Goal: Task Accomplishment & Management: Use online tool/utility

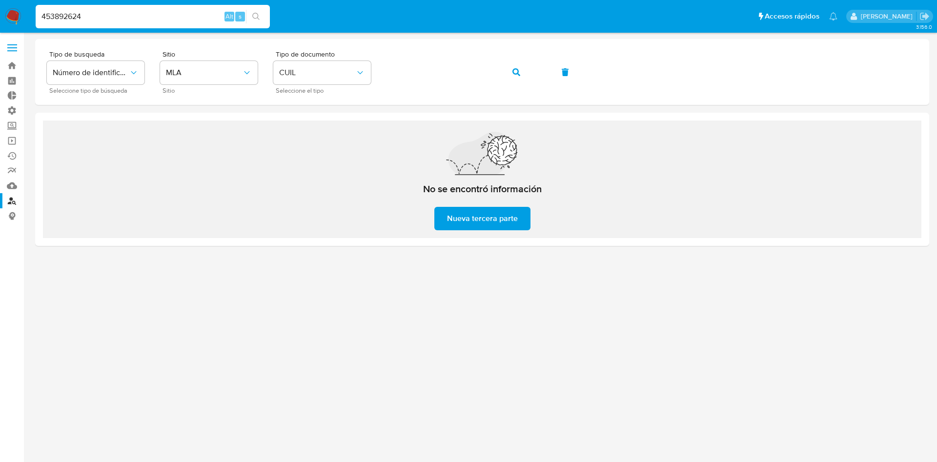
type input "453892624"
click at [256, 16] on icon "search-icon" at bounding box center [256, 17] width 8 height 8
click at [151, 16] on input "453892624" at bounding box center [153, 16] width 234 height 13
click at [150, 16] on input "453892624" at bounding box center [153, 16] width 234 height 13
click at [261, 14] on button "search-icon" at bounding box center [256, 17] width 20 height 14
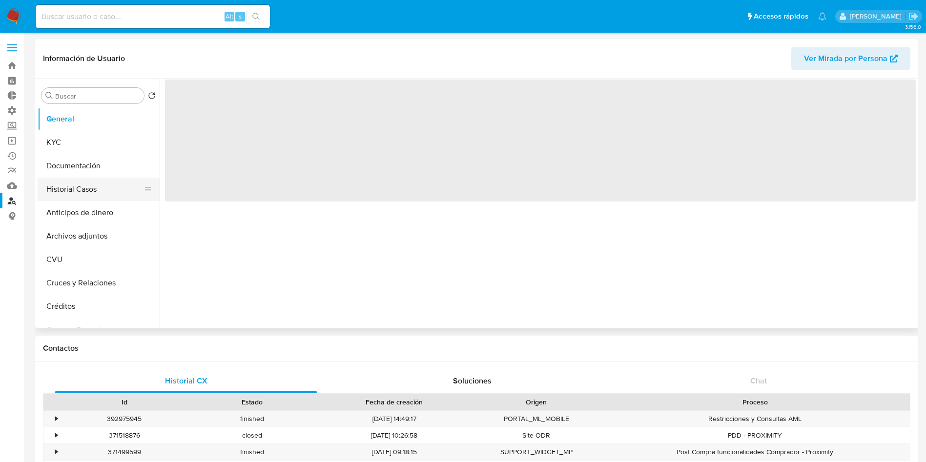
click at [95, 193] on button "Historial Casos" at bounding box center [95, 189] width 114 height 23
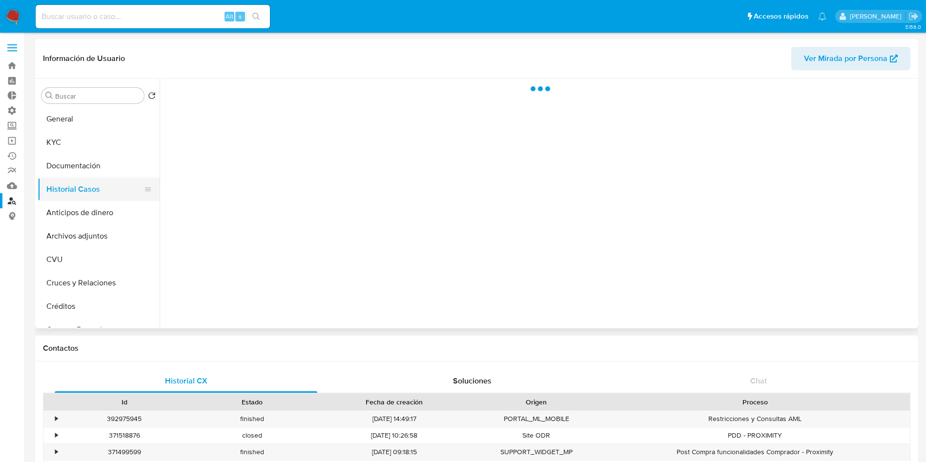
select select "10"
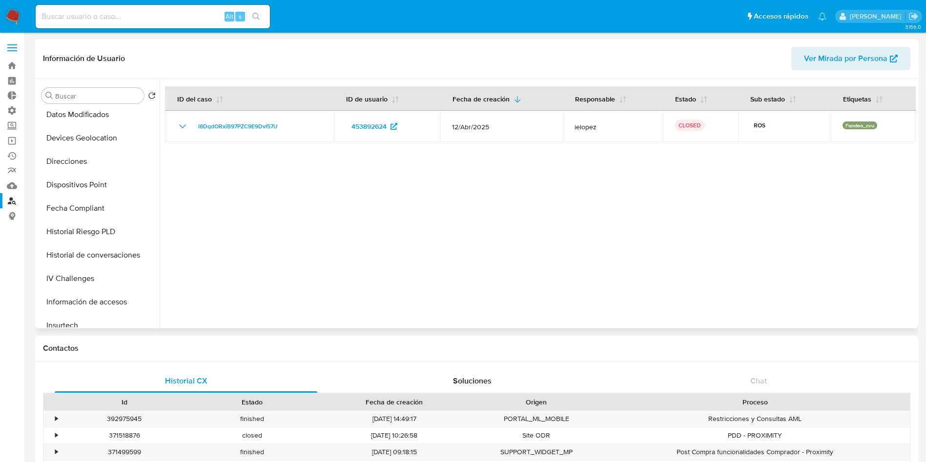
scroll to position [439, 0]
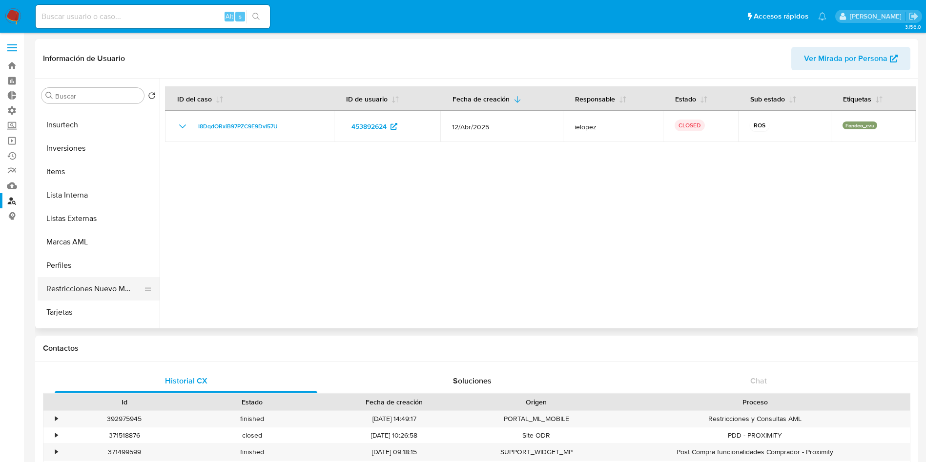
click at [103, 286] on button "Restricciones Nuevo Mundo" at bounding box center [95, 288] width 114 height 23
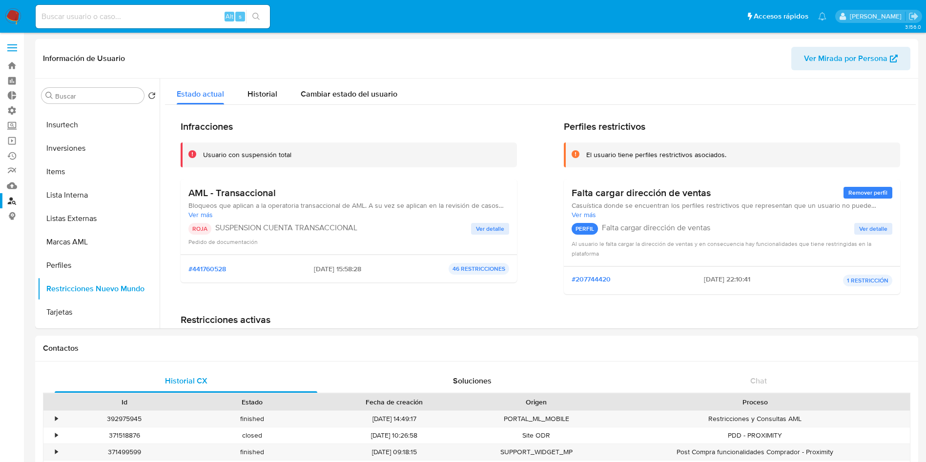
click at [133, 13] on input at bounding box center [153, 16] width 234 height 13
paste input "2357118363"
type input "2357118363"
click at [254, 11] on button "search-icon" at bounding box center [256, 17] width 20 height 14
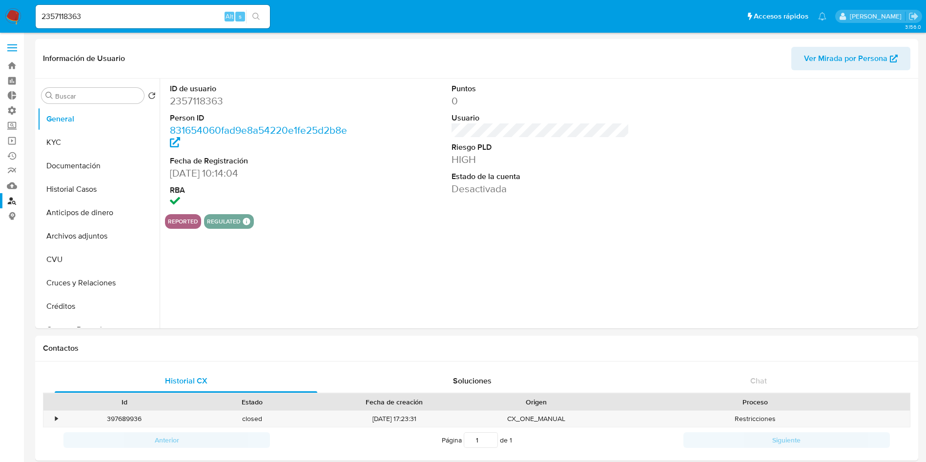
select select "10"
click at [79, 190] on button "Historial Casos" at bounding box center [95, 189] width 114 height 23
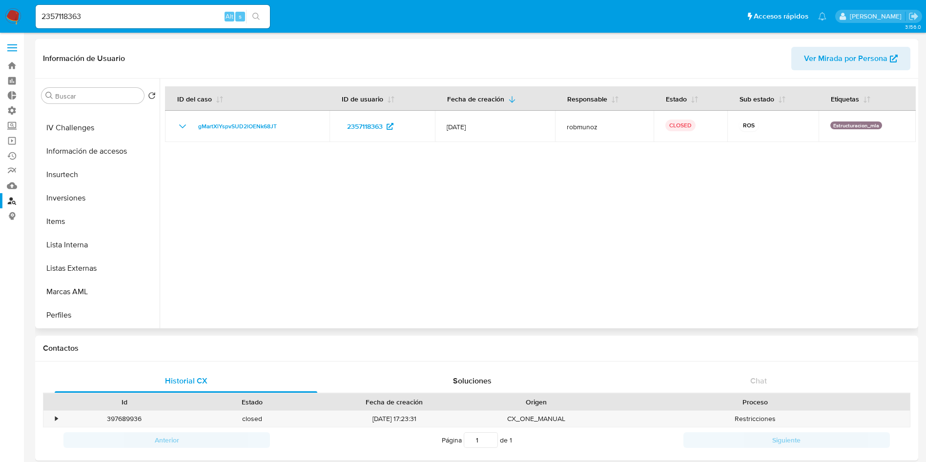
scroll to position [439, 0]
click at [103, 284] on button "Restricciones Nuevo Mundo" at bounding box center [95, 288] width 114 height 23
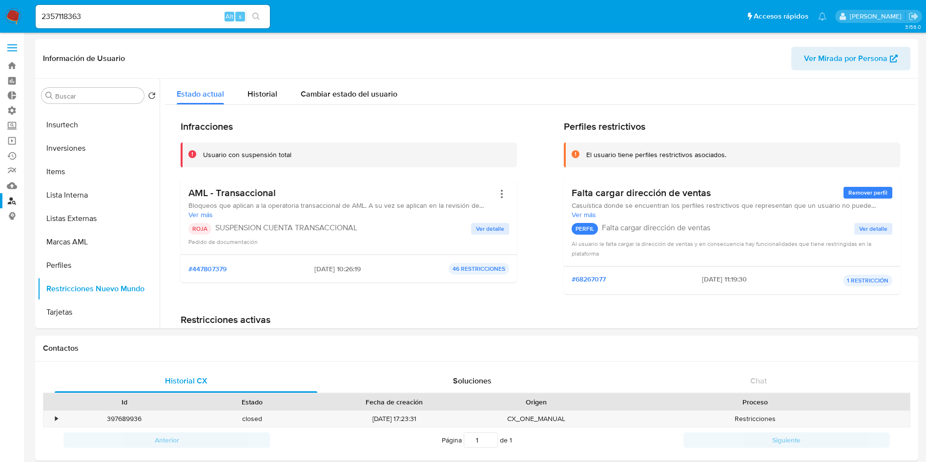
click at [103, 19] on input "2357118363" at bounding box center [153, 16] width 234 height 13
paste input "357106080"
type input "357106080"
click at [256, 21] on button "search-icon" at bounding box center [256, 17] width 20 height 14
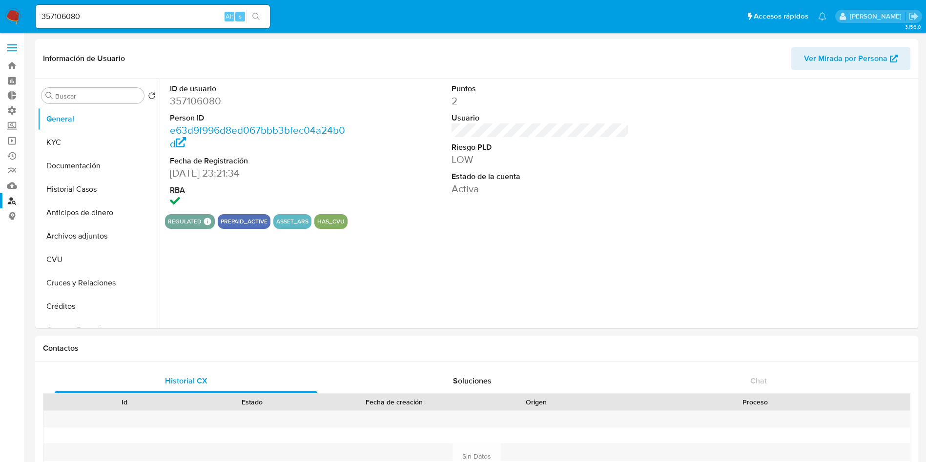
select select "10"
click at [72, 144] on button "KYC" at bounding box center [95, 142] width 114 height 23
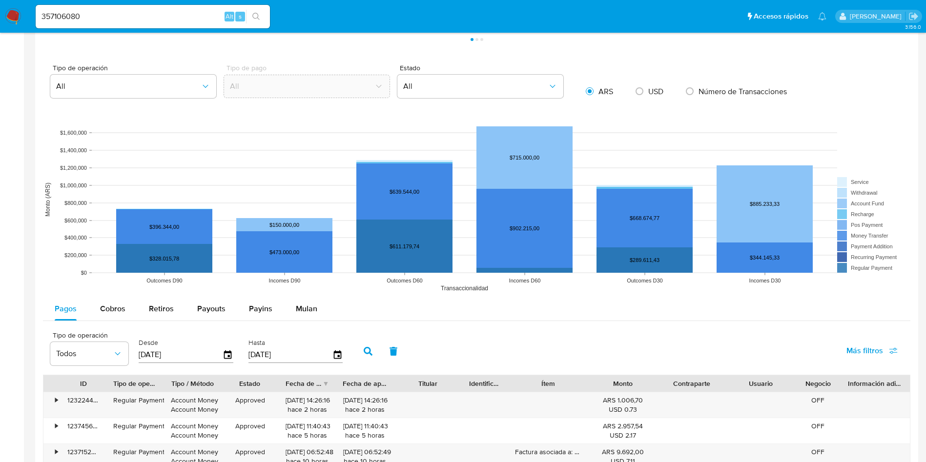
scroll to position [732, 0]
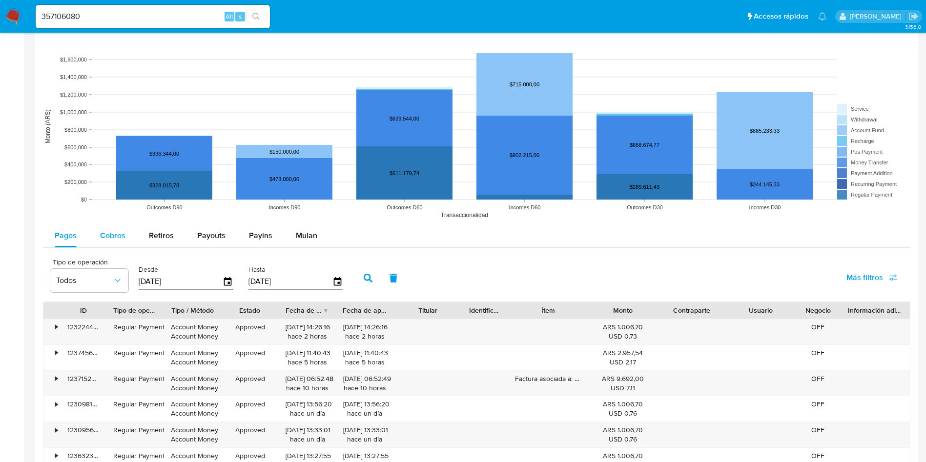
click at [104, 240] on span "Cobros" at bounding box center [112, 235] width 25 height 11
select select "10"
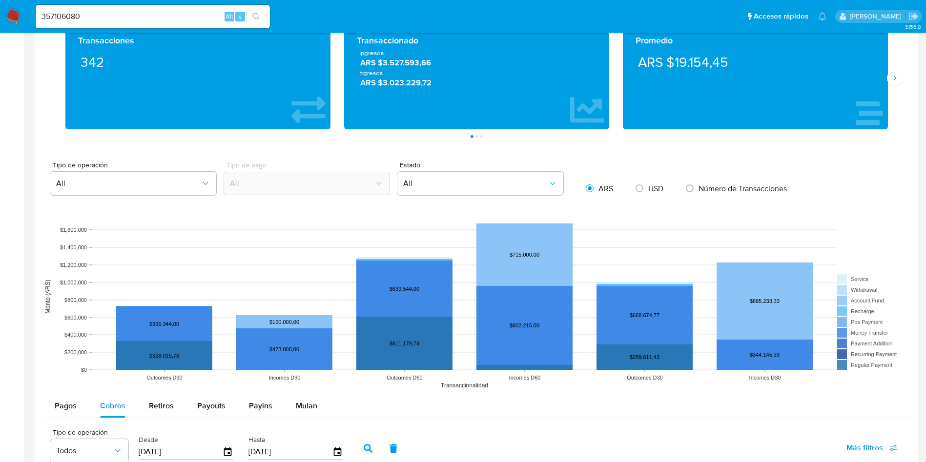
scroll to position [513, 0]
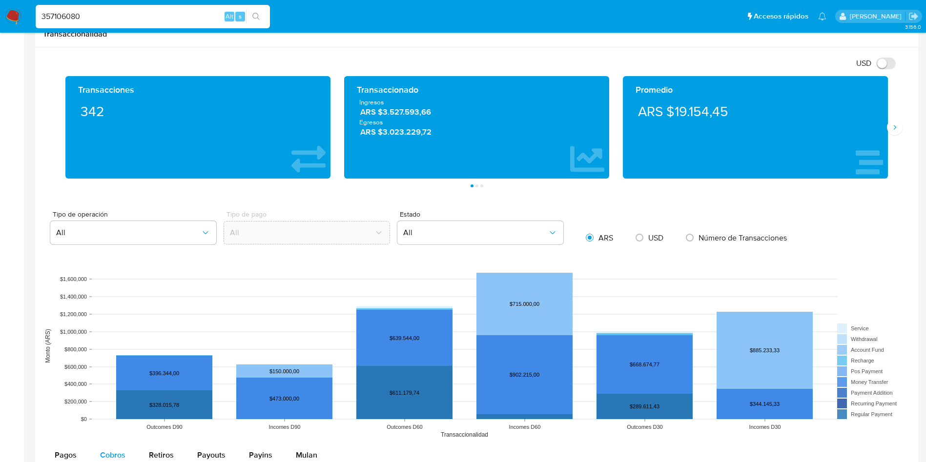
click at [141, 17] on input "357106080" at bounding box center [153, 16] width 234 height 13
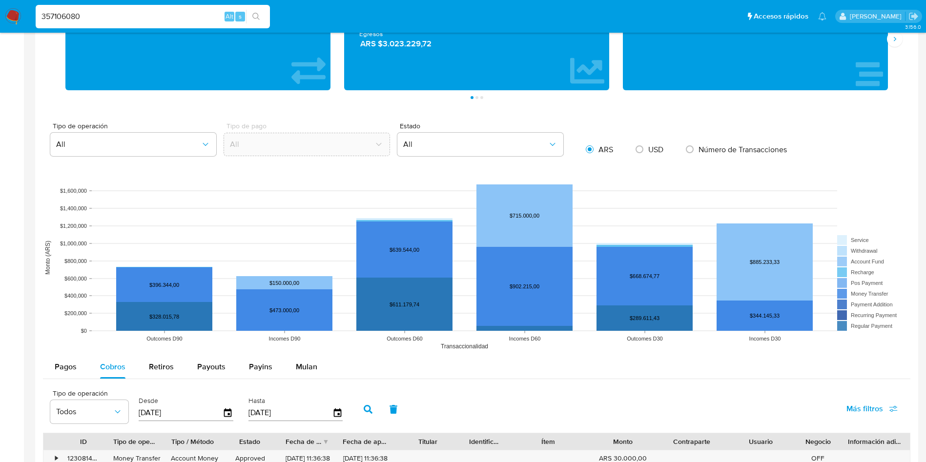
scroll to position [732, 0]
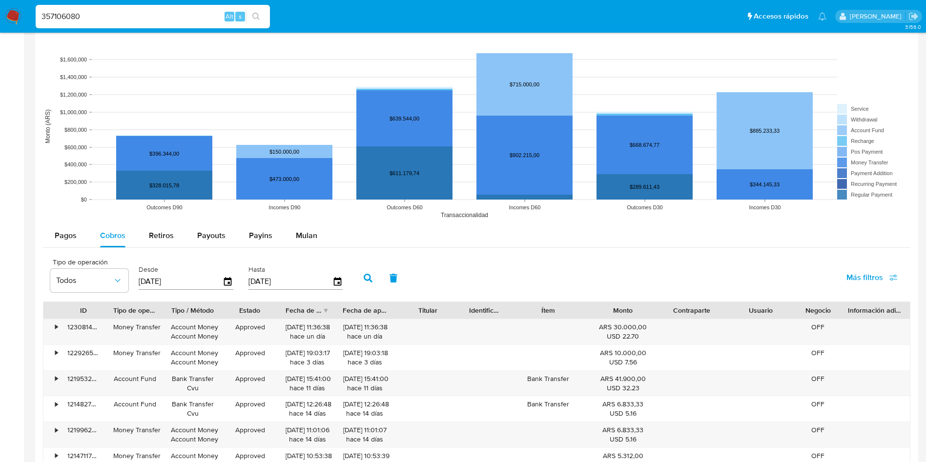
click at [116, 16] on input "357106080" at bounding box center [153, 16] width 234 height 13
paste input "656878214"
type input "656878214"
click at [257, 18] on icon "search-icon" at bounding box center [255, 16] width 7 height 7
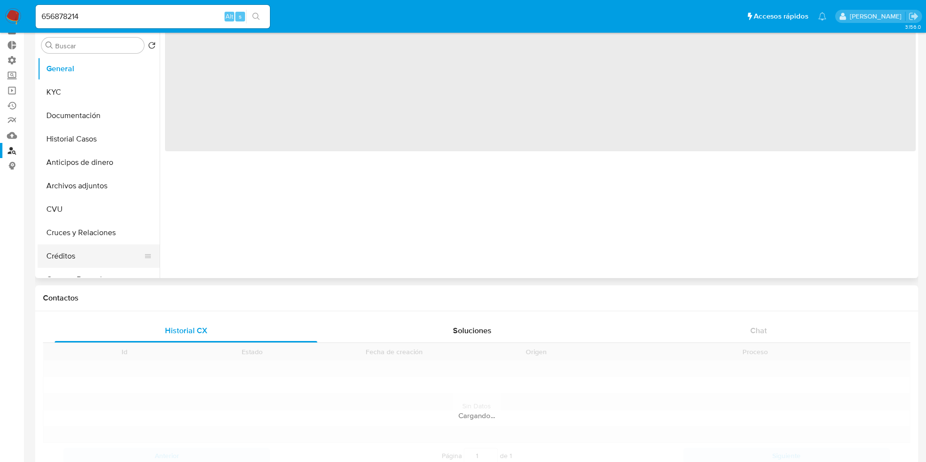
scroll to position [73, 0]
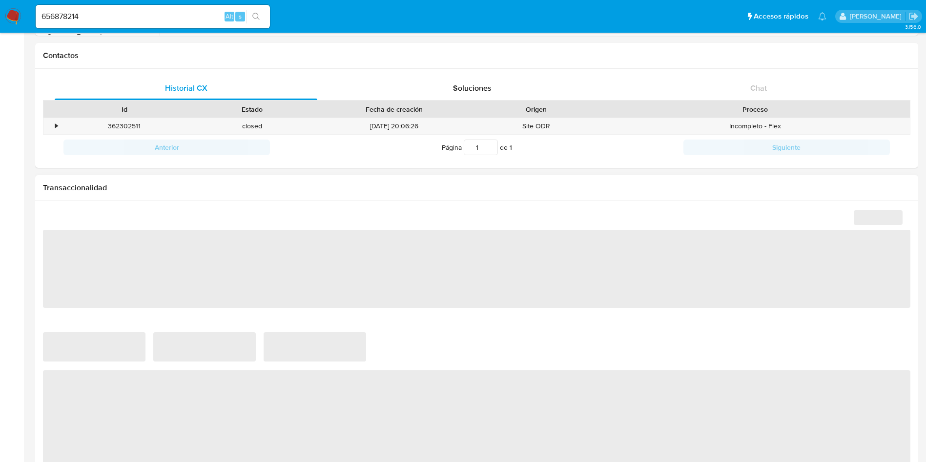
select select "10"
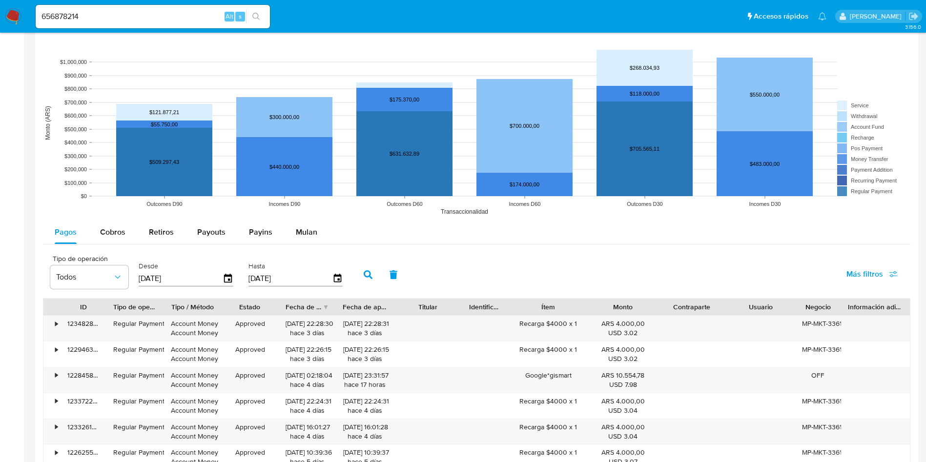
scroll to position [732, 0]
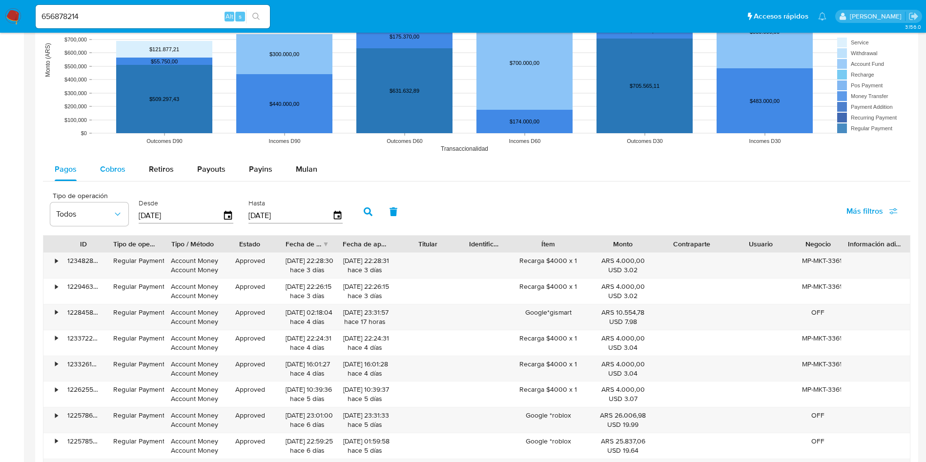
click at [111, 166] on span "Cobros" at bounding box center [112, 169] width 25 height 11
select select "10"
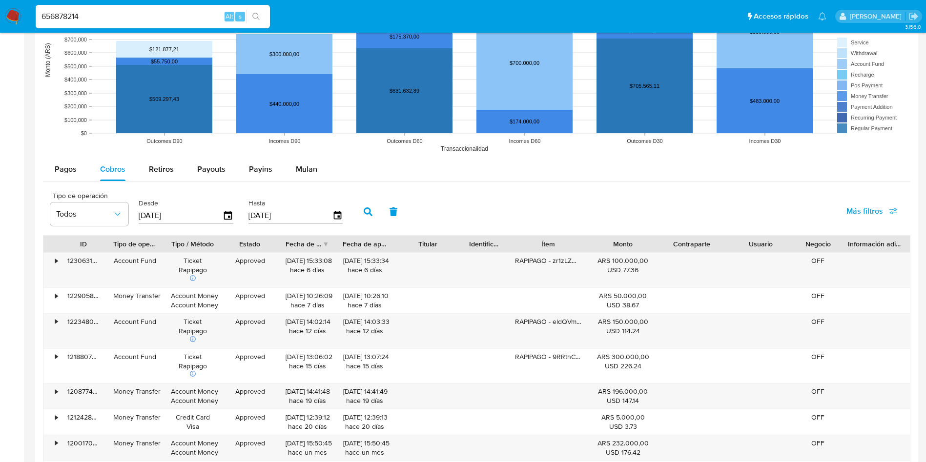
click at [112, 18] on input "656878214" at bounding box center [153, 16] width 234 height 13
paste input "2166436955"
type input "2166436955"
click at [256, 15] on icon "search-icon" at bounding box center [256, 17] width 8 height 8
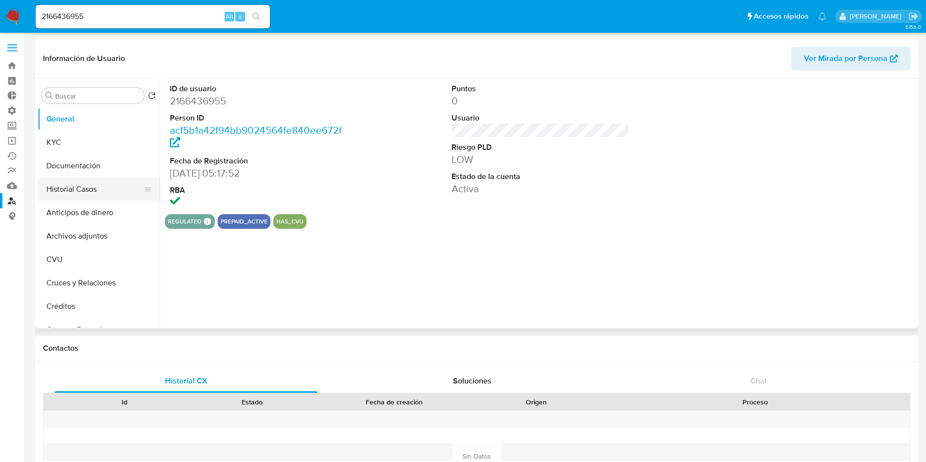
select select "10"
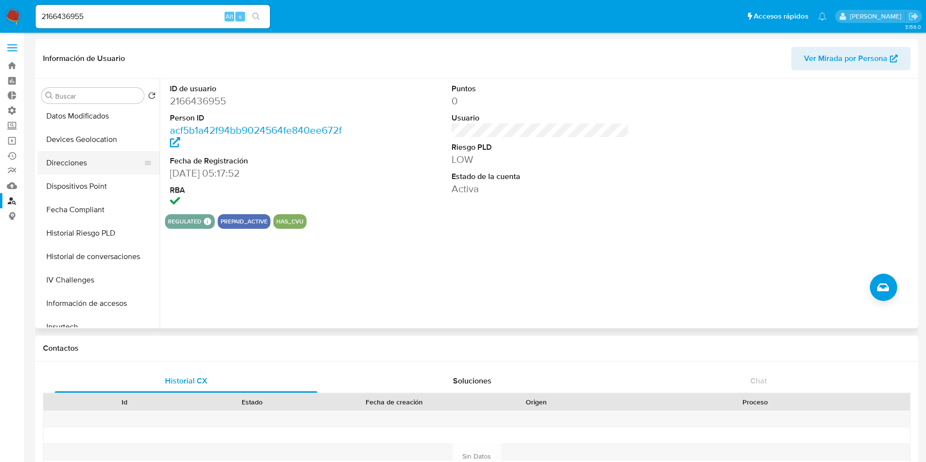
scroll to position [459, 0]
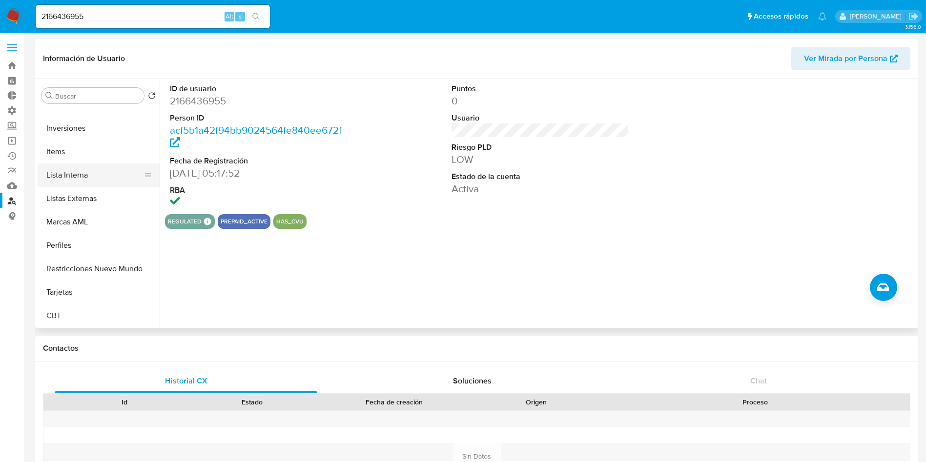
click at [90, 171] on button "Lista Interna" at bounding box center [95, 175] width 114 height 23
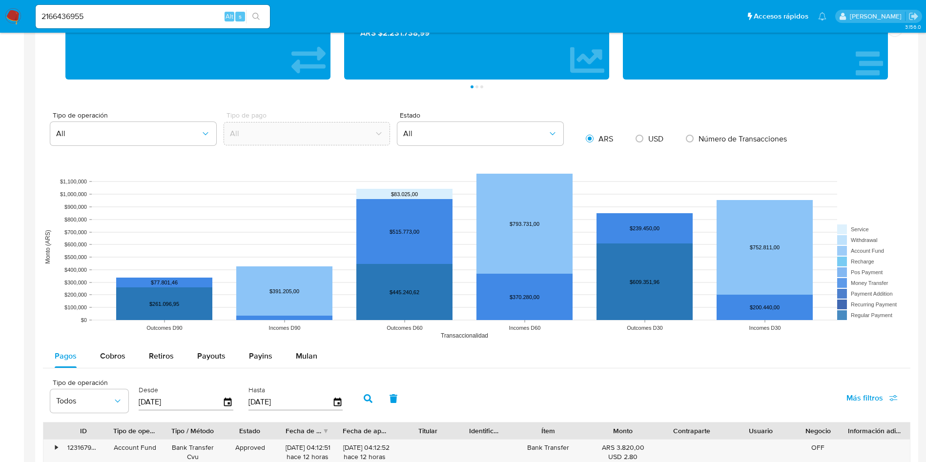
scroll to position [732, 0]
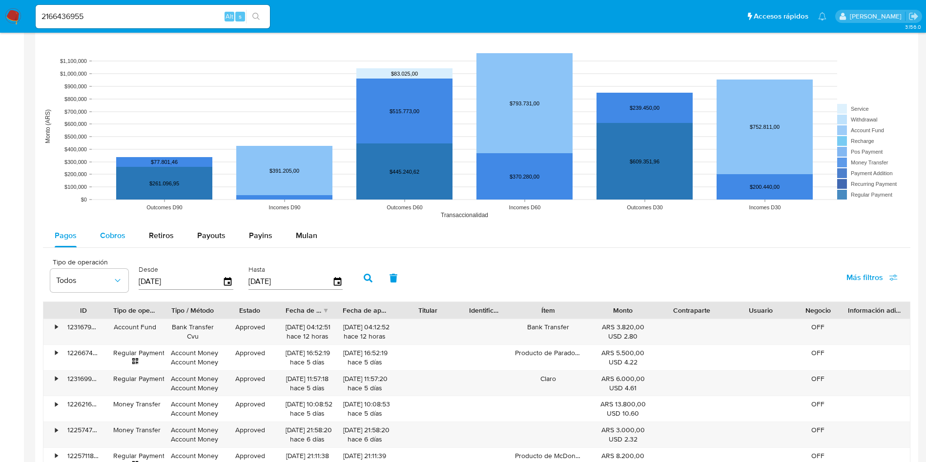
click at [119, 236] on span "Cobros" at bounding box center [112, 235] width 25 height 11
select select "10"
click at [115, 21] on input "2166436955" at bounding box center [153, 16] width 234 height 13
click at [115, 22] on input "2166436955" at bounding box center [153, 16] width 234 height 13
paste input "302389316"
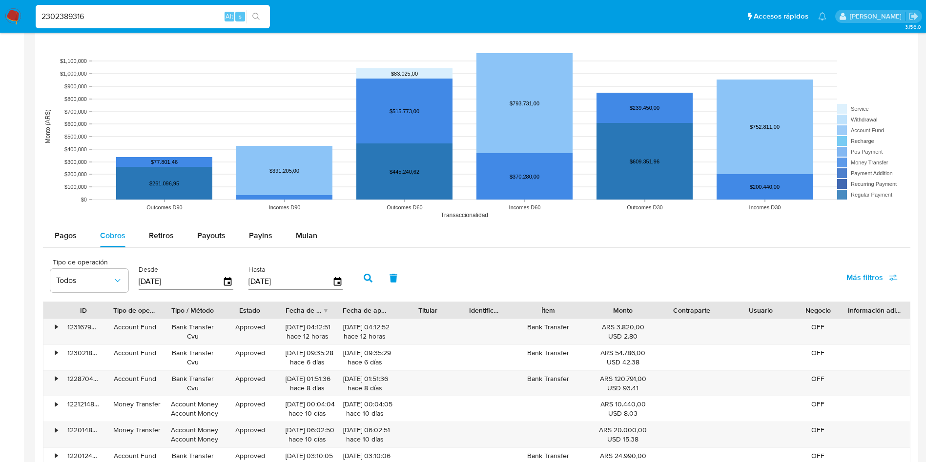
type input "2302389316"
click at [255, 9] on div "2302389316 Alt s" at bounding box center [153, 16] width 234 height 23
click at [262, 12] on button "search-icon" at bounding box center [256, 17] width 20 height 14
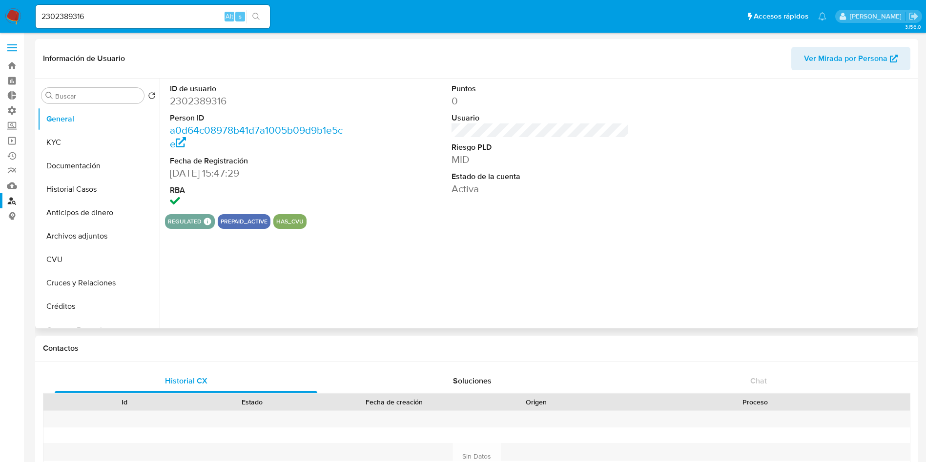
select select "10"
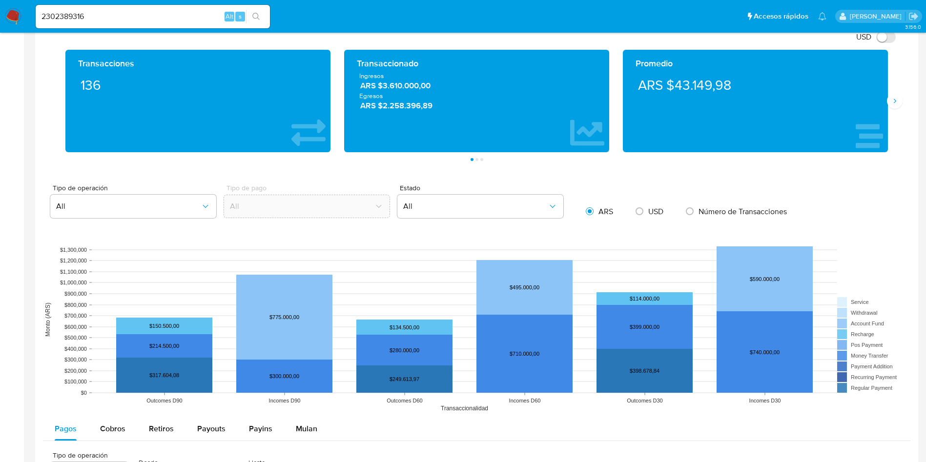
scroll to position [659, 0]
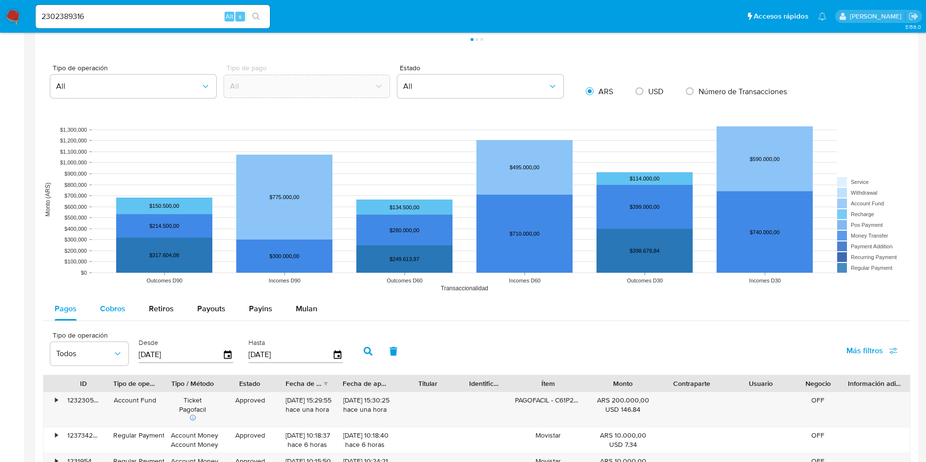
click at [120, 308] on span "Cobros" at bounding box center [112, 308] width 25 height 11
select select "10"
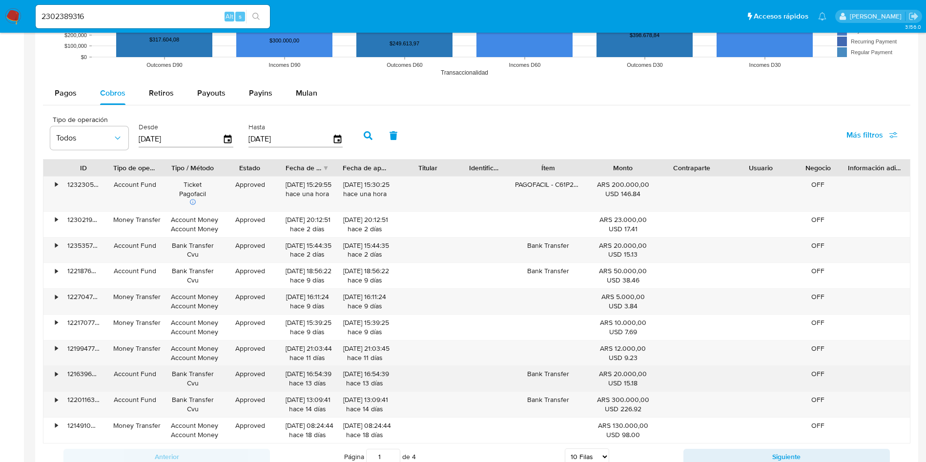
scroll to position [879, 0]
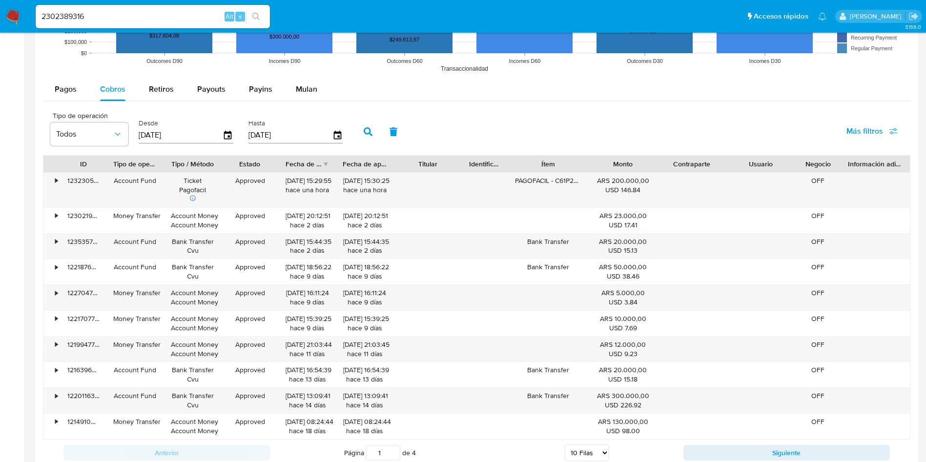
click at [123, 13] on input "2302389316" at bounding box center [153, 16] width 234 height 13
paste input "19660485"
type input "196604856"
click at [253, 19] on icon "search-icon" at bounding box center [256, 17] width 8 height 8
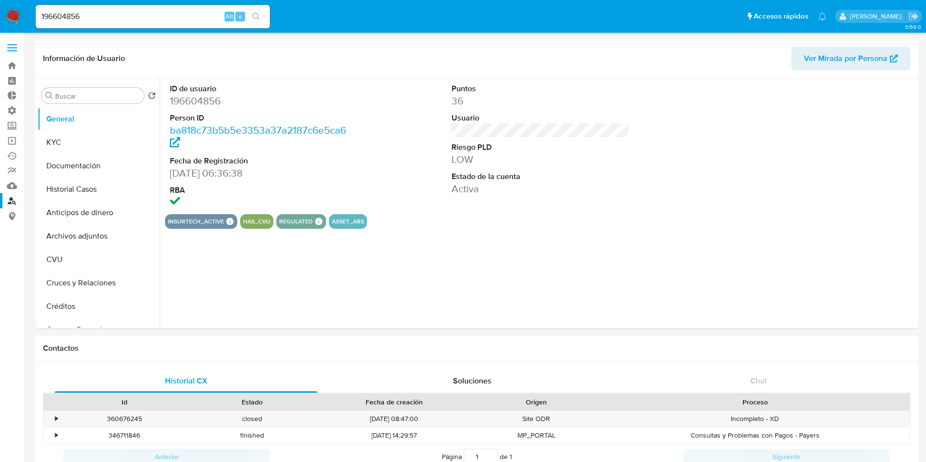
select select "10"
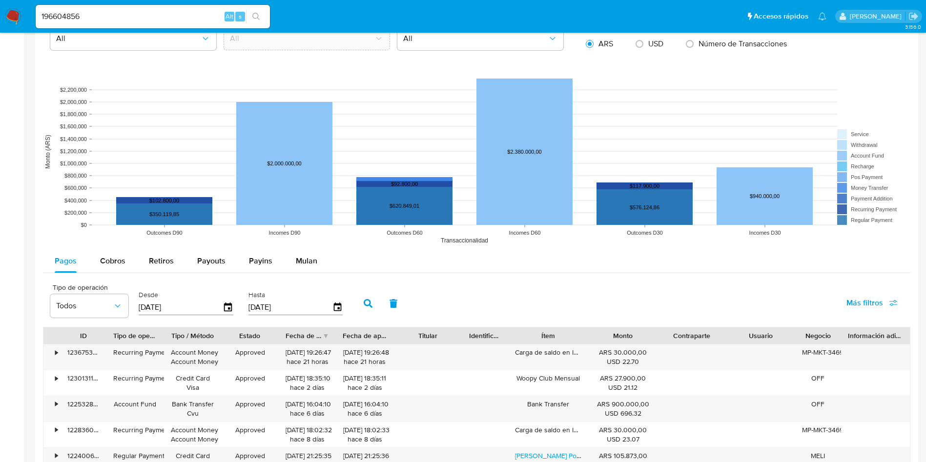
scroll to position [659, 0]
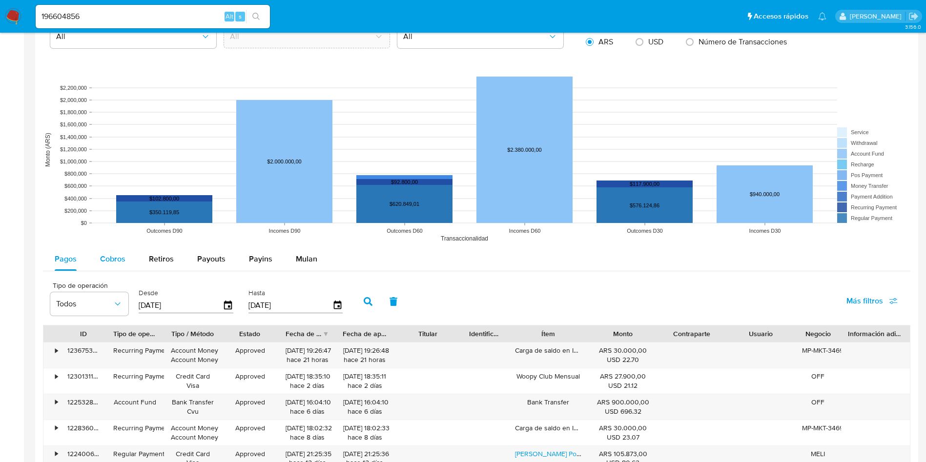
click at [94, 259] on button "Cobros" at bounding box center [112, 259] width 49 height 23
select select "10"
click at [162, 17] on input "196604856" at bounding box center [153, 16] width 234 height 13
paste input "238461195"
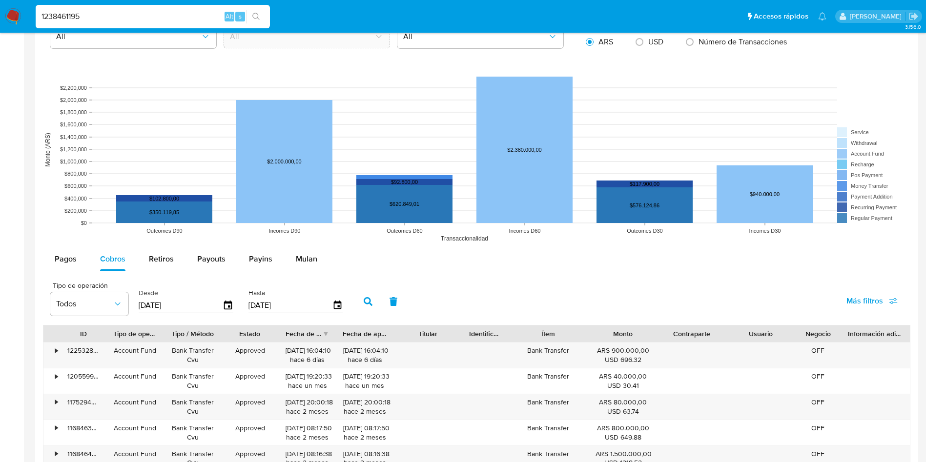
type input "1238461195"
click at [254, 18] on icon "search-icon" at bounding box center [255, 16] width 7 height 7
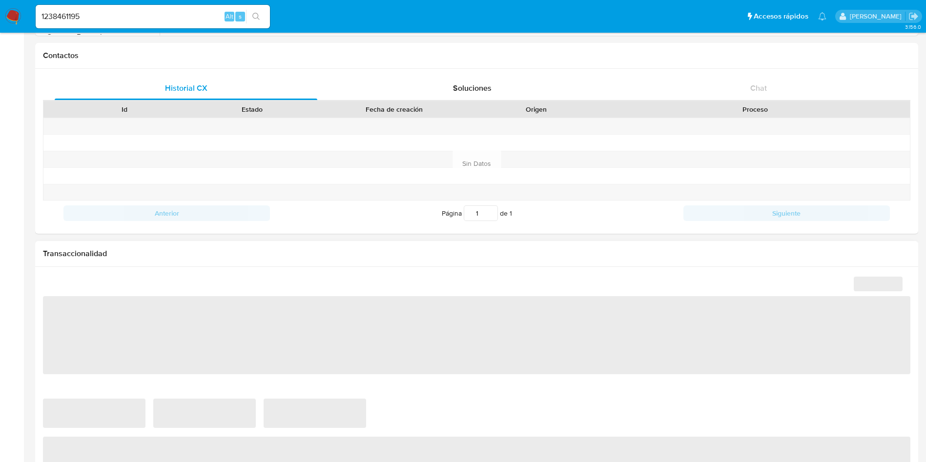
select select "10"
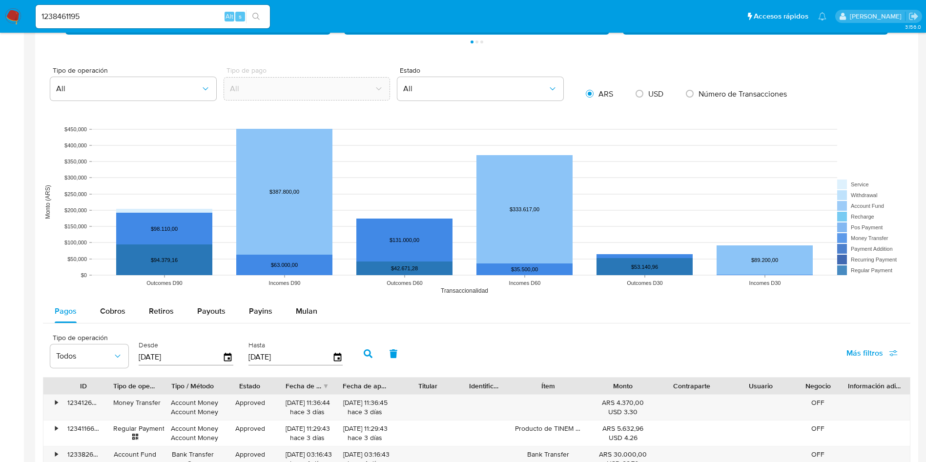
scroll to position [659, 0]
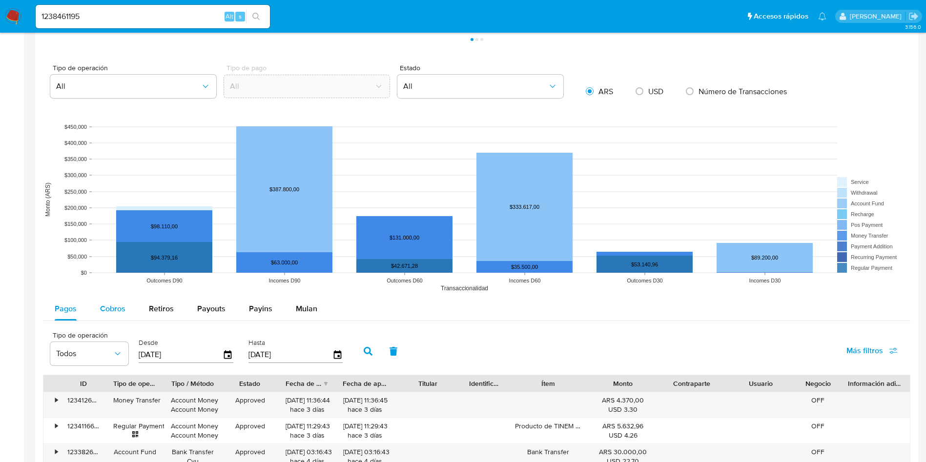
click at [116, 313] on span "Cobros" at bounding box center [112, 308] width 25 height 11
select select "10"
click at [146, 10] on input "1238461195" at bounding box center [153, 16] width 234 height 13
paste input "79627012"
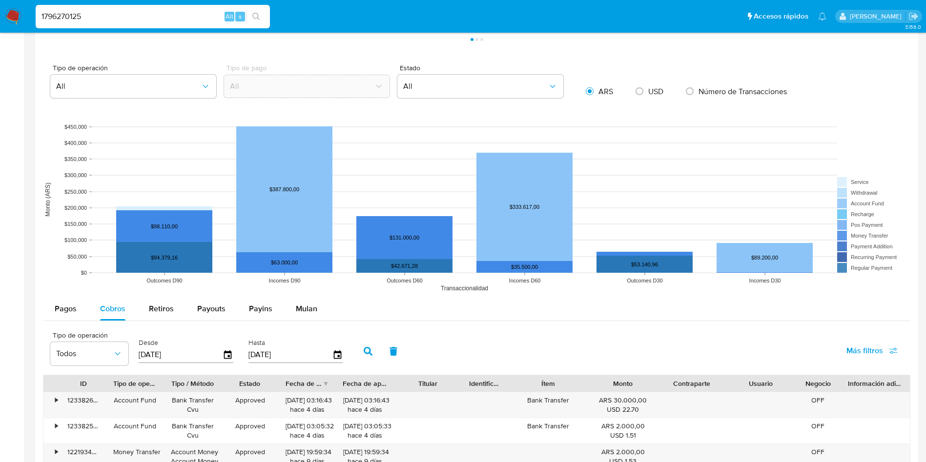
type input "1796270125"
click at [252, 18] on button "search-icon" at bounding box center [256, 17] width 20 height 14
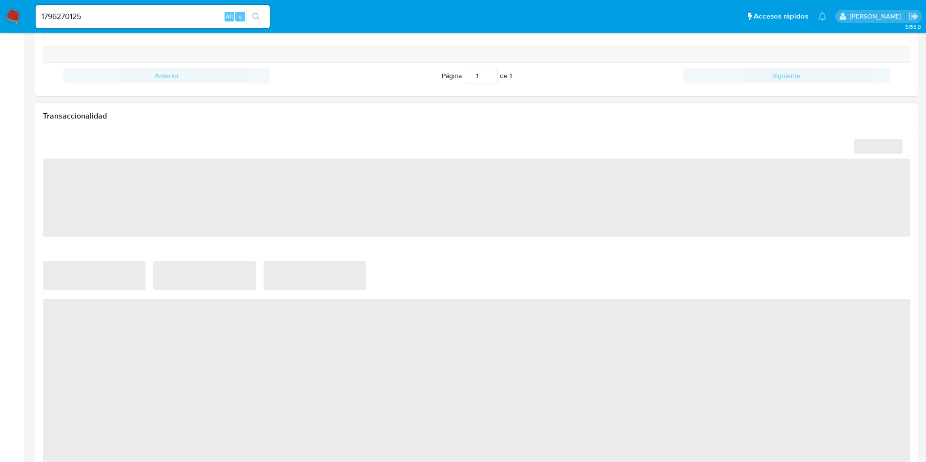
scroll to position [439, 0]
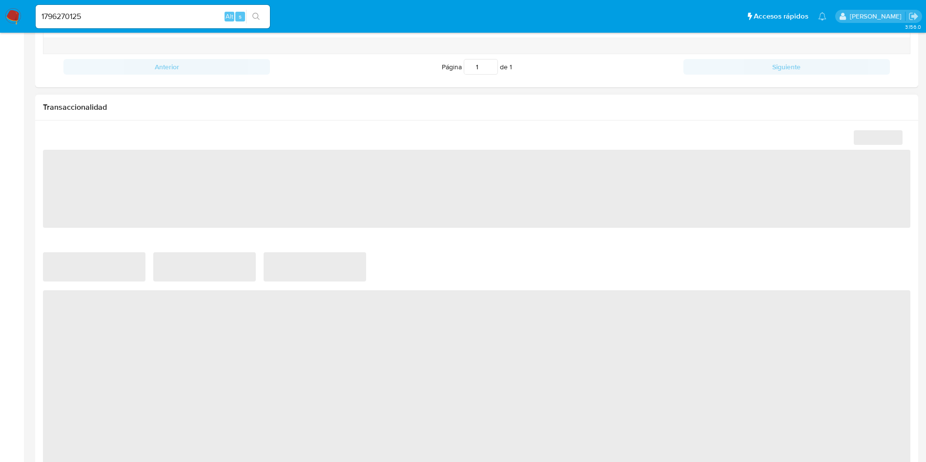
select select "10"
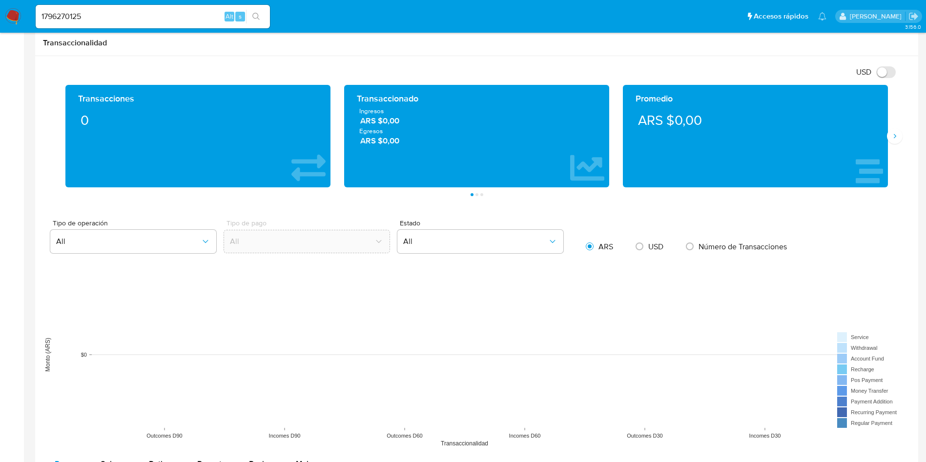
scroll to position [659, 0]
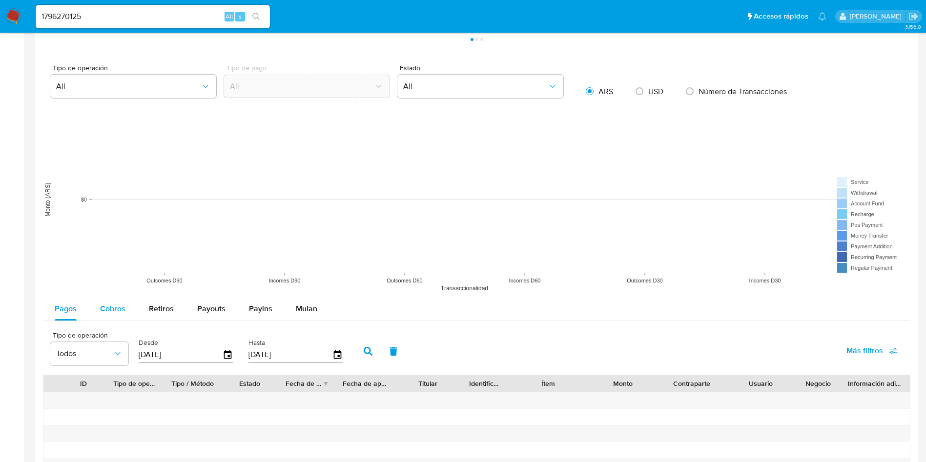
click at [127, 309] on button "Cobros" at bounding box center [112, 308] width 49 height 23
select select "10"
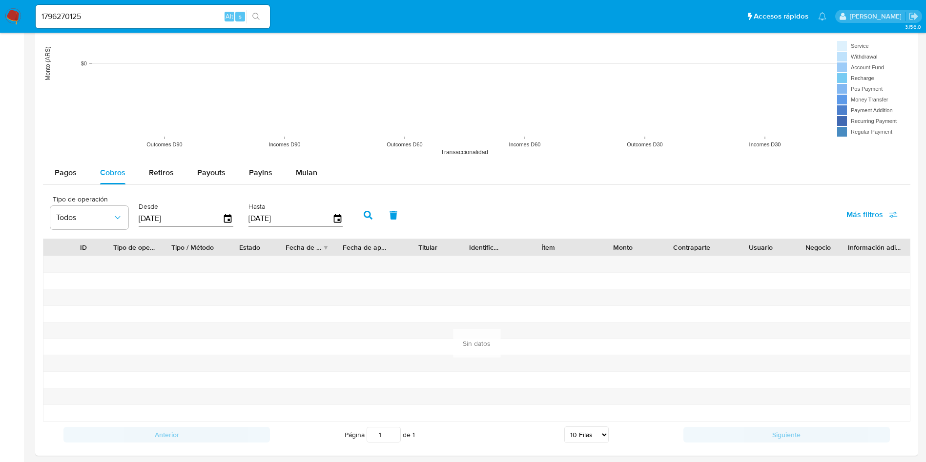
scroll to position [806, 0]
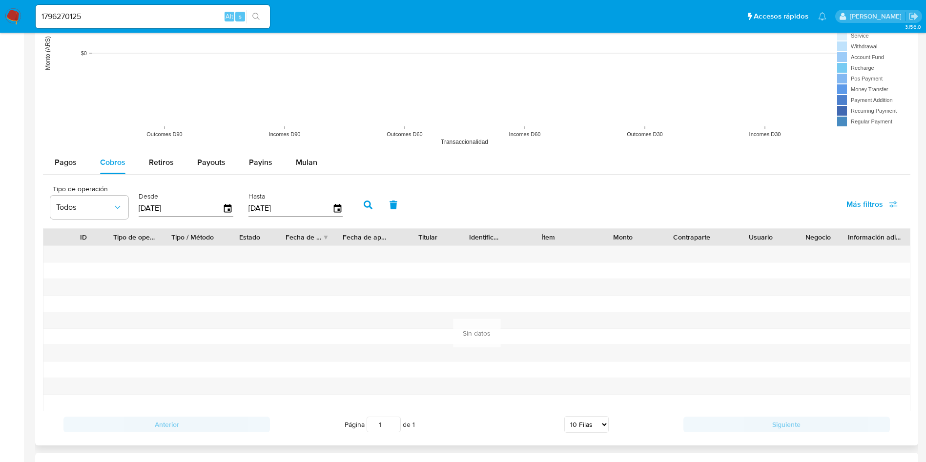
click at [186, 199] on label "Desde" at bounding box center [186, 196] width 95 height 9
click at [189, 206] on input "29/05/2025" at bounding box center [181, 209] width 84 height 16
type input "29/05/202_"
click at [371, 209] on button "button" at bounding box center [367, 204] width 25 height 23
click at [212, 200] on label "Desde" at bounding box center [186, 196] width 95 height 9
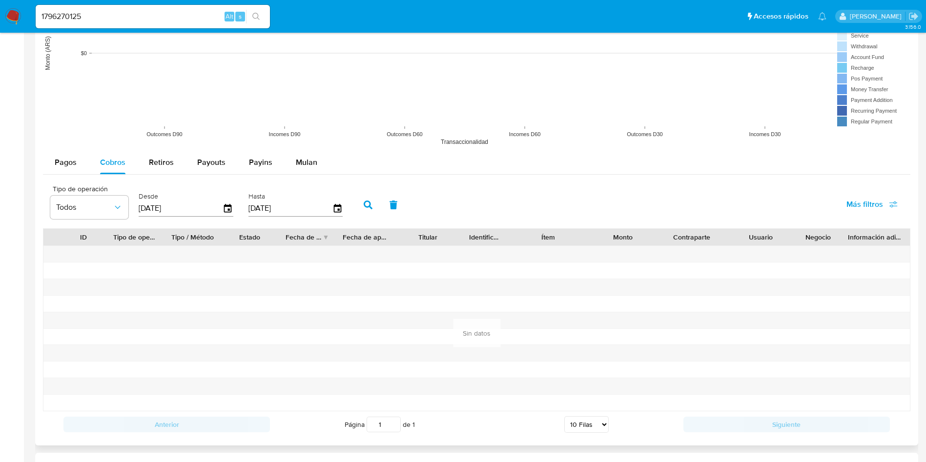
click at [197, 214] on input "01/01/2025" at bounding box center [181, 209] width 84 height 16
type input "01/01/202_"
type input "01/09/2024"
type input "0_/__/____"
drag, startPoint x: 291, startPoint y: 206, endPoint x: 252, endPoint y: 210, distance: 39.3
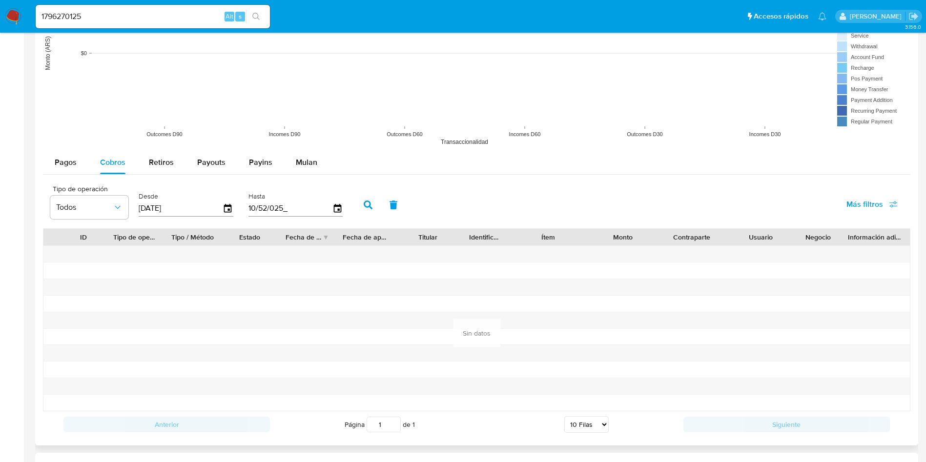
click at [254, 210] on input "10/52/025_" at bounding box center [291, 209] width 84 height 16
type input "1_/__/____"
type input "20/05/2025"
click at [366, 203] on icon "button" at bounding box center [368, 205] width 9 height 9
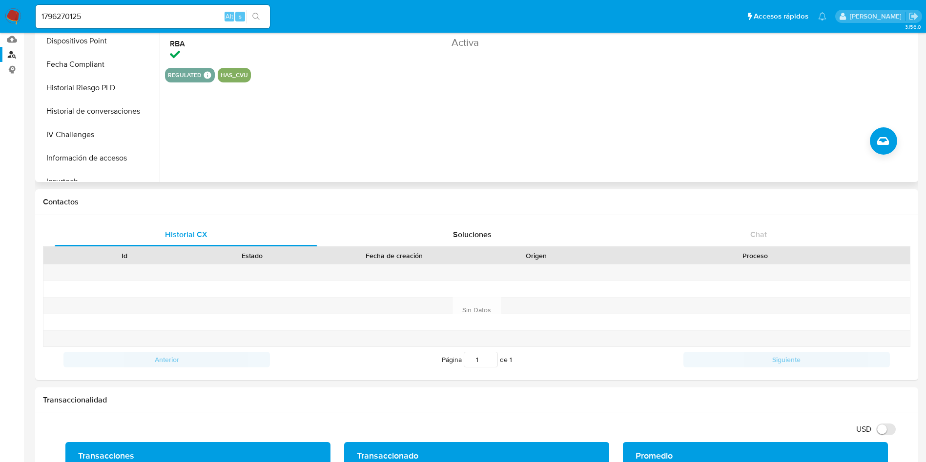
scroll to position [459, 0]
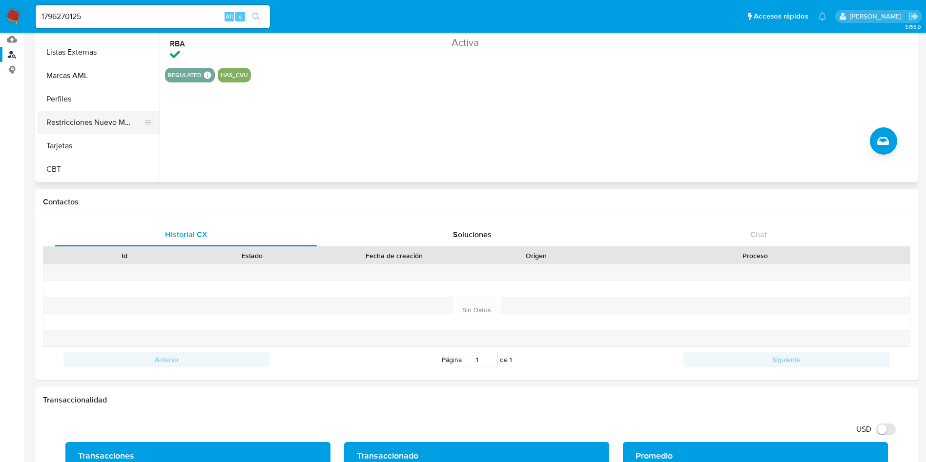
click at [71, 125] on button "Restricciones Nuevo Mundo" at bounding box center [95, 122] width 114 height 23
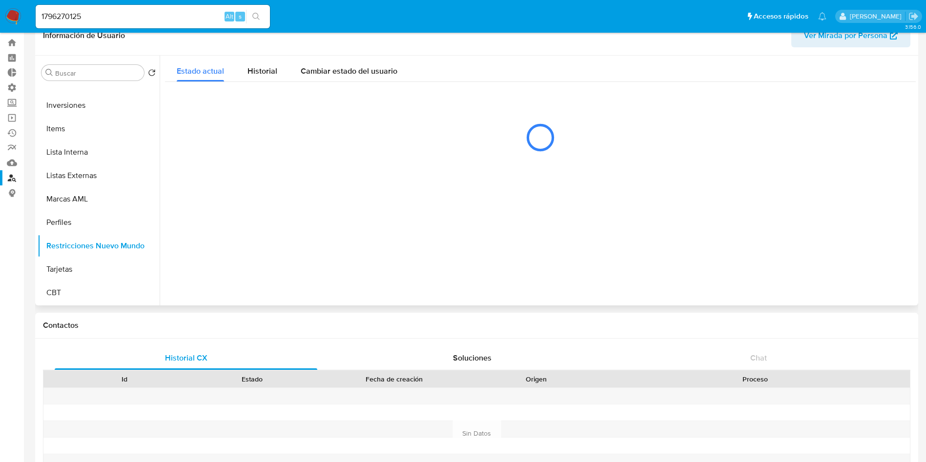
scroll to position [0, 0]
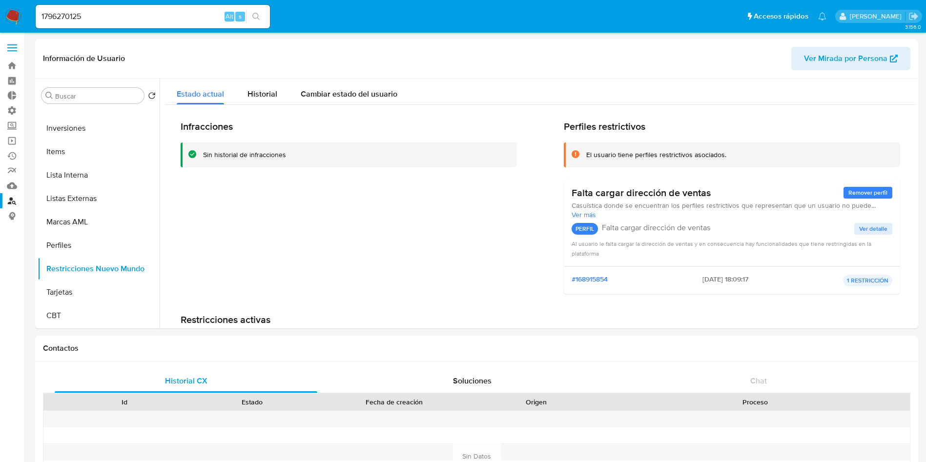
click at [131, 13] on input "1796270125" at bounding box center [153, 16] width 234 height 13
paste input "343513683"
type input "1343513683"
click at [253, 17] on icon "search-icon" at bounding box center [255, 16] width 7 height 7
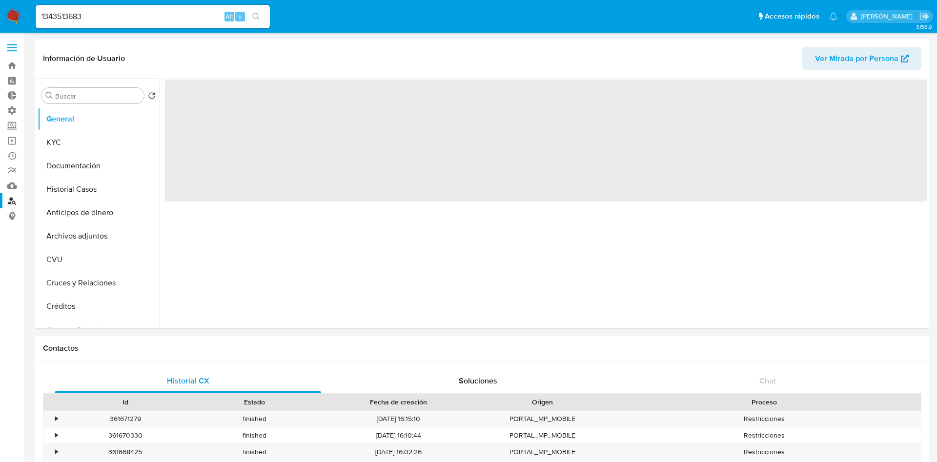
select select "10"
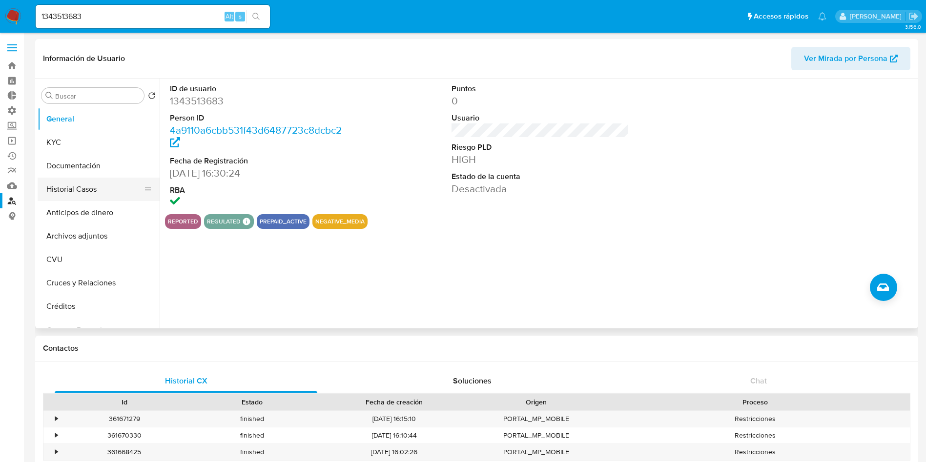
click at [109, 180] on button "Historial Casos" at bounding box center [95, 189] width 114 height 23
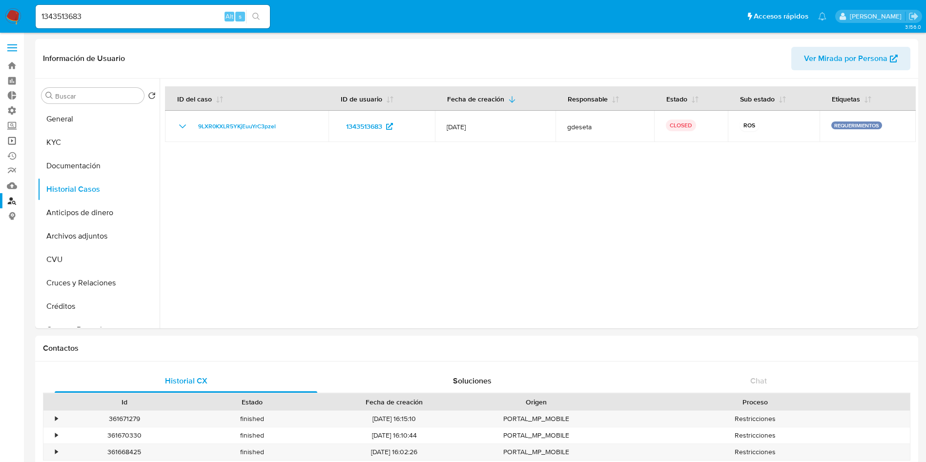
click at [12, 145] on link "Operaciones masivas" at bounding box center [58, 140] width 116 height 15
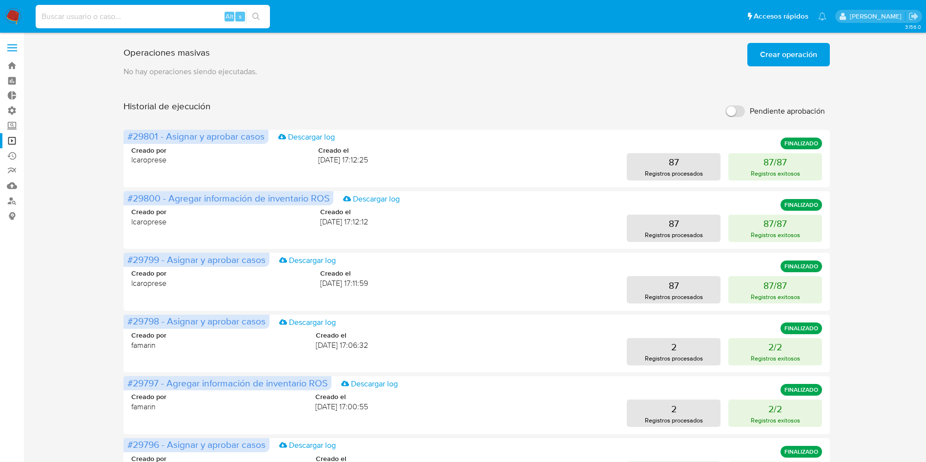
click at [154, 20] on input at bounding box center [153, 16] width 234 height 13
paste input "1238461195"
type input "1238461195"
click at [253, 14] on icon "search-icon" at bounding box center [255, 16] width 7 height 7
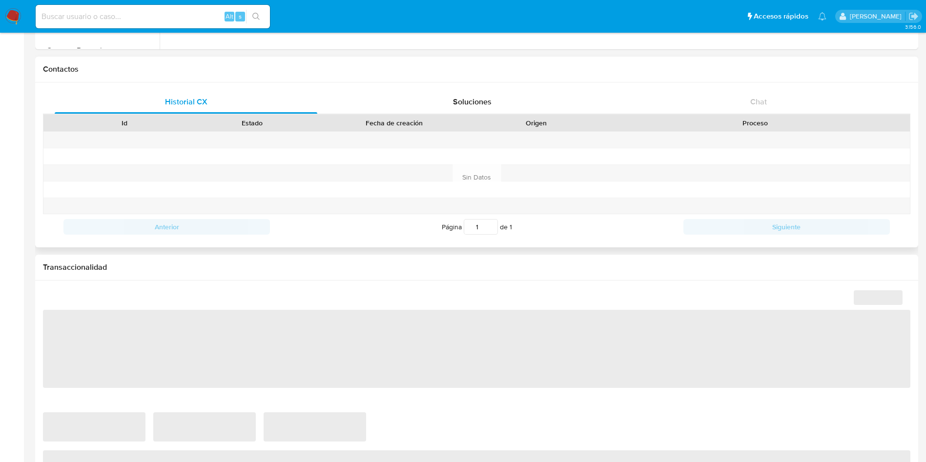
scroll to position [220, 0]
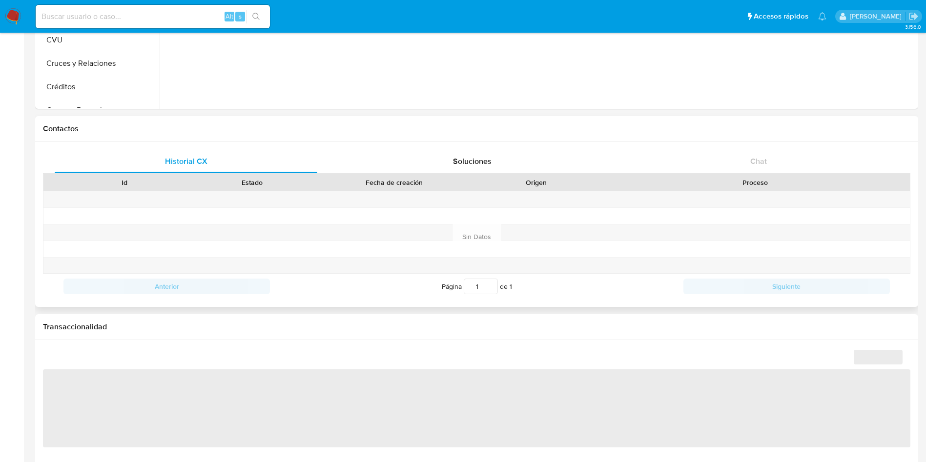
select select "10"
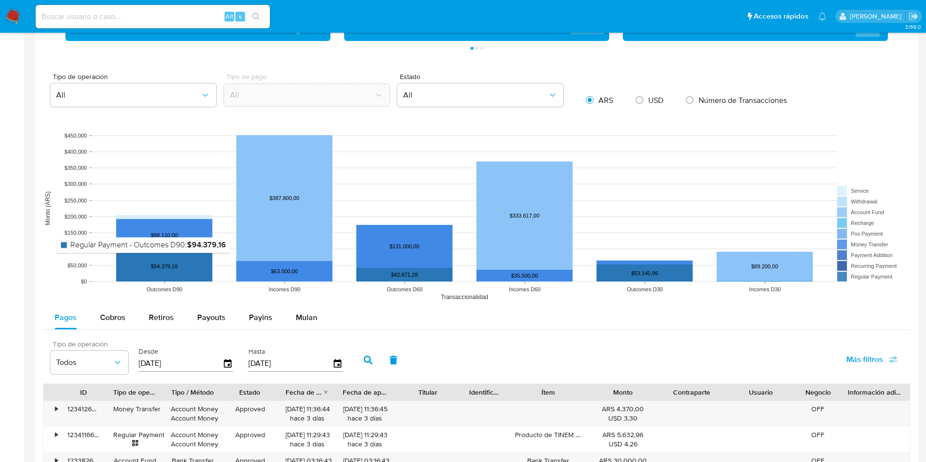
scroll to position [732, 0]
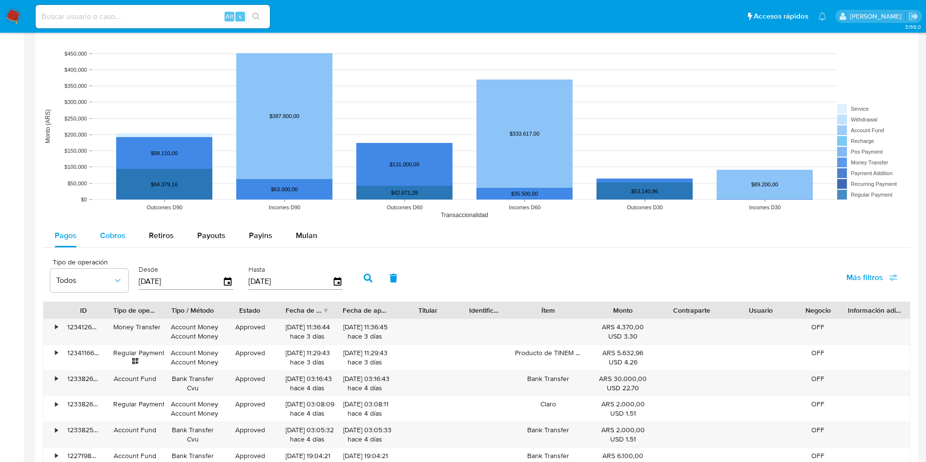
click at [108, 237] on span "Cobros" at bounding box center [112, 235] width 25 height 11
select select "10"
click at [112, 19] on input at bounding box center [153, 16] width 234 height 13
paste input "1080011880"
type input "1080011880"
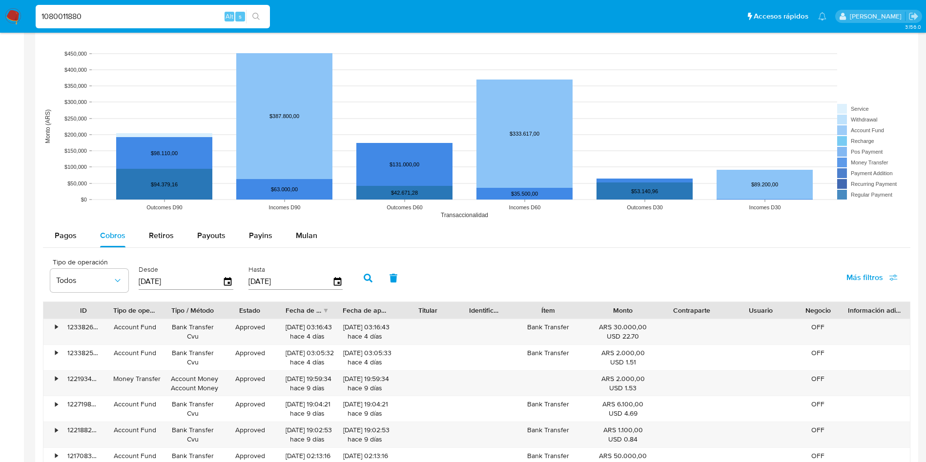
click at [260, 20] on icon "search-icon" at bounding box center [256, 17] width 8 height 8
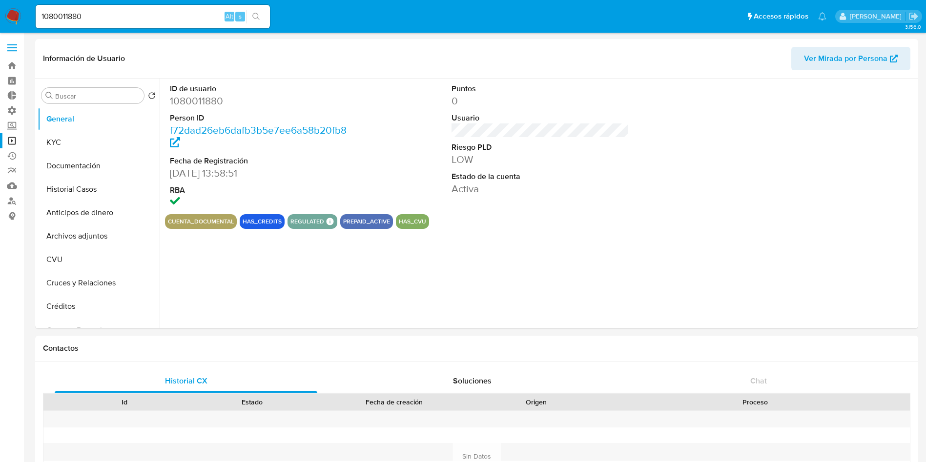
select select "10"
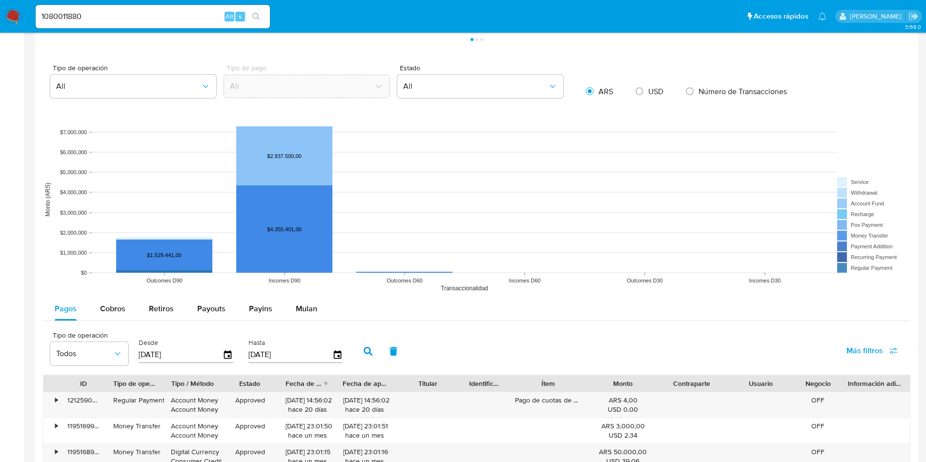
click at [108, 289] on rect at bounding box center [477, 199] width 868 height 195
click at [111, 310] on span "Cobros" at bounding box center [112, 308] width 25 height 11
select select "10"
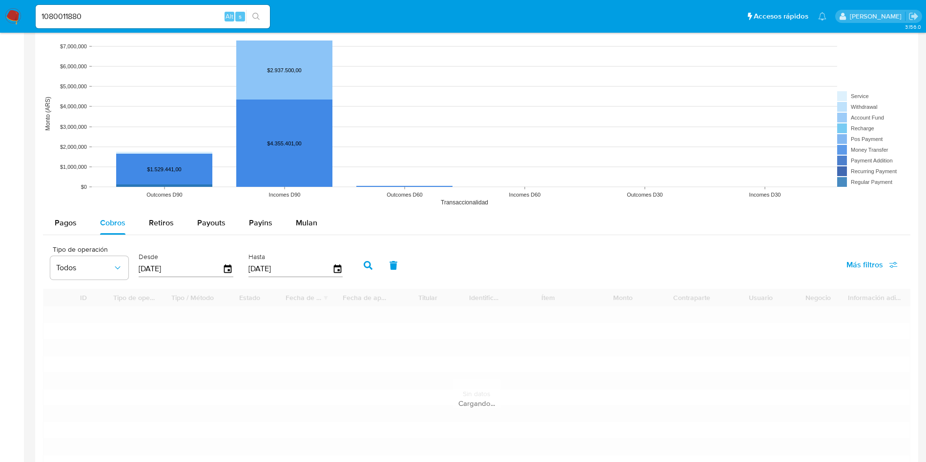
scroll to position [806, 0]
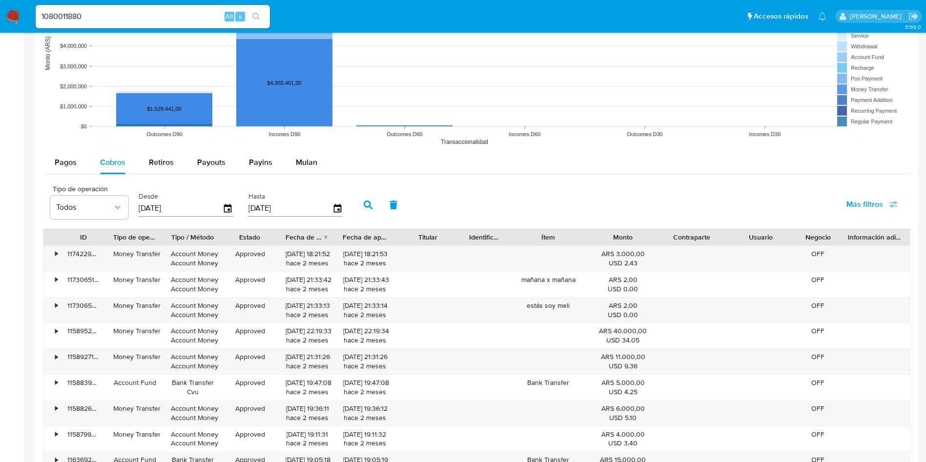
click at [133, 14] on input "1080011880" at bounding box center [153, 16] width 234 height 13
paste input "605852186"
type input "1605852186"
click at [255, 18] on icon "search-icon" at bounding box center [256, 17] width 8 height 8
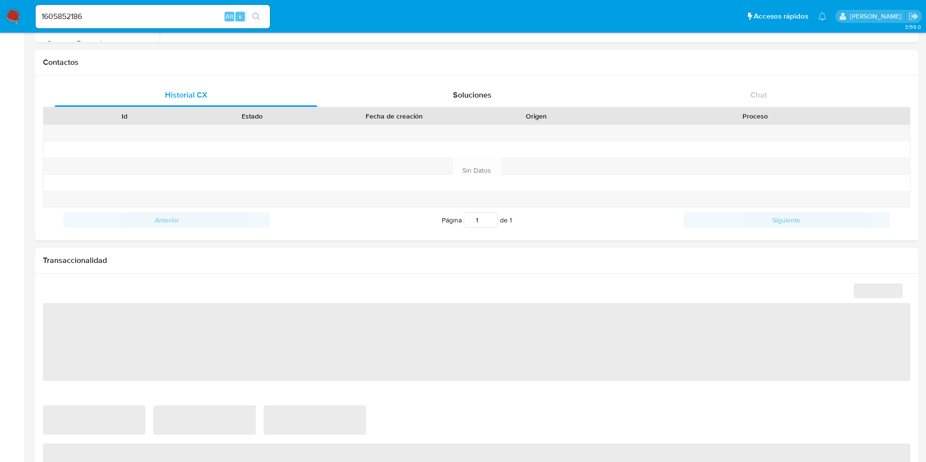
scroll to position [293, 0]
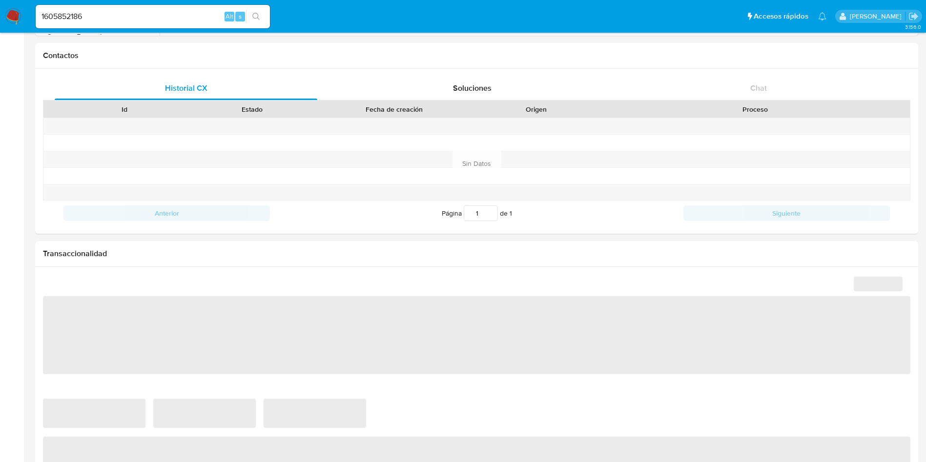
select select "10"
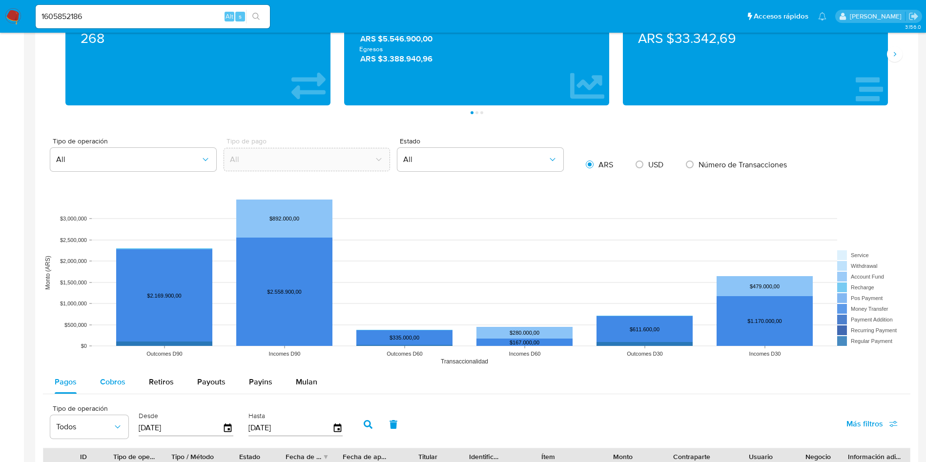
click at [104, 382] on span "Cobros" at bounding box center [112, 381] width 25 height 11
select select "10"
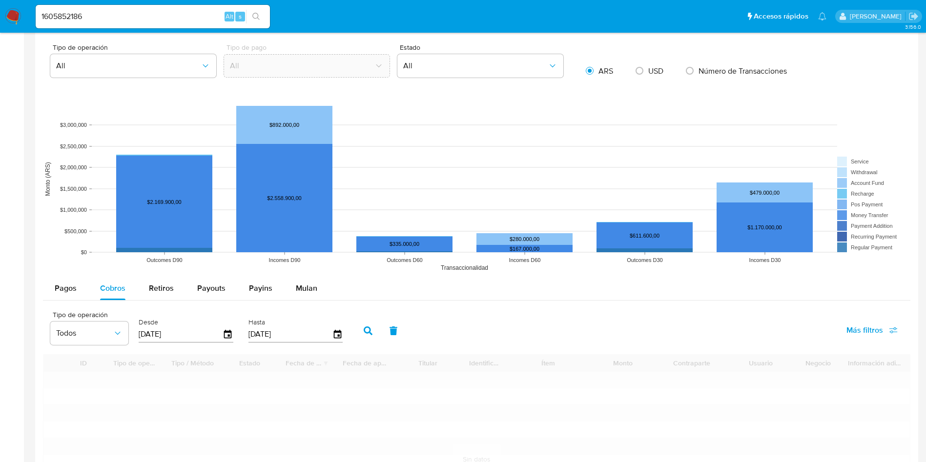
scroll to position [732, 0]
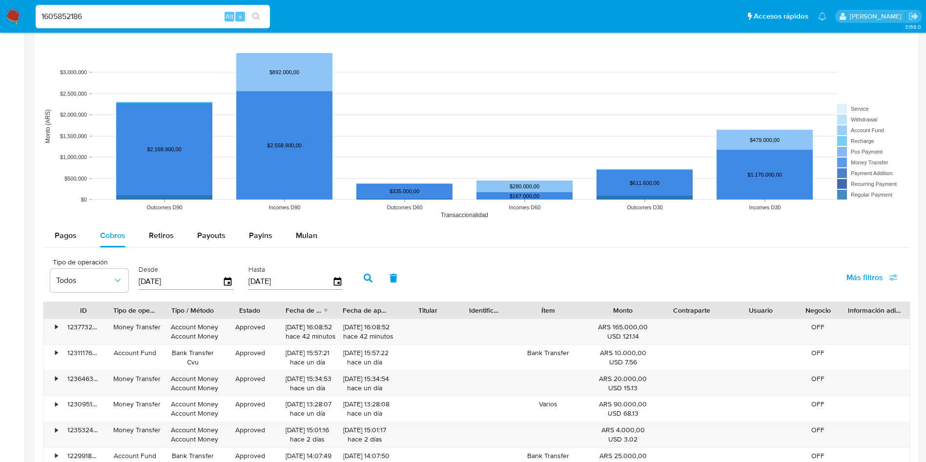
click at [130, 15] on input "1605852186" at bounding box center [153, 16] width 234 height 13
paste input "265849262"
type input "265849262"
click at [255, 15] on icon "search-icon" at bounding box center [256, 17] width 8 height 8
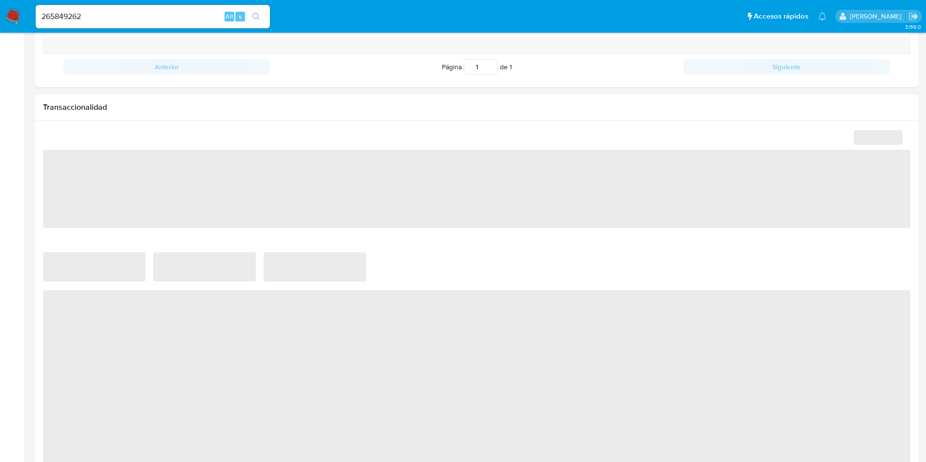
select select "10"
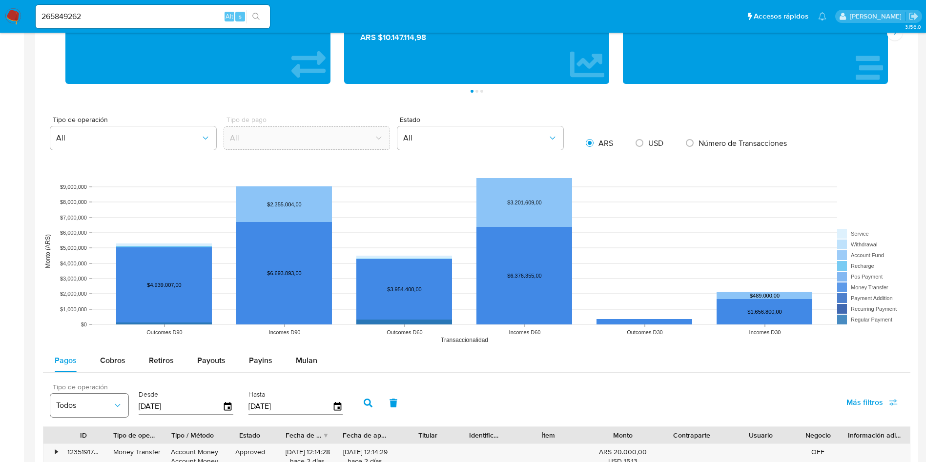
scroll to position [732, 0]
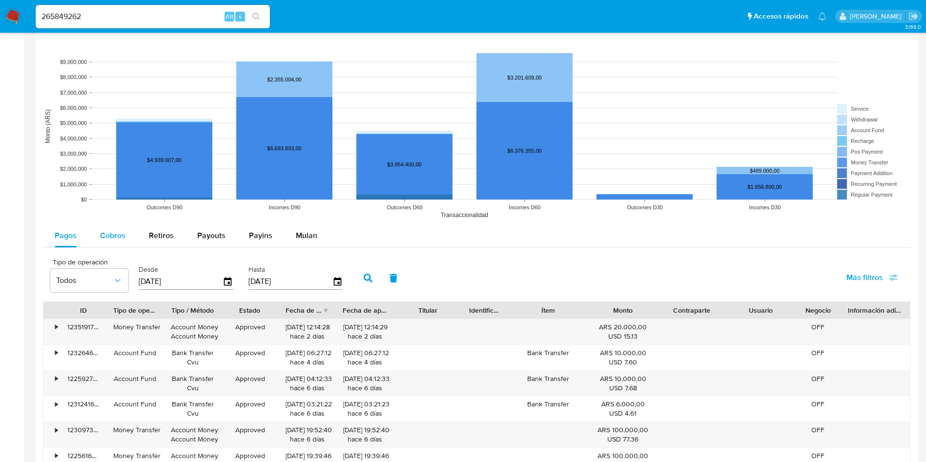
click at [105, 239] on span "Cobros" at bounding box center [112, 235] width 25 height 11
select select "10"
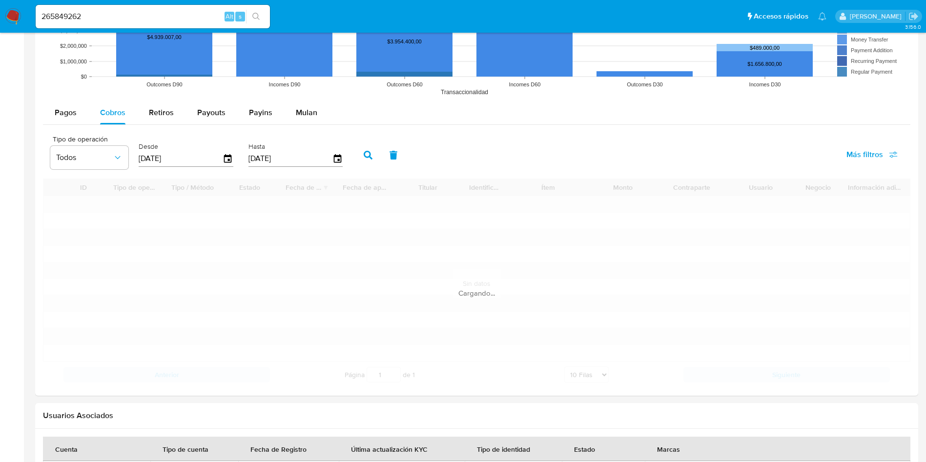
scroll to position [879, 0]
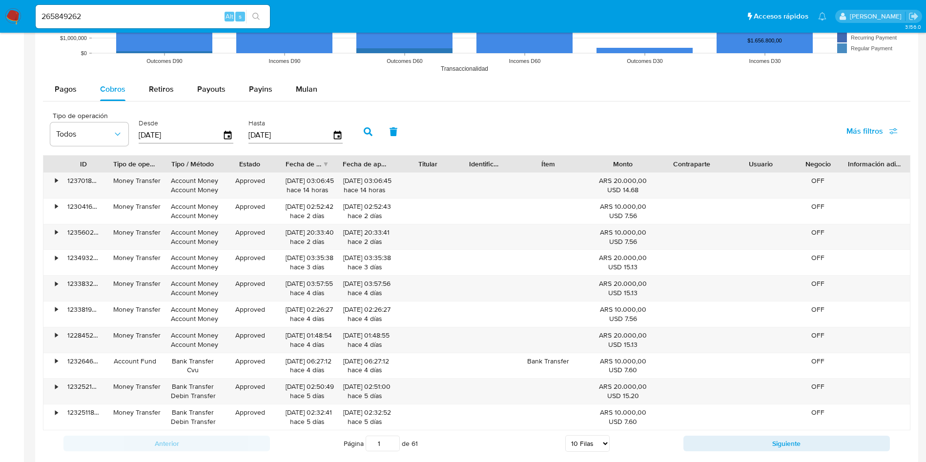
click at [91, 17] on input "265849262" at bounding box center [153, 16] width 234 height 13
paste input "80281301"
type input "802813012"
click at [254, 16] on icon "search-icon" at bounding box center [256, 17] width 8 height 8
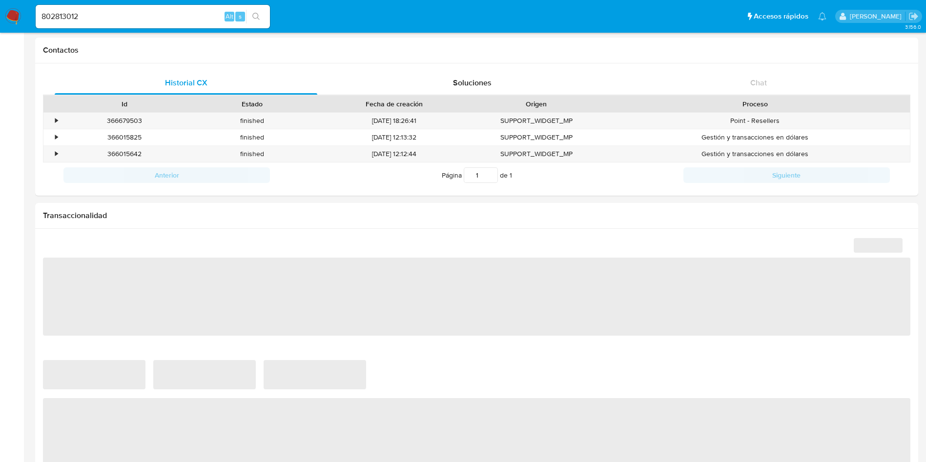
scroll to position [439, 0]
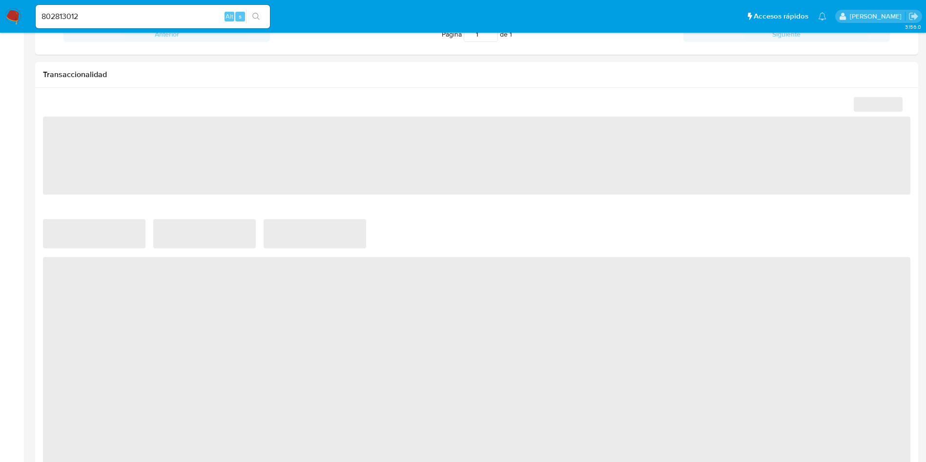
select select "10"
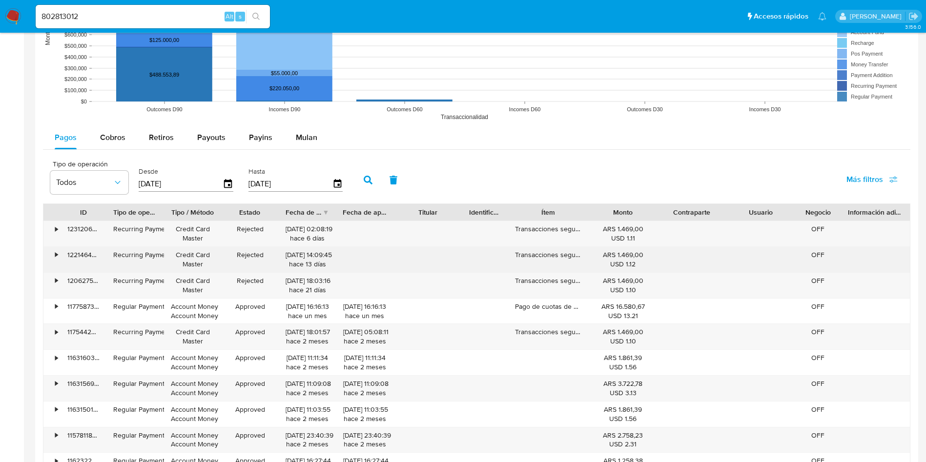
scroll to position [806, 0]
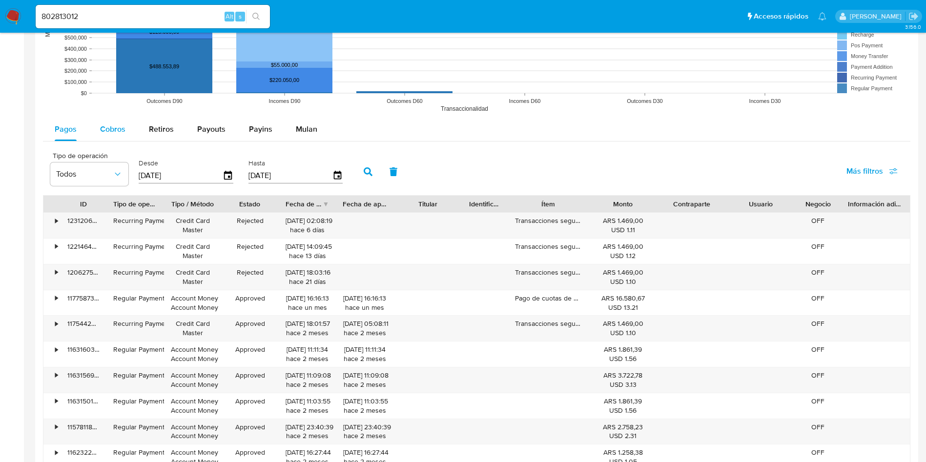
click at [111, 136] on div "Cobros" at bounding box center [112, 129] width 25 height 23
select select "10"
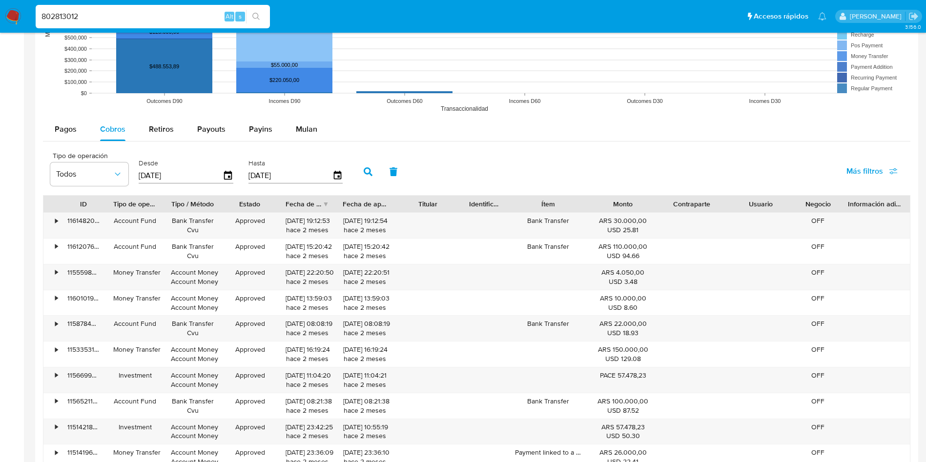
click at [125, 18] on input "802813012" at bounding box center [153, 16] width 234 height 13
paste input "107405383"
type input "107405383"
click at [254, 15] on icon "search-icon" at bounding box center [256, 17] width 8 height 8
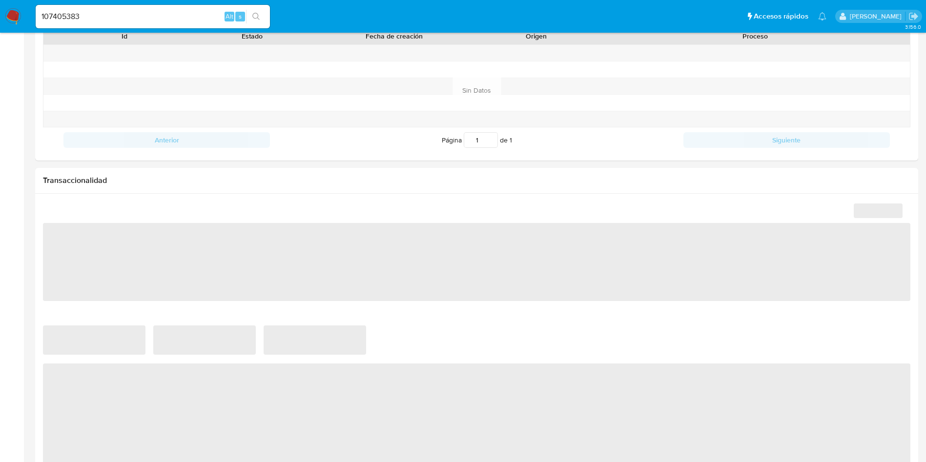
select select "10"
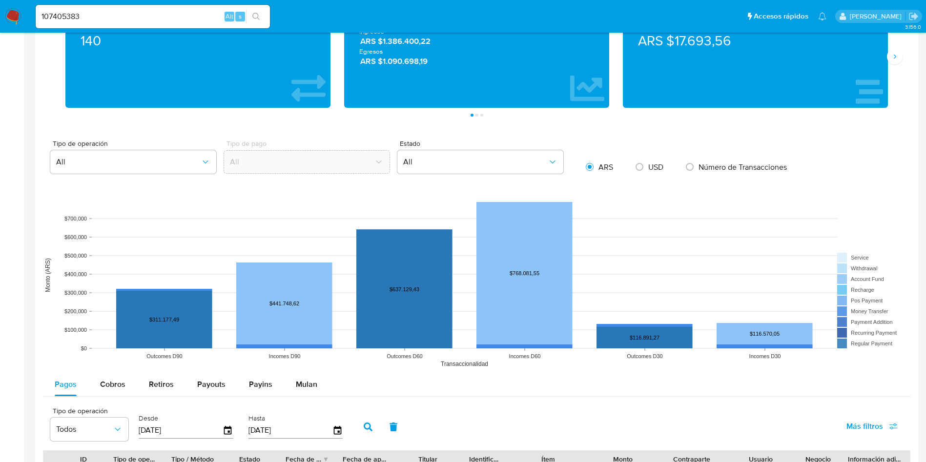
scroll to position [586, 0]
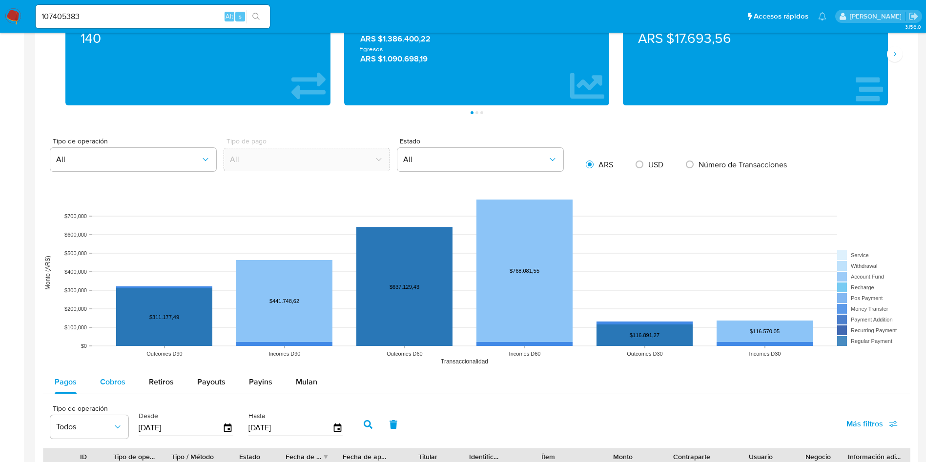
click at [102, 377] on span "Cobros" at bounding box center [112, 381] width 25 height 11
select select "10"
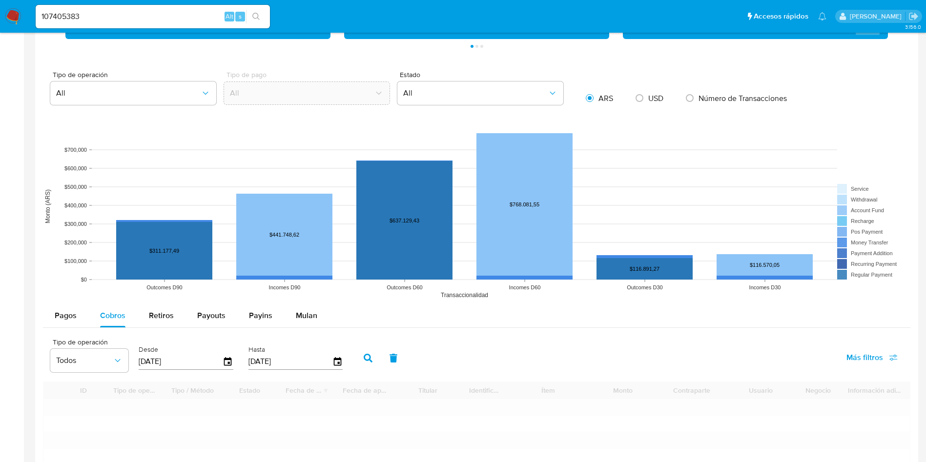
scroll to position [732, 0]
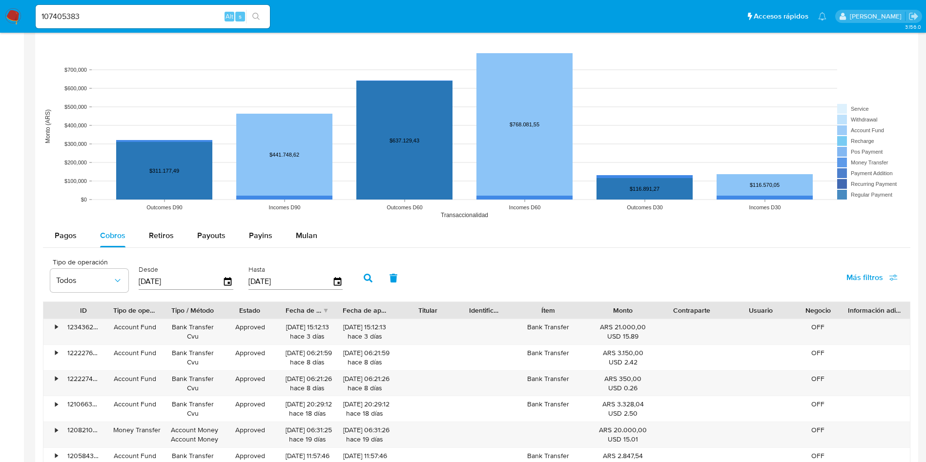
click at [115, 18] on input "107405383" at bounding box center [153, 16] width 234 height 13
paste input "2563071342"
type input "2563071342"
click at [252, 20] on button "search-icon" at bounding box center [256, 17] width 20 height 14
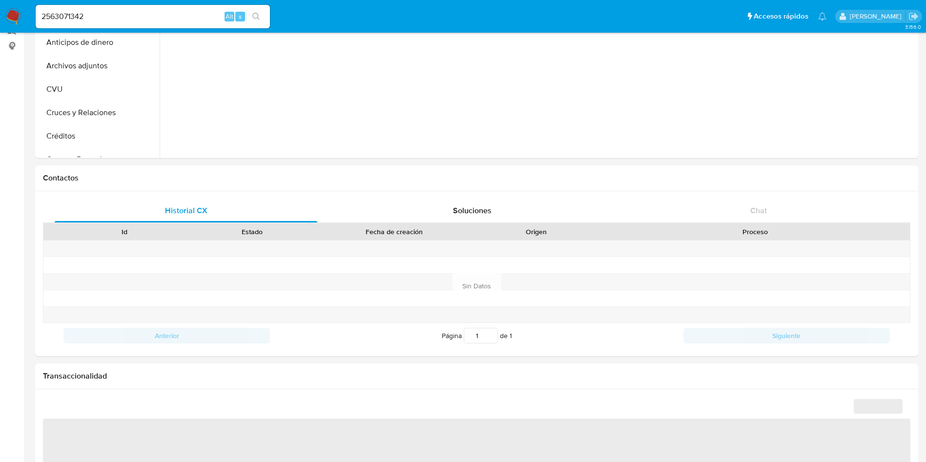
scroll to position [220, 0]
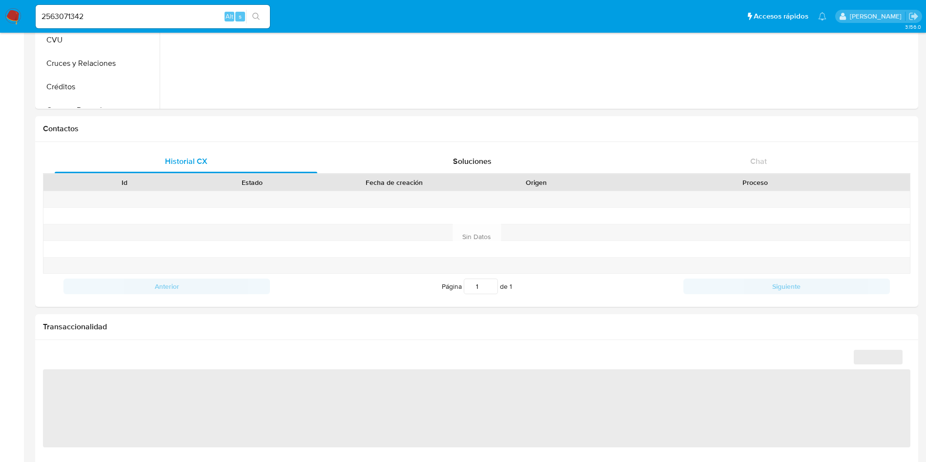
select select "10"
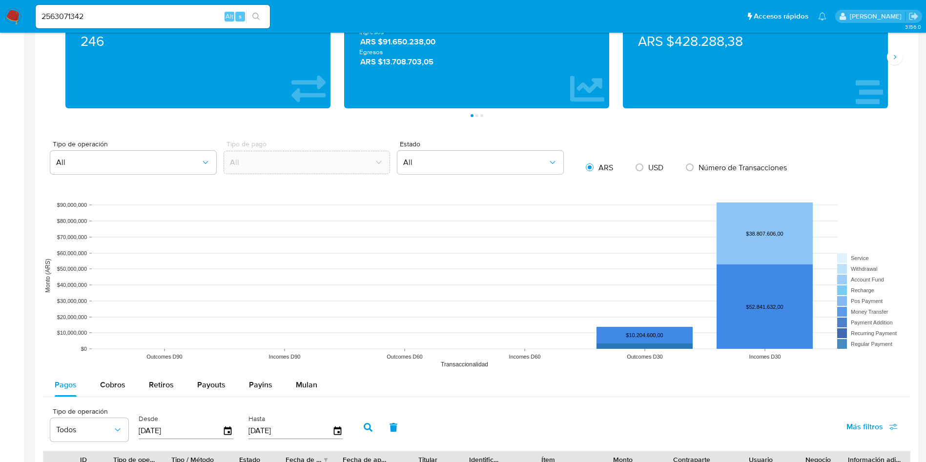
scroll to position [732, 0]
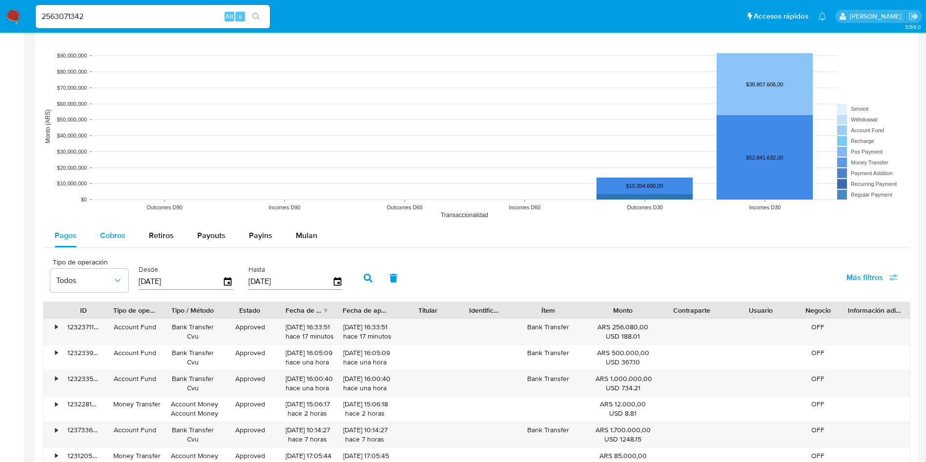
click at [125, 240] on button "Cobros" at bounding box center [112, 235] width 49 height 23
select select "10"
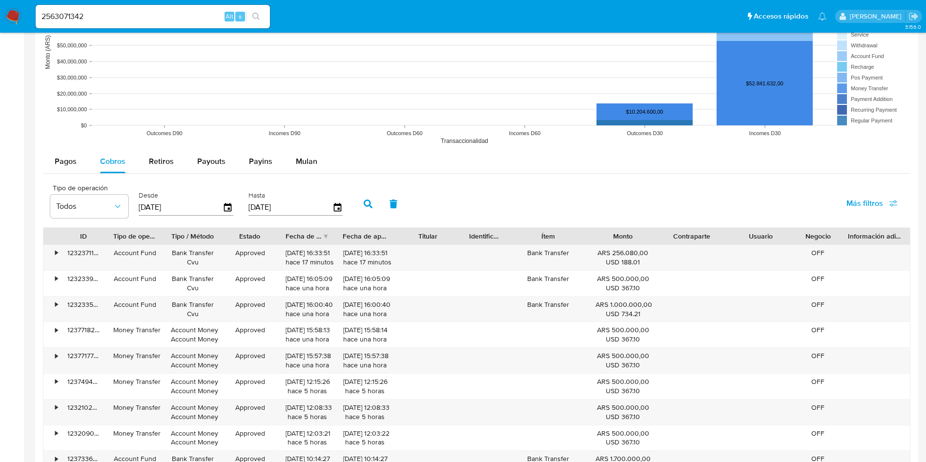
scroll to position [879, 0]
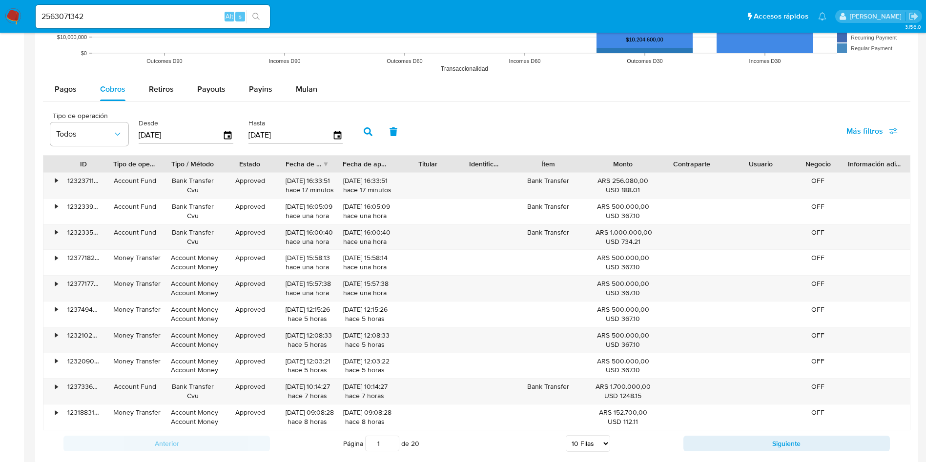
type button "1"
click at [111, 21] on input "2563071342" at bounding box center [153, 16] width 234 height 13
paste input "749198631"
type input "749198631"
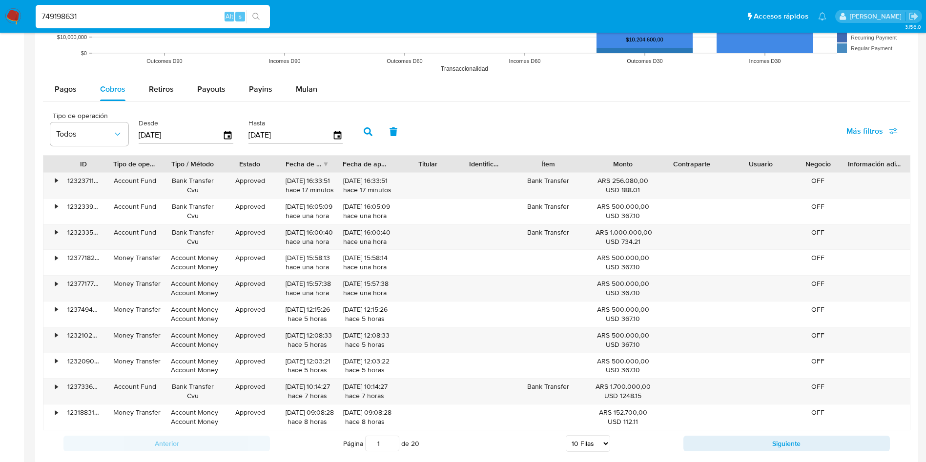
click at [259, 15] on icon "search-icon" at bounding box center [256, 17] width 8 height 8
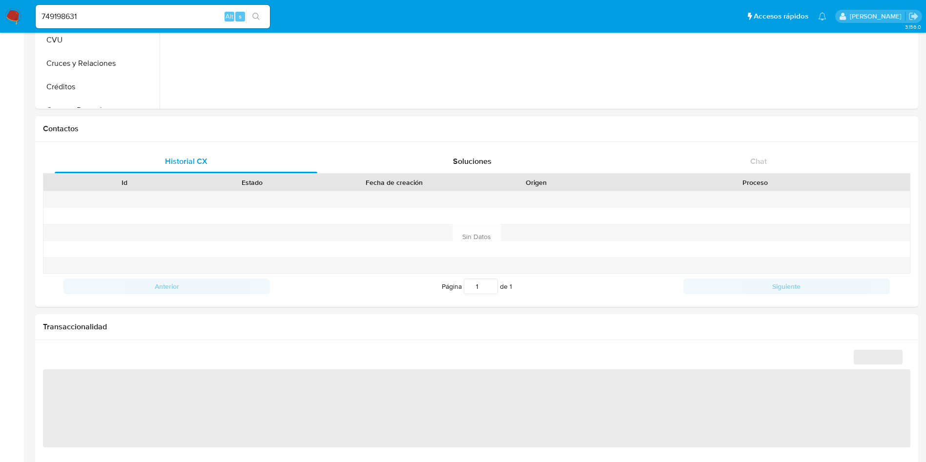
select select "10"
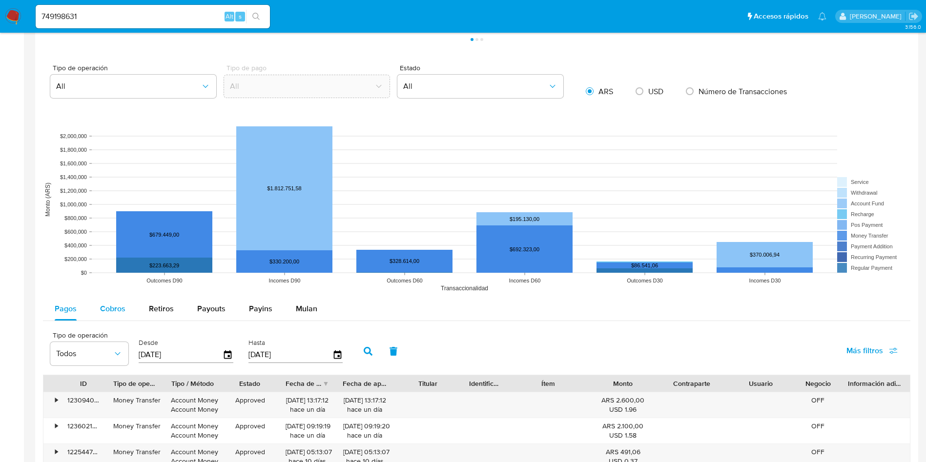
click at [114, 309] on span "Cobros" at bounding box center [112, 308] width 25 height 11
select select "10"
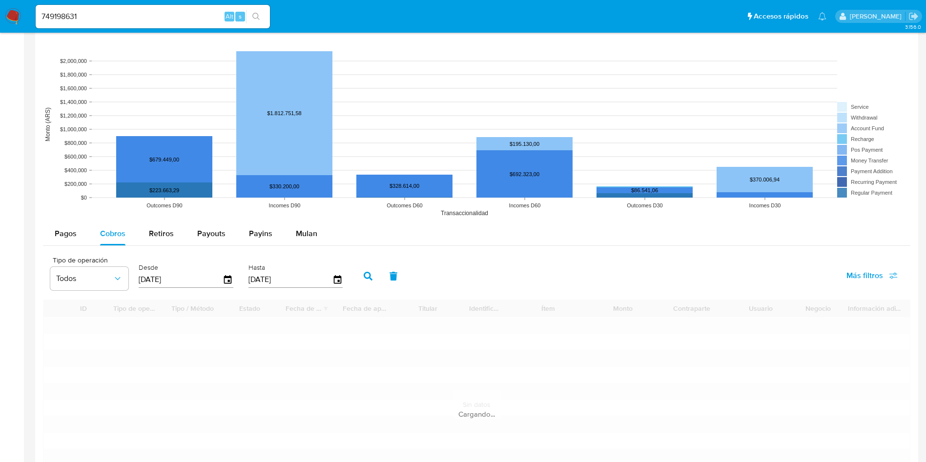
scroll to position [806, 0]
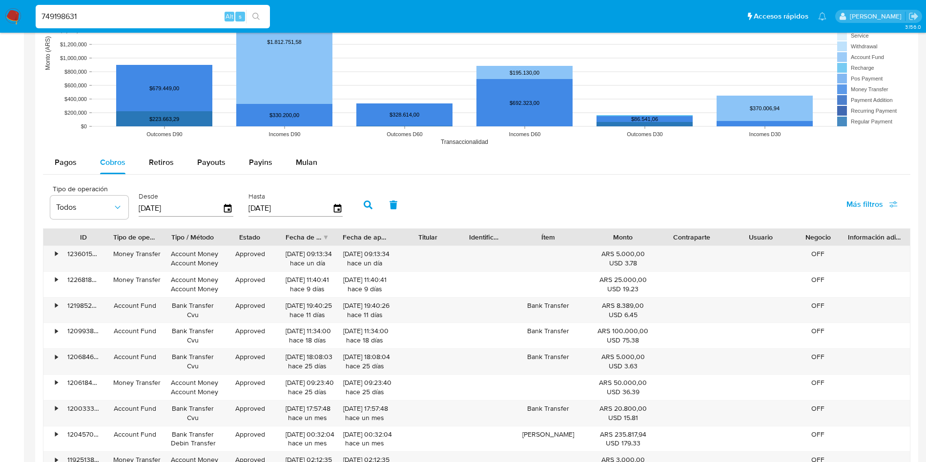
click at [109, 13] on input "749198631" at bounding box center [153, 16] width 234 height 13
paste input "228139114"
type input "228139114"
click at [252, 20] on icon "search-icon" at bounding box center [256, 17] width 8 height 8
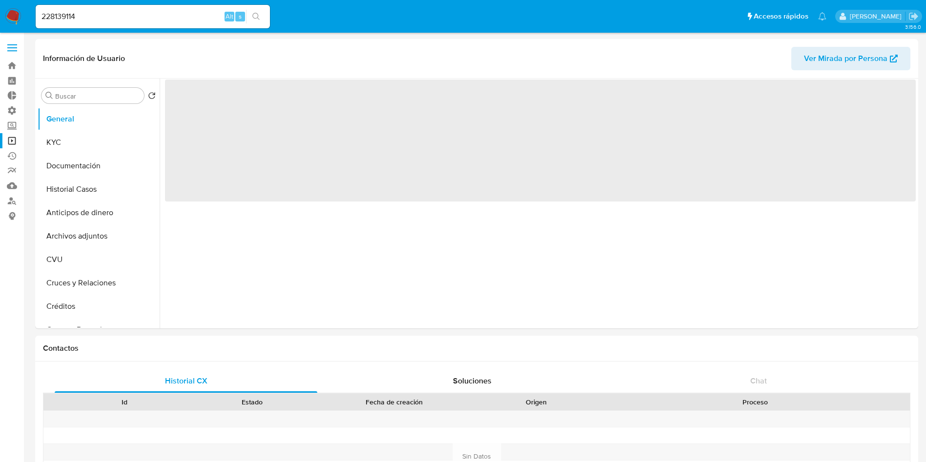
scroll to position [73, 0]
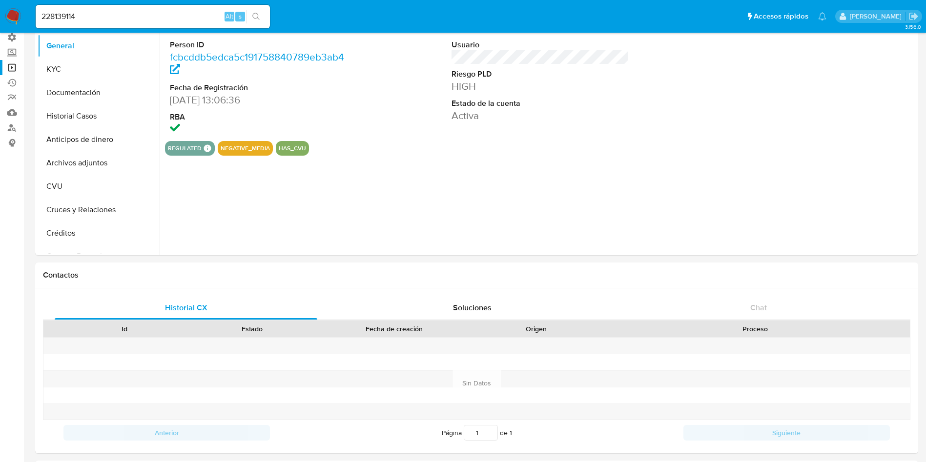
select select "10"
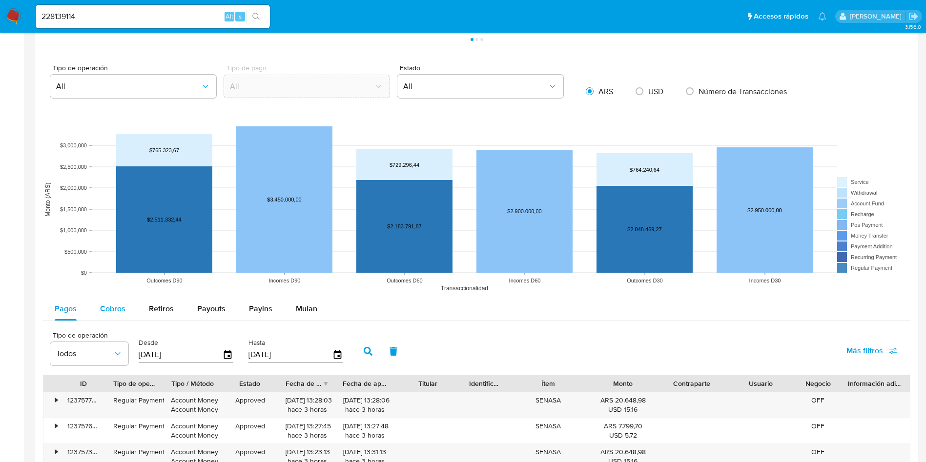
click at [101, 300] on div "Cobros" at bounding box center [112, 308] width 25 height 23
select select "10"
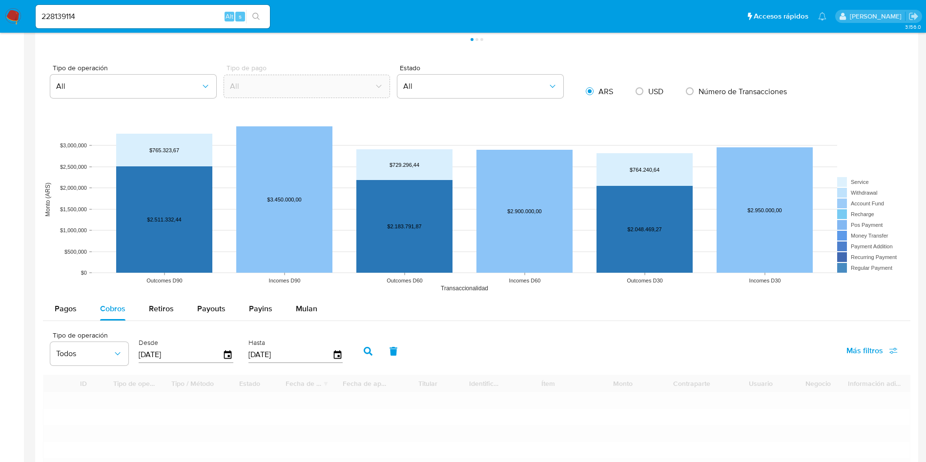
scroll to position [806, 0]
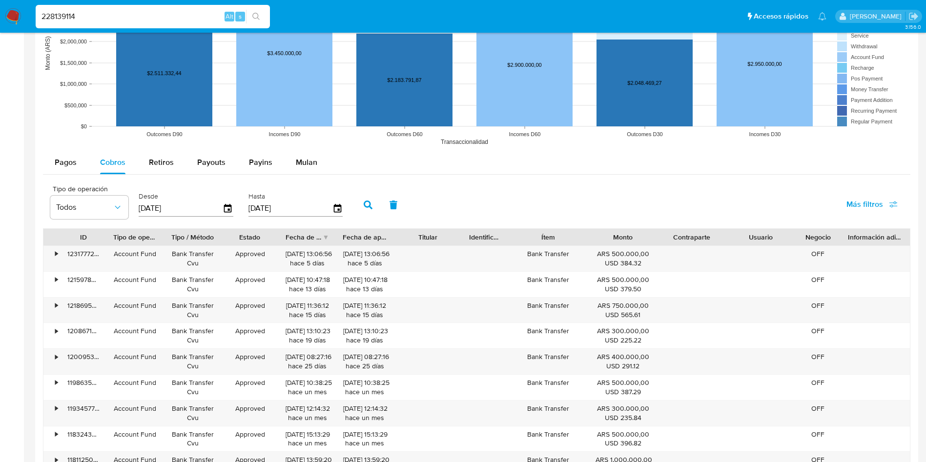
click at [114, 13] on input "228139114" at bounding box center [153, 16] width 234 height 13
paste input "196604856"
type input "196604856"
click at [263, 12] on button "search-icon" at bounding box center [256, 17] width 20 height 14
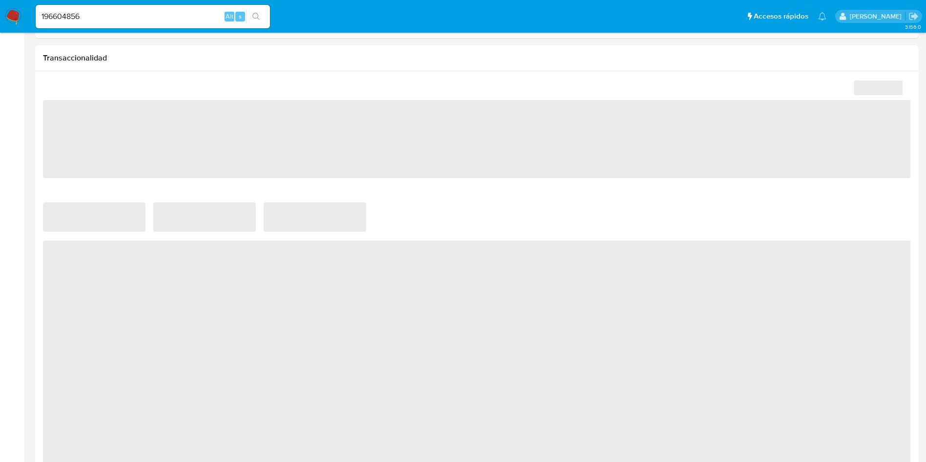
select select "10"
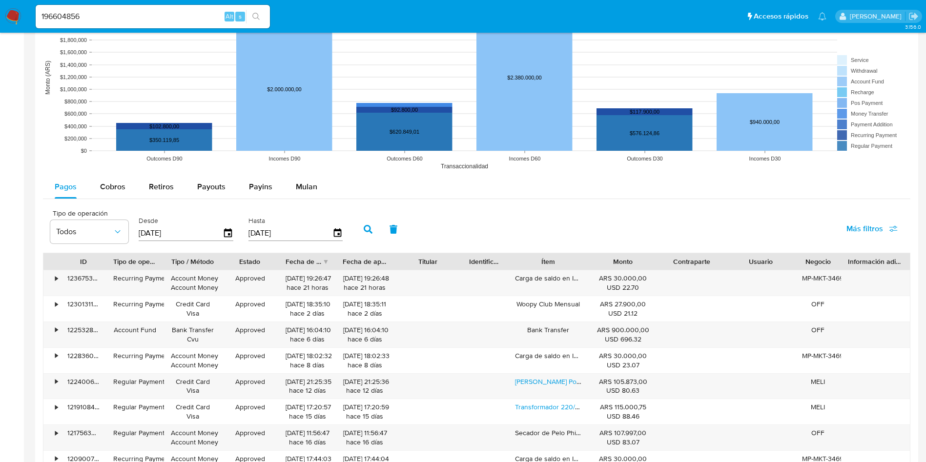
scroll to position [732, 0]
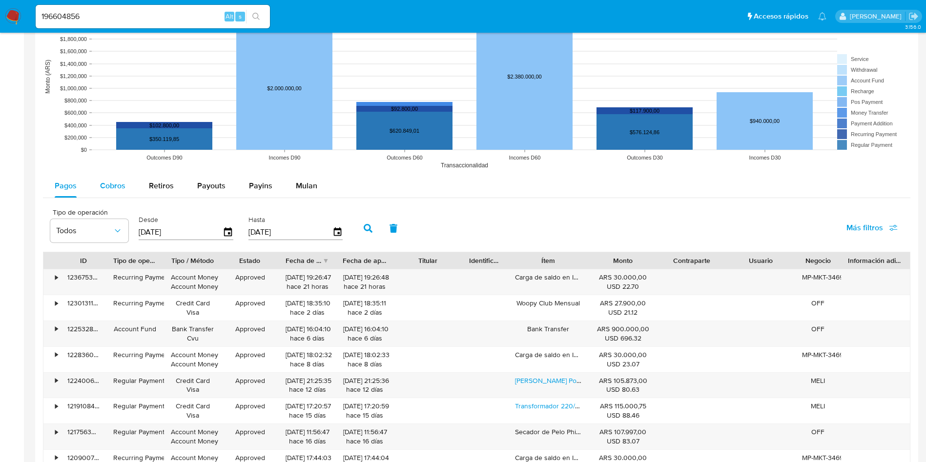
click at [110, 185] on span "Cobros" at bounding box center [112, 185] width 25 height 11
select select "10"
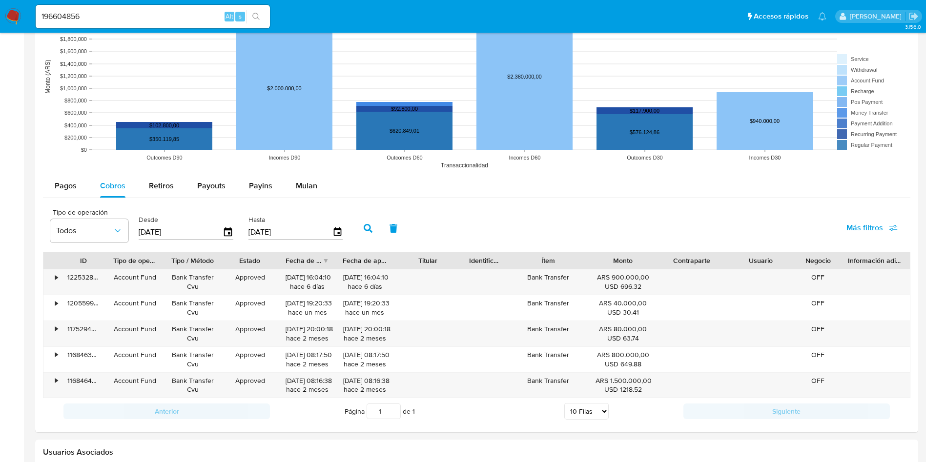
click at [123, 9] on div "196604856 Alt s" at bounding box center [153, 16] width 234 height 23
click at [122, 23] on div "196604856 Alt s" at bounding box center [153, 16] width 234 height 23
click at [125, 19] on input "196604856" at bounding box center [153, 16] width 234 height 13
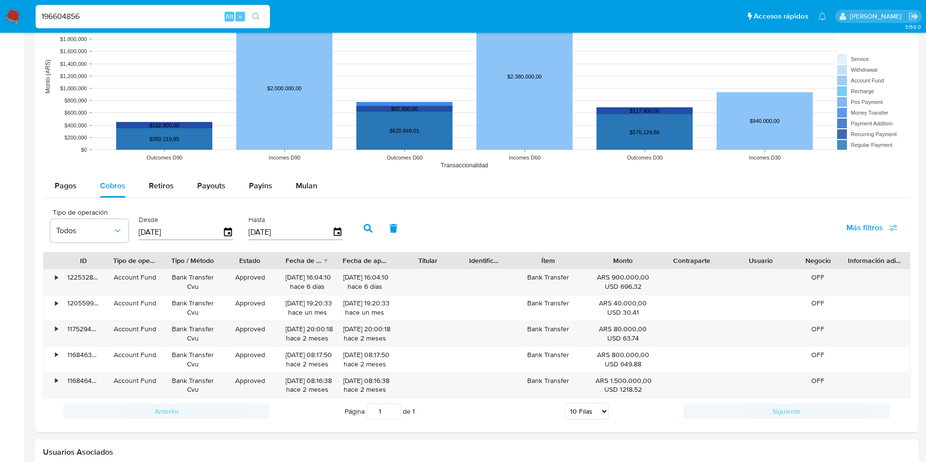
paste input "533446800"
type input "533446800"
click at [263, 21] on button "search-icon" at bounding box center [256, 17] width 20 height 14
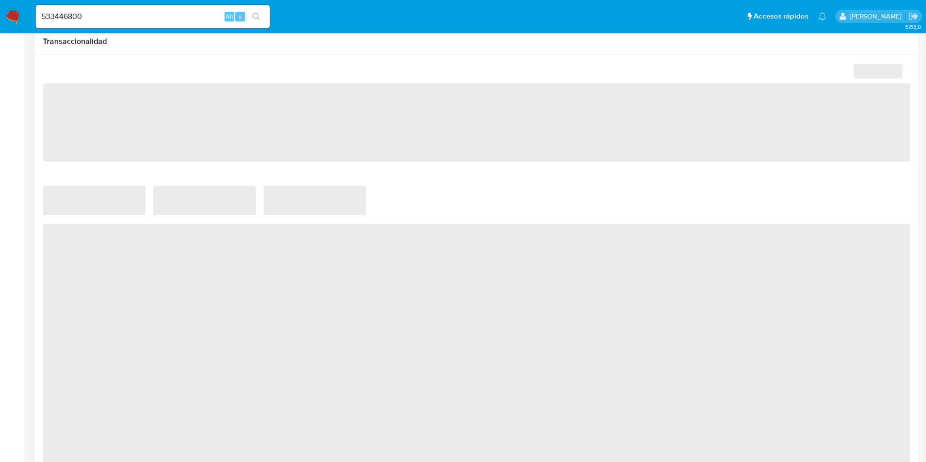
select select "10"
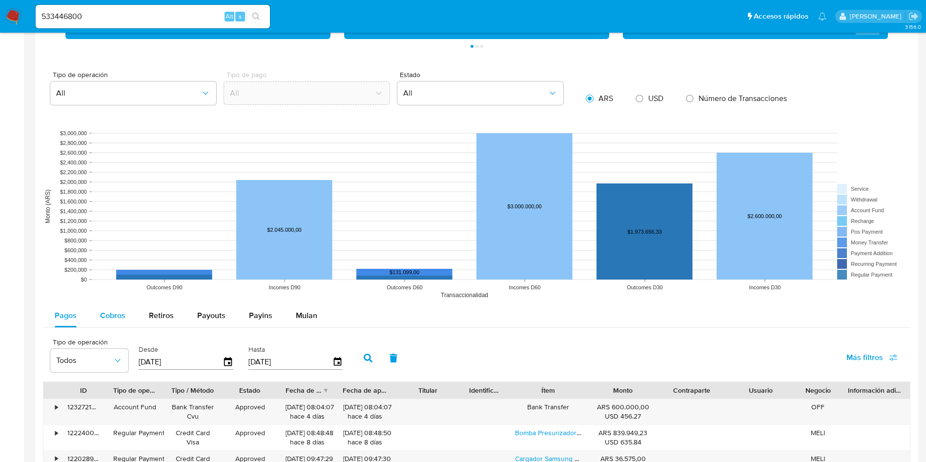
click at [108, 325] on div "Cobros" at bounding box center [112, 315] width 25 height 23
select select "10"
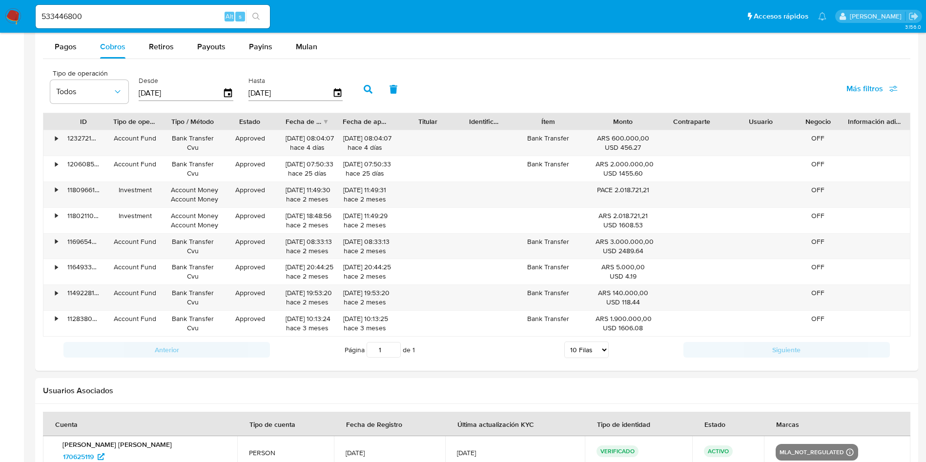
scroll to position [879, 0]
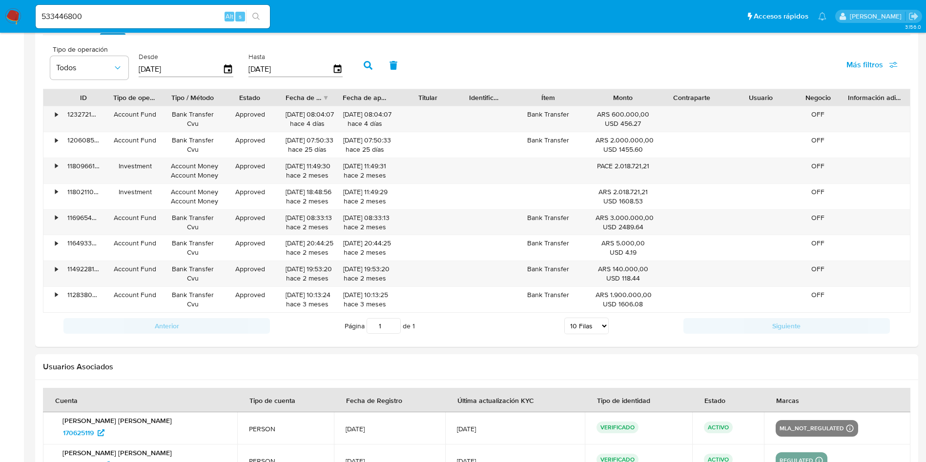
click at [138, 13] on input "533446800" at bounding box center [153, 16] width 234 height 13
paste input "137640475"
type input "137640475"
click at [256, 16] on icon "search-icon" at bounding box center [256, 17] width 8 height 8
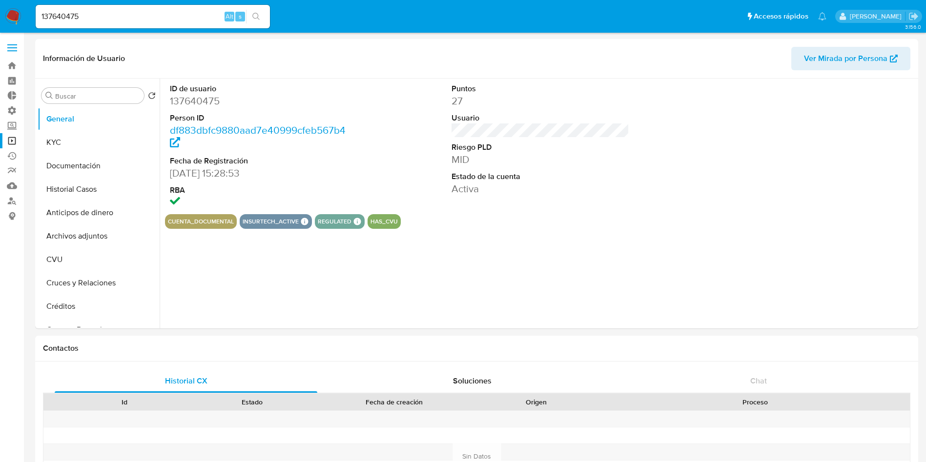
select select "10"
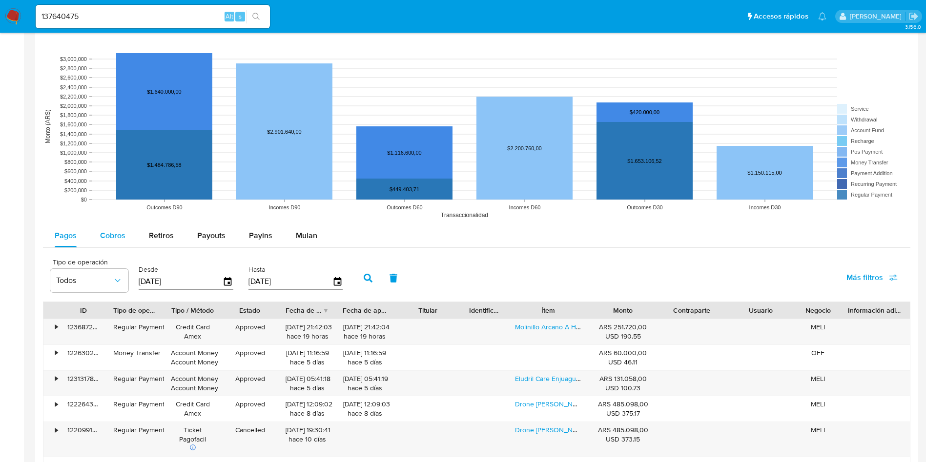
click at [121, 239] on span "Cobros" at bounding box center [112, 235] width 25 height 11
select select "10"
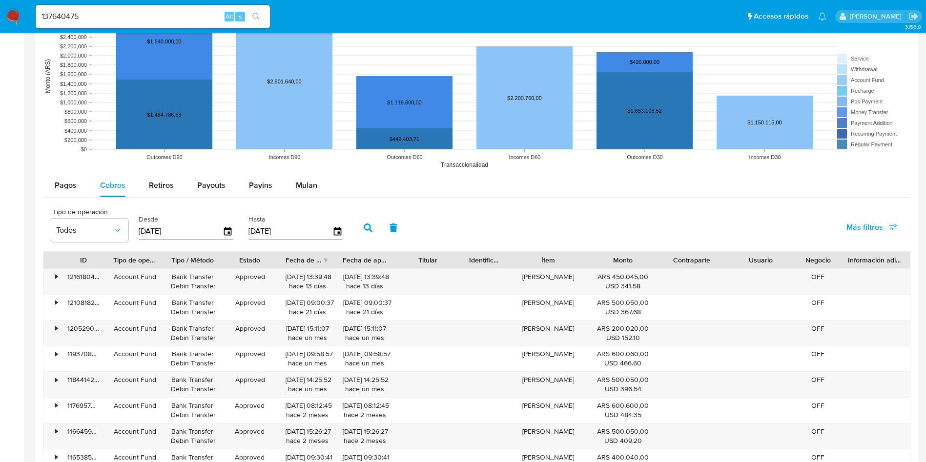
scroll to position [806, 0]
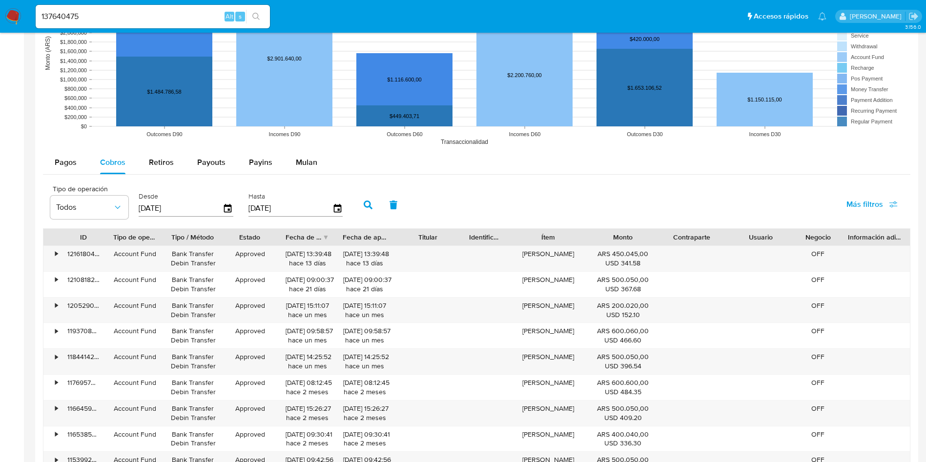
click at [109, 14] on input "137640475" at bounding box center [153, 16] width 234 height 13
paste input "2021243396"
type input "2021243396"
click at [254, 17] on icon "search-icon" at bounding box center [256, 17] width 8 height 8
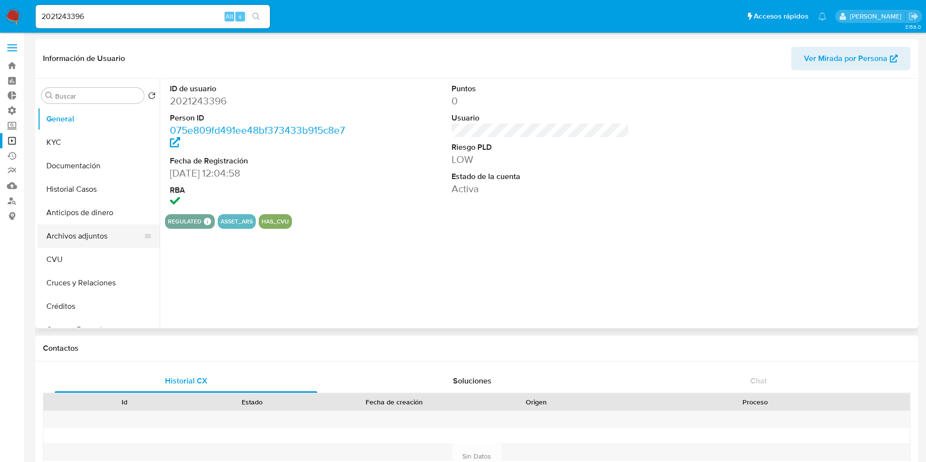
select select "10"
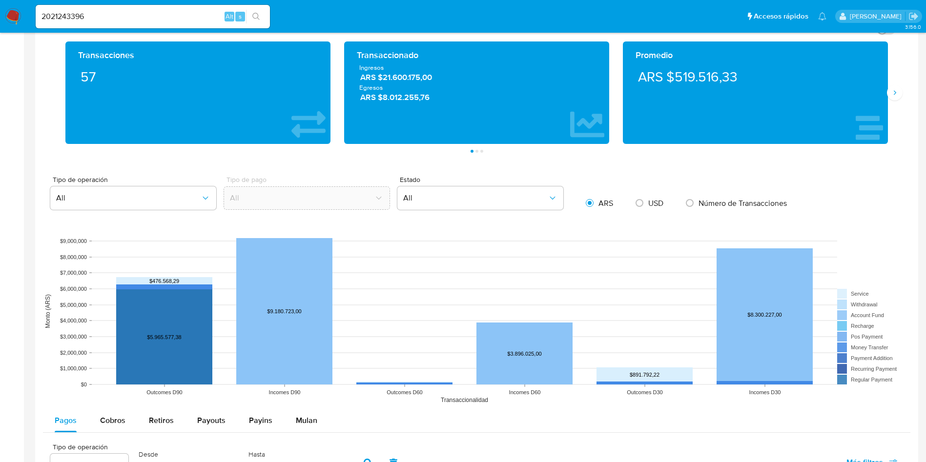
scroll to position [806, 0]
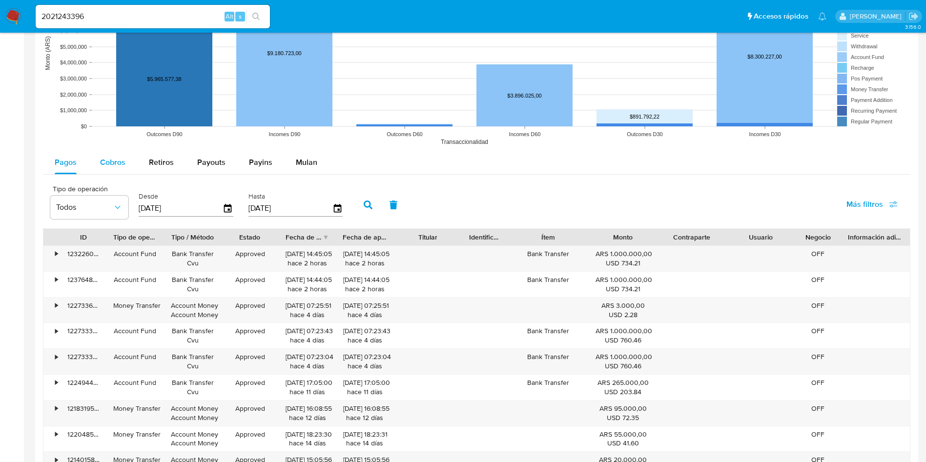
click at [108, 171] on div "Cobros" at bounding box center [112, 162] width 25 height 23
select select "10"
click at [122, 13] on input "2021243396" at bounding box center [153, 16] width 234 height 13
paste input "357106080"
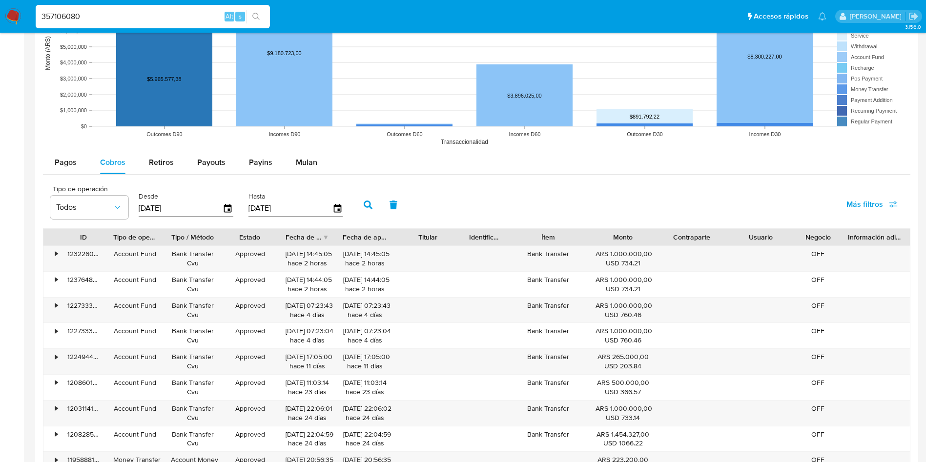
type input "357106080"
click at [251, 19] on button "search-icon" at bounding box center [256, 17] width 20 height 14
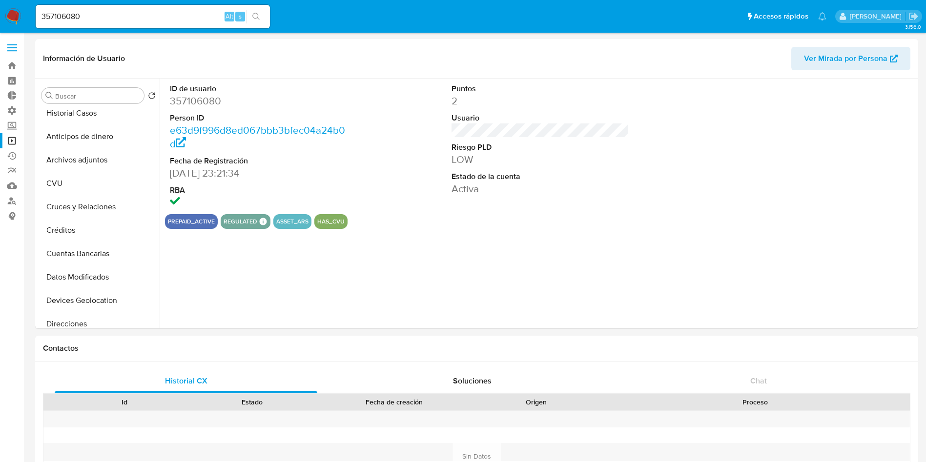
scroll to position [366, 0]
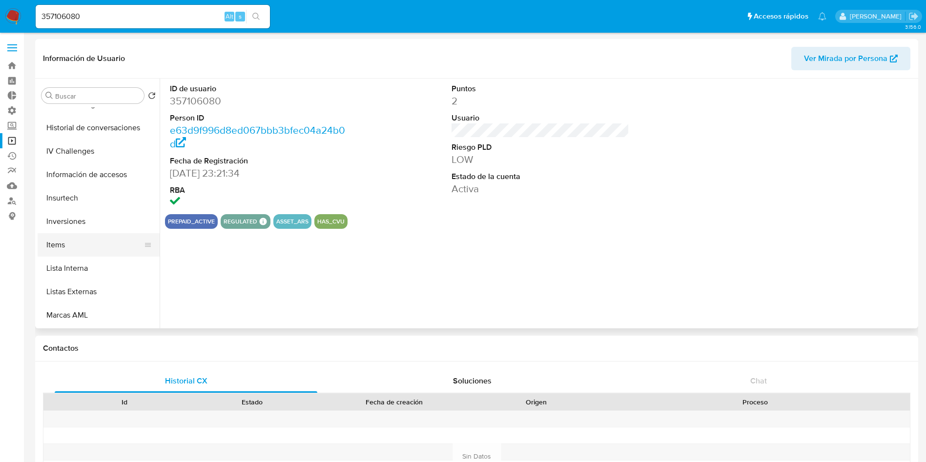
select select "10"
click at [63, 262] on button "Lista Interna" at bounding box center [95, 268] width 114 height 23
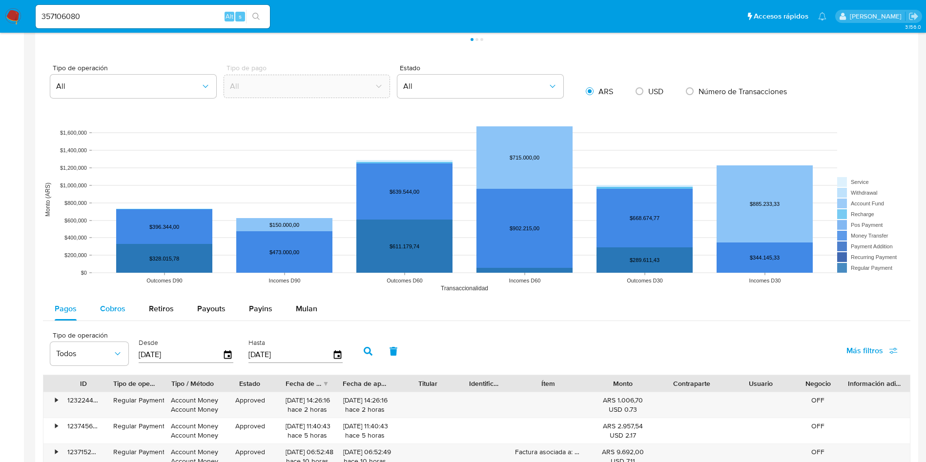
click at [113, 308] on span "Cobros" at bounding box center [112, 308] width 25 height 11
select select "10"
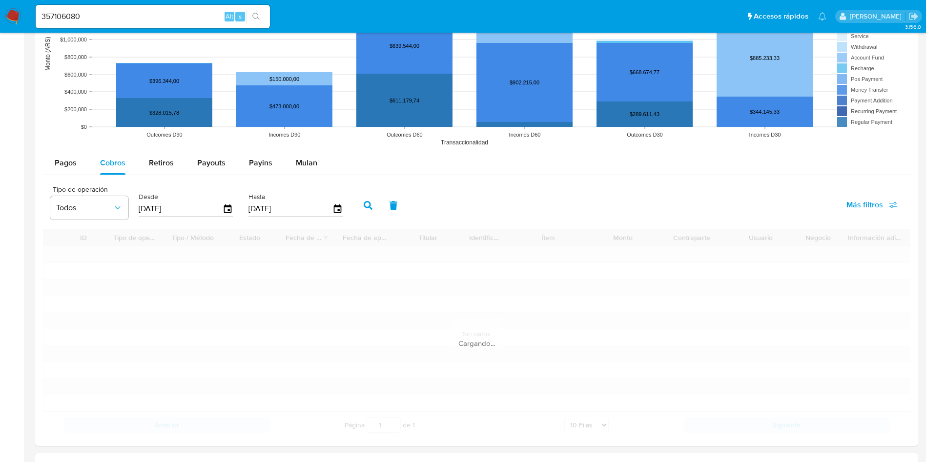
scroll to position [806, 0]
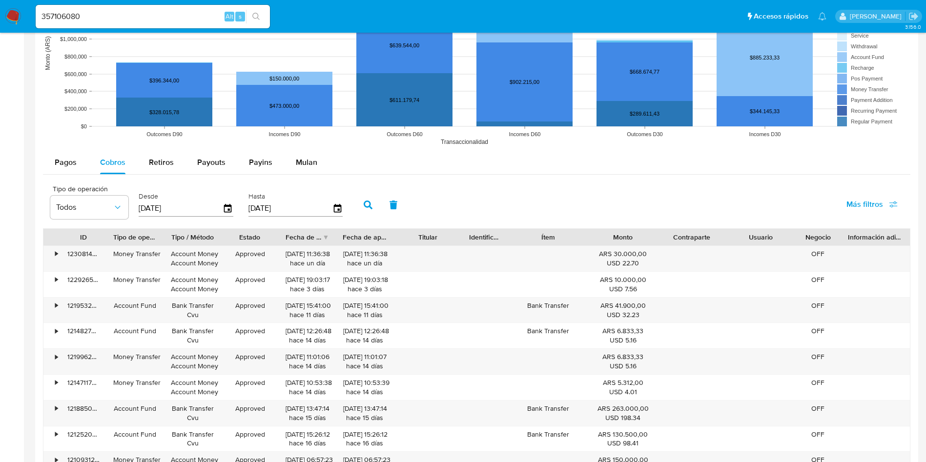
click at [113, 13] on input "357106080" at bounding box center [153, 16] width 234 height 13
paste input "2166436955"
type input "2166436955"
click at [256, 17] on icon "search-icon" at bounding box center [256, 17] width 8 height 8
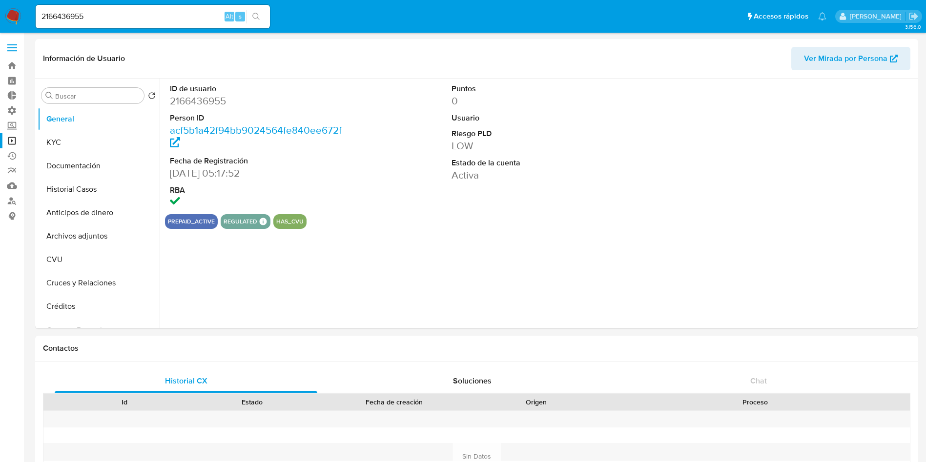
select select "10"
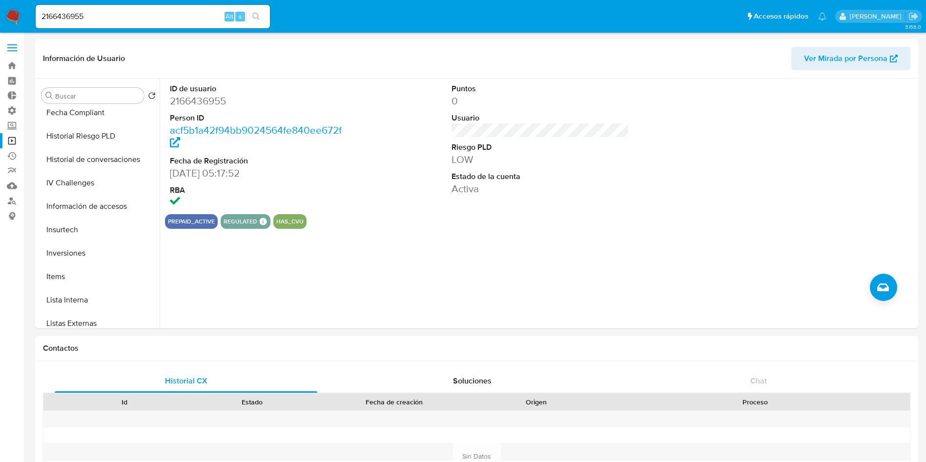
scroll to position [366, 0]
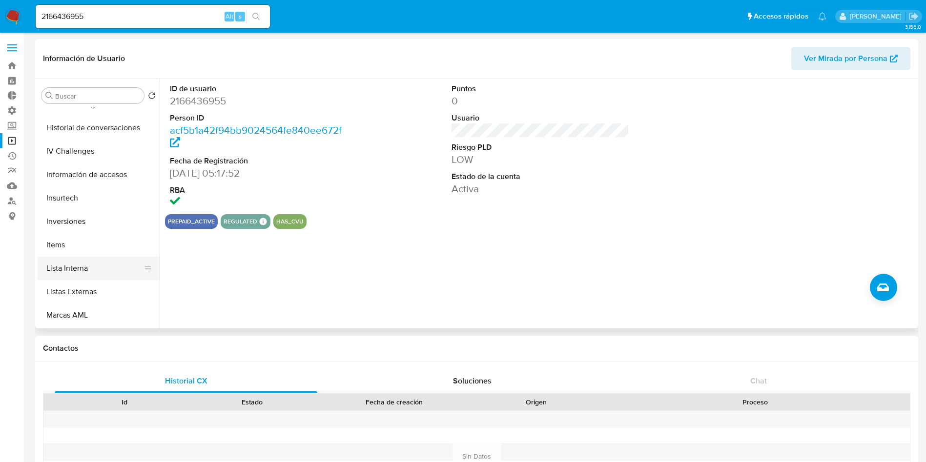
click at [95, 266] on button "Lista Interna" at bounding box center [95, 268] width 114 height 23
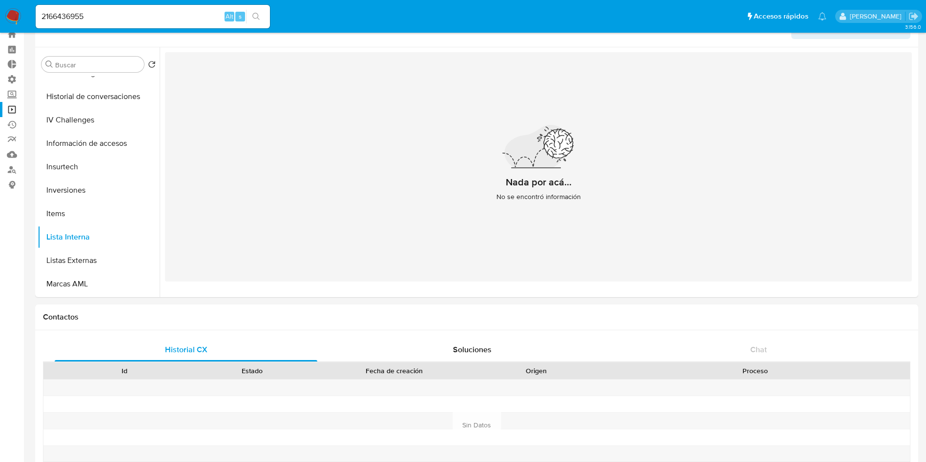
scroll to position [0, 0]
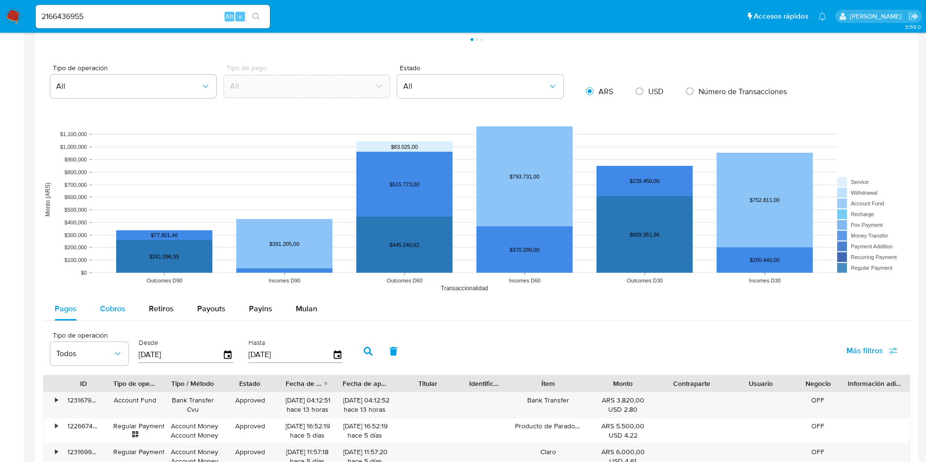
click at [110, 312] on span "Cobros" at bounding box center [112, 308] width 25 height 11
select select "10"
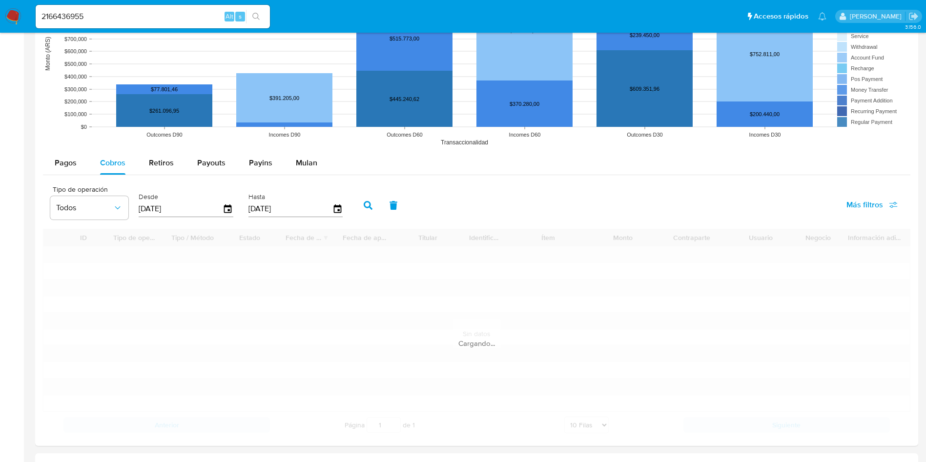
scroll to position [806, 0]
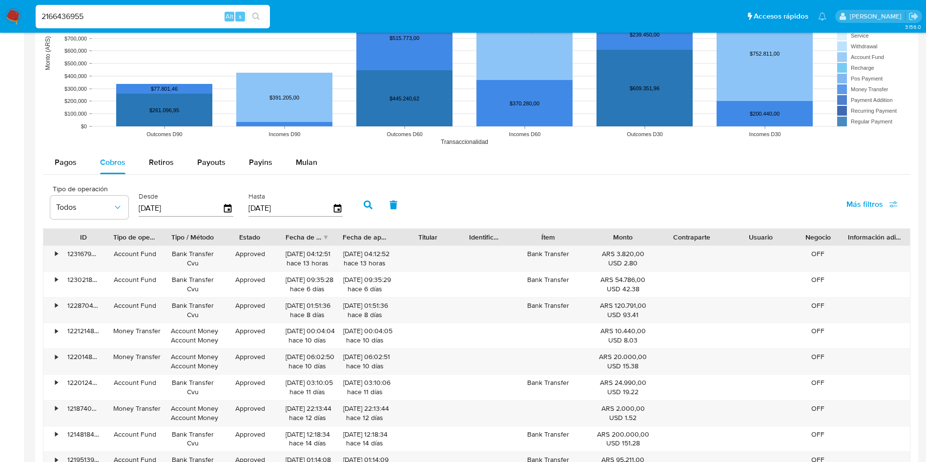
click at [163, 20] on input "2166436955" at bounding box center [153, 16] width 234 height 13
click at [163, 19] on input "2166436955" at bounding box center [153, 16] width 234 height 13
paste input "088907810"
type input "2088907810"
click at [258, 16] on icon "search-icon" at bounding box center [256, 17] width 8 height 8
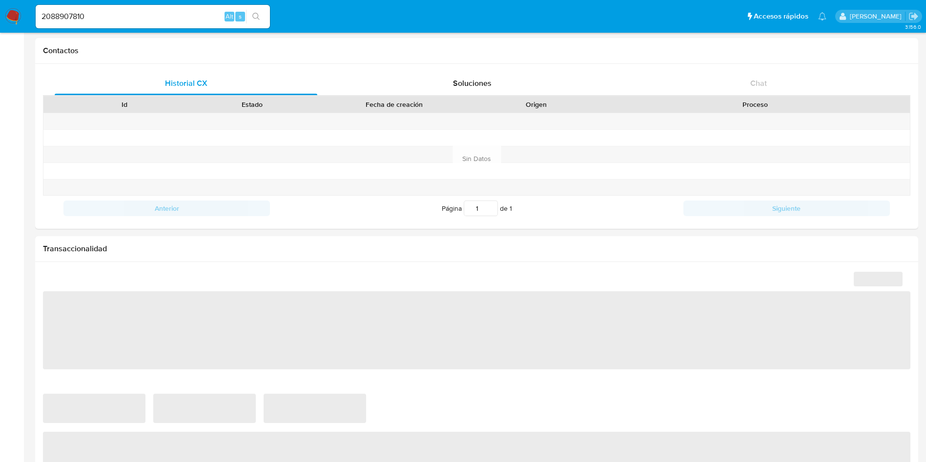
select select "10"
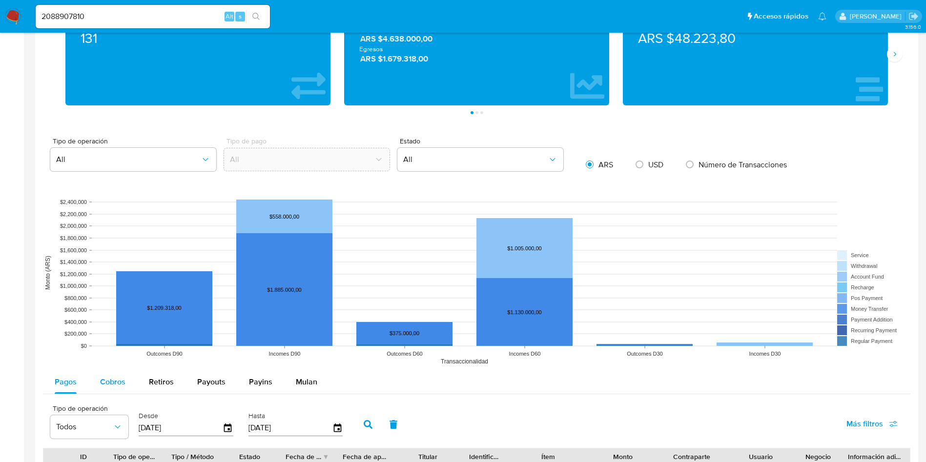
click at [110, 383] on span "Cobros" at bounding box center [112, 381] width 25 height 11
select select "10"
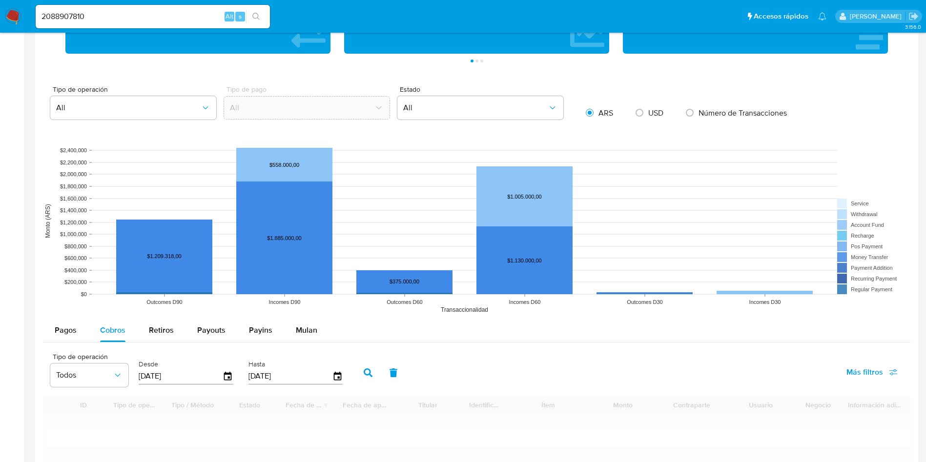
scroll to position [806, 0]
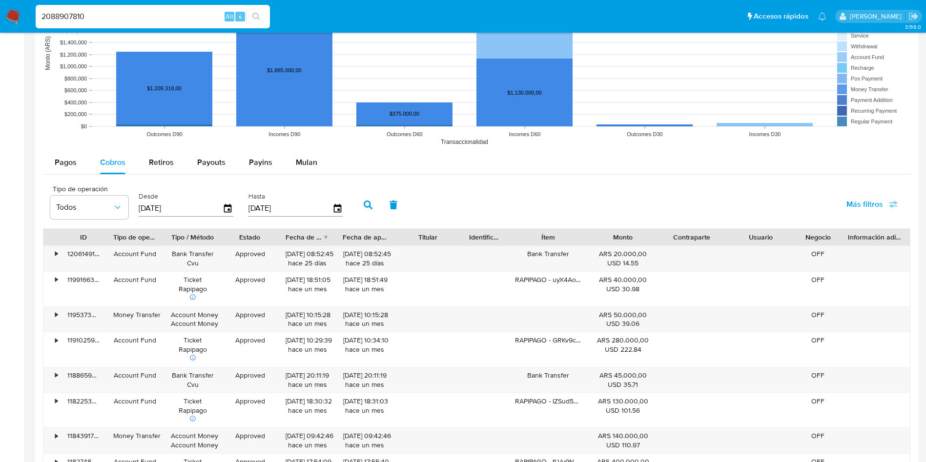
click at [101, 18] on input "2088907810" at bounding box center [153, 16] width 234 height 13
click at [101, 17] on input "2088907810" at bounding box center [153, 16] width 234 height 13
paste input "749198631"
type input "749198631"
click at [258, 18] on icon "search-icon" at bounding box center [255, 16] width 7 height 7
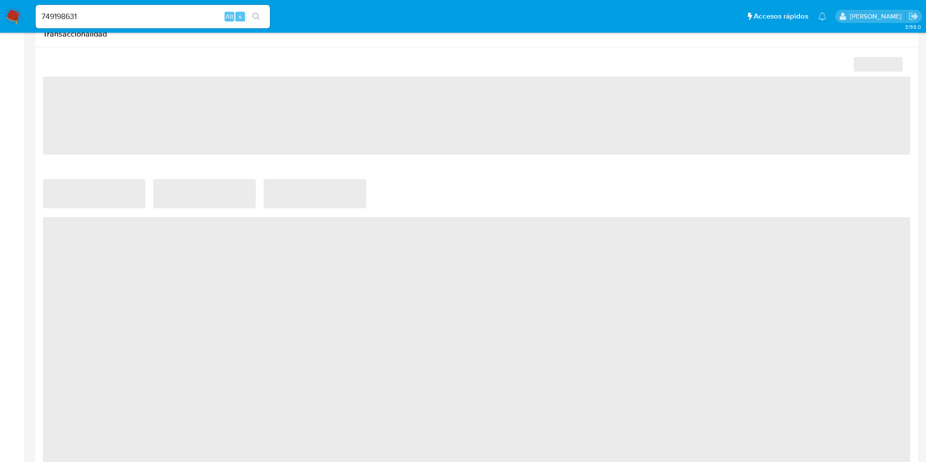
select select "10"
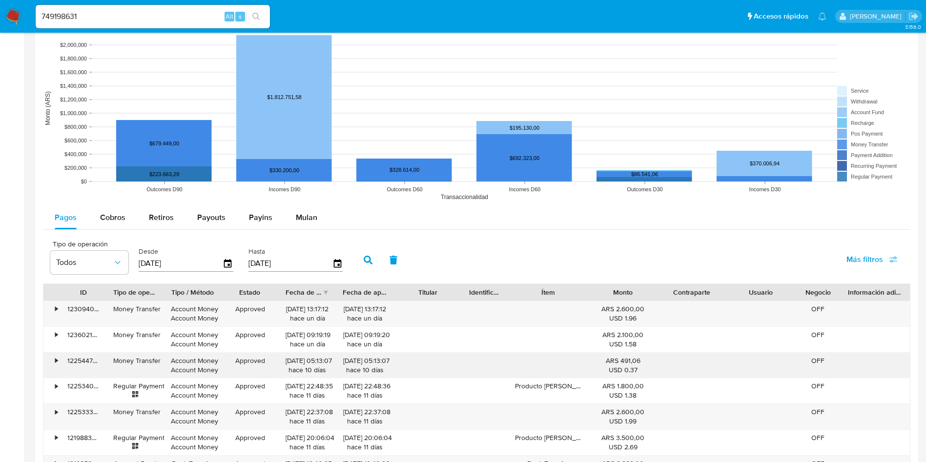
scroll to position [806, 0]
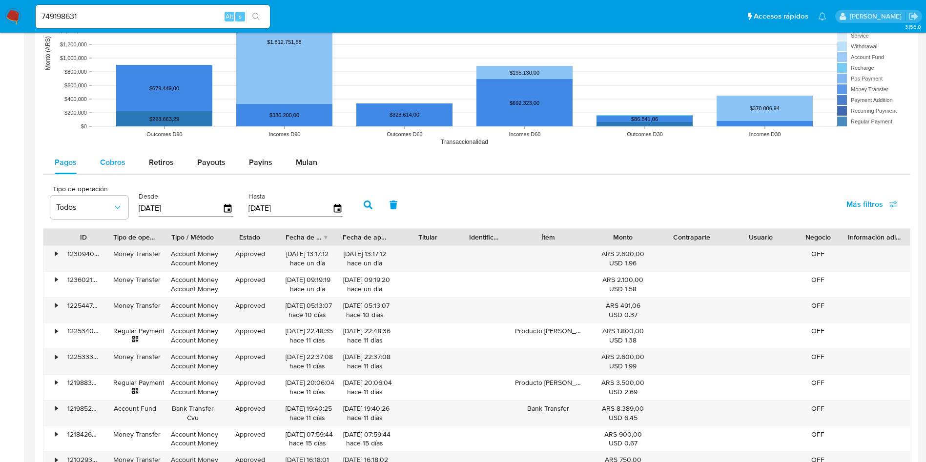
click at [111, 166] on span "Cobros" at bounding box center [112, 162] width 25 height 11
select select "10"
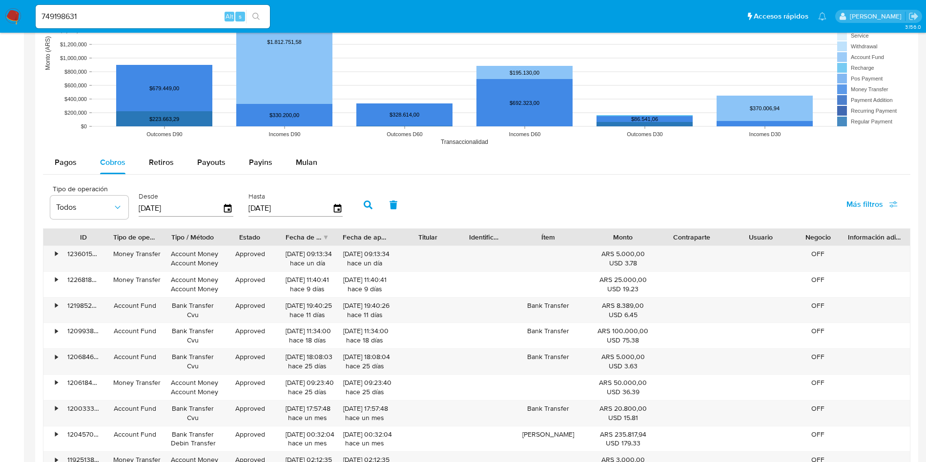
click at [85, 22] on input "749198631" at bounding box center [153, 16] width 234 height 13
paste input "137640475"
type input "137640475"
click at [259, 15] on icon "search-icon" at bounding box center [256, 17] width 8 height 8
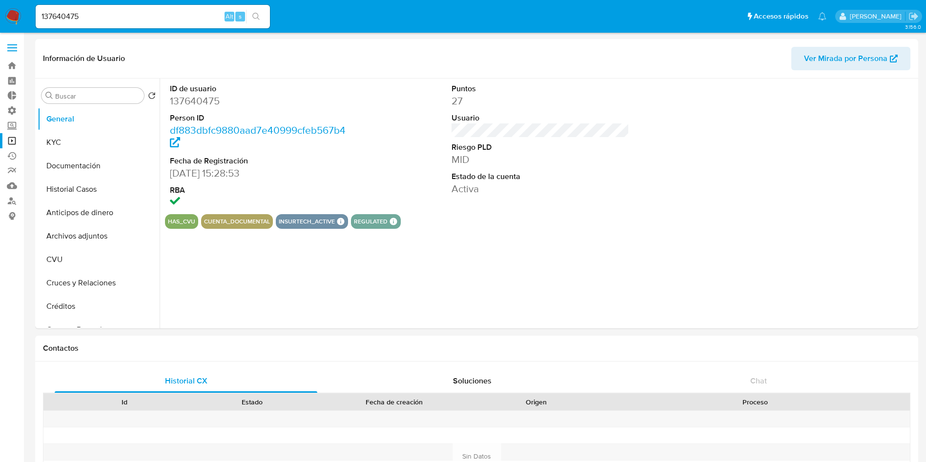
select select "10"
click at [163, 17] on input "137640475" at bounding box center [153, 16] width 234 height 13
paste input "533446800"
type input "533446800"
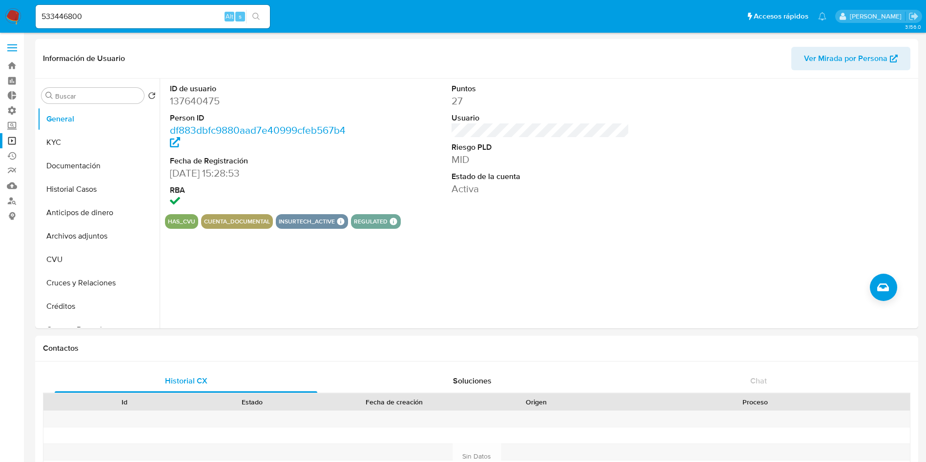
click at [258, 17] on icon "search-icon" at bounding box center [256, 17] width 8 height 8
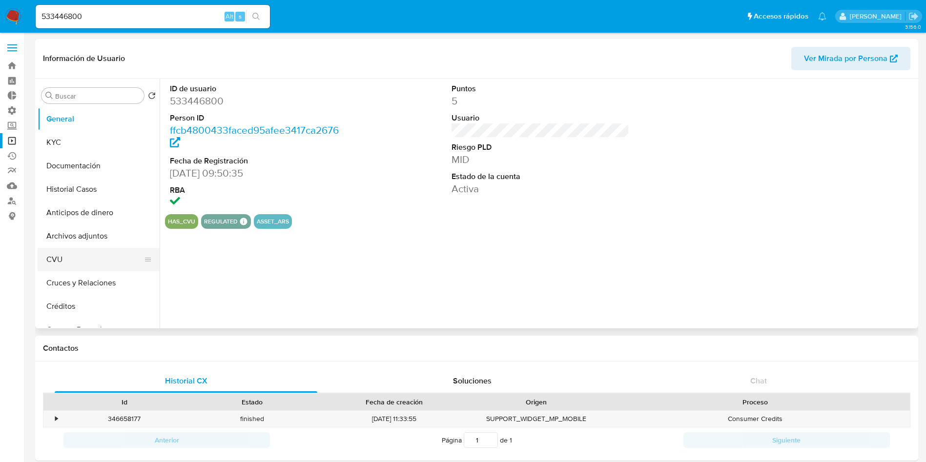
select select "10"
click at [196, 18] on input "533446800" at bounding box center [153, 16] width 234 height 13
paste input "196604856"
type input "196604856"
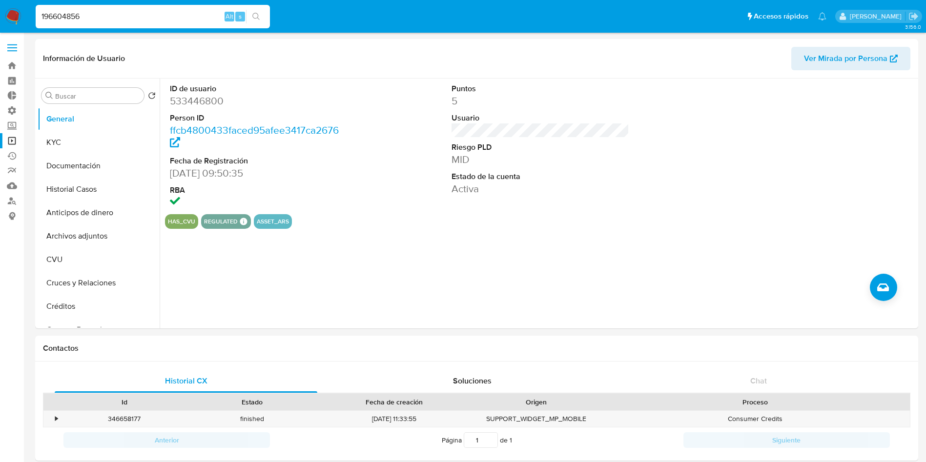
click at [256, 16] on icon "search-icon" at bounding box center [256, 17] width 8 height 8
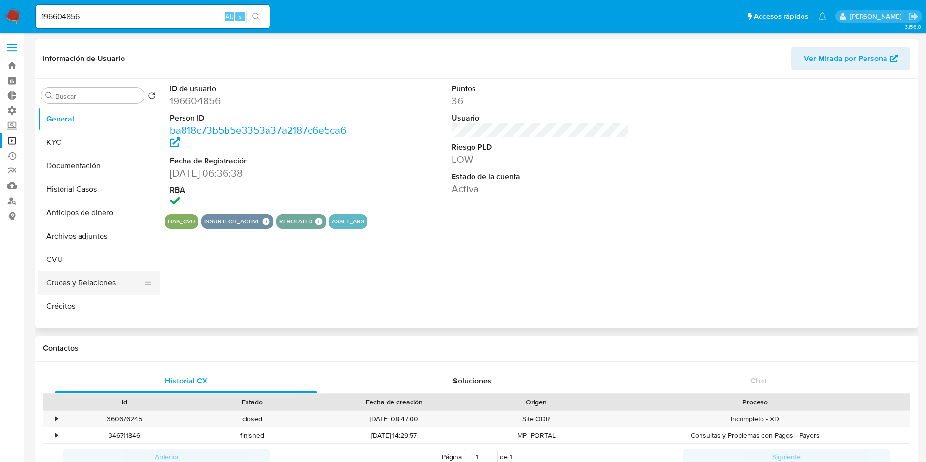
select select "10"
click at [167, 18] on input "196604856" at bounding box center [153, 16] width 234 height 13
paste input "228139114"
type input "228139114"
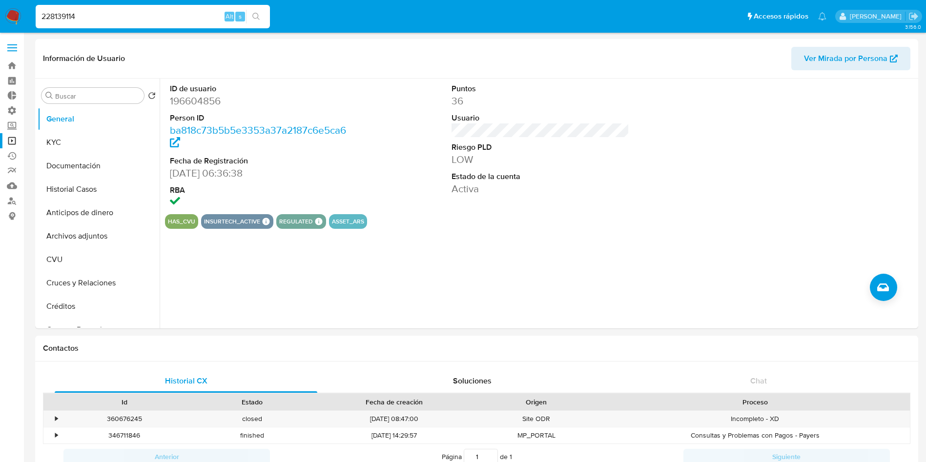
click at [249, 18] on button "search-icon" at bounding box center [256, 17] width 20 height 14
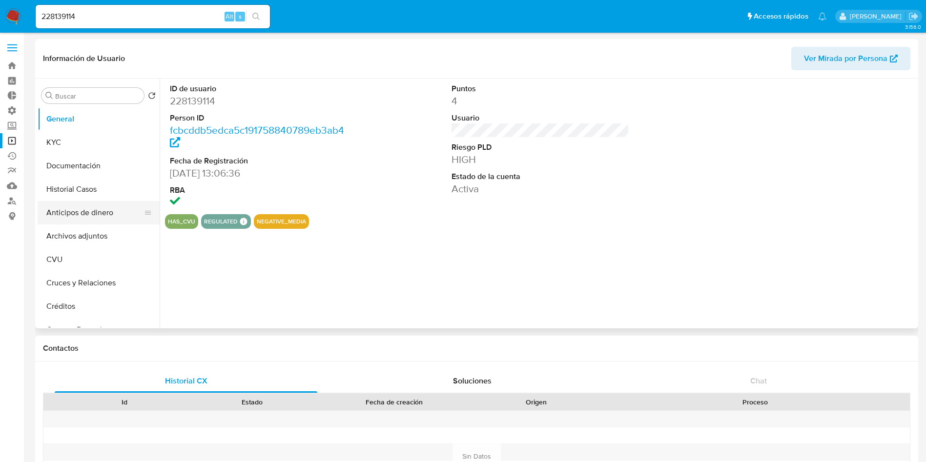
select select "10"
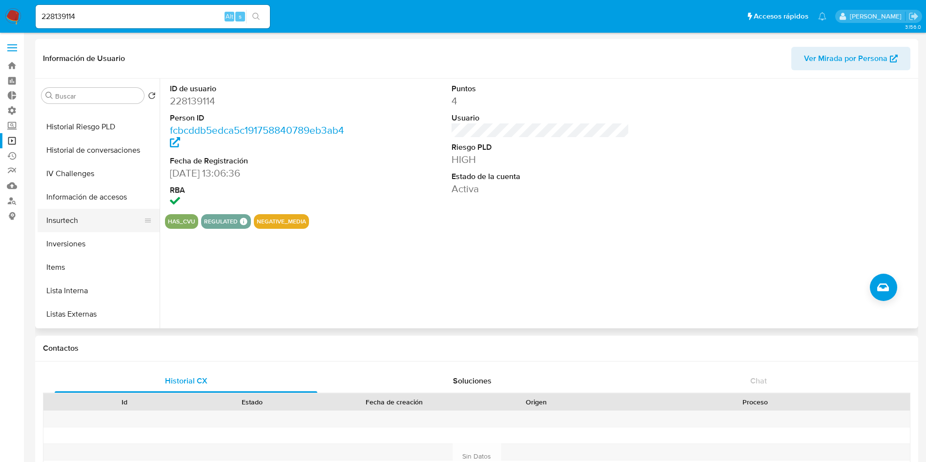
scroll to position [366, 0]
click at [74, 267] on button "Lista Interna" at bounding box center [95, 268] width 114 height 23
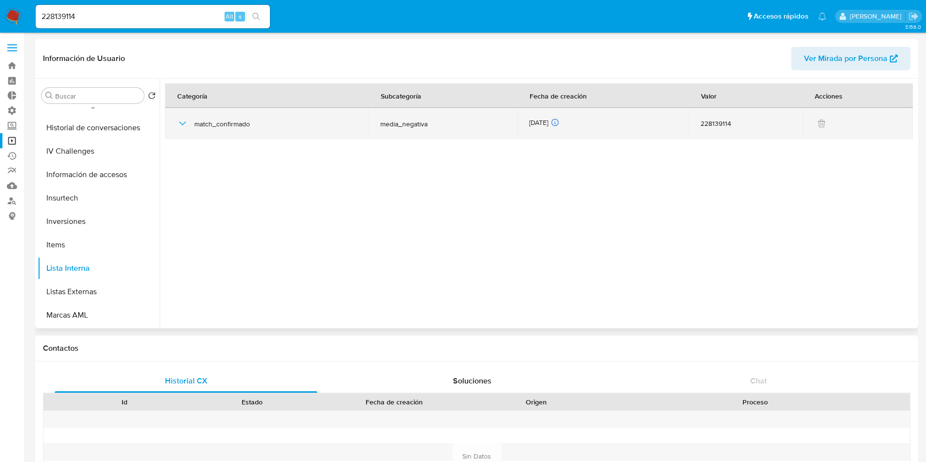
click at [181, 122] on icon "button" at bounding box center [183, 124] width 12 height 12
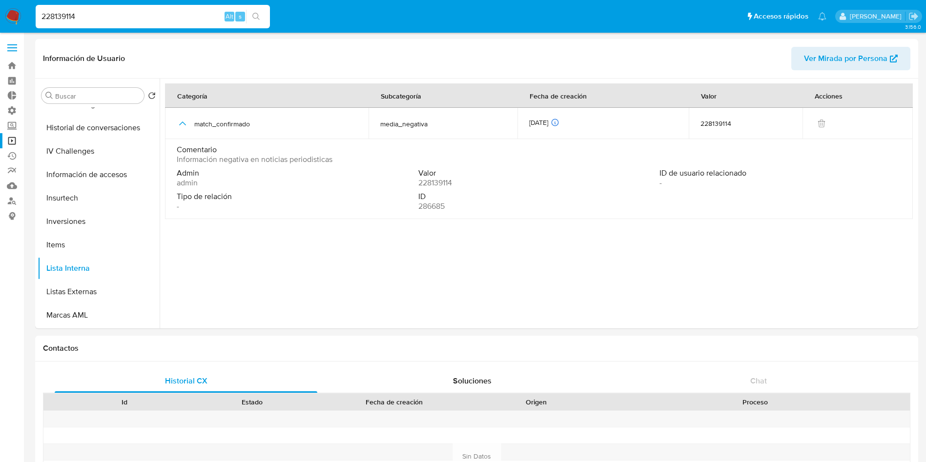
click at [161, 12] on input "228139114" at bounding box center [153, 16] width 234 height 13
paste input "749198631"
type input "749198631"
click at [255, 15] on icon "search-icon" at bounding box center [256, 17] width 8 height 8
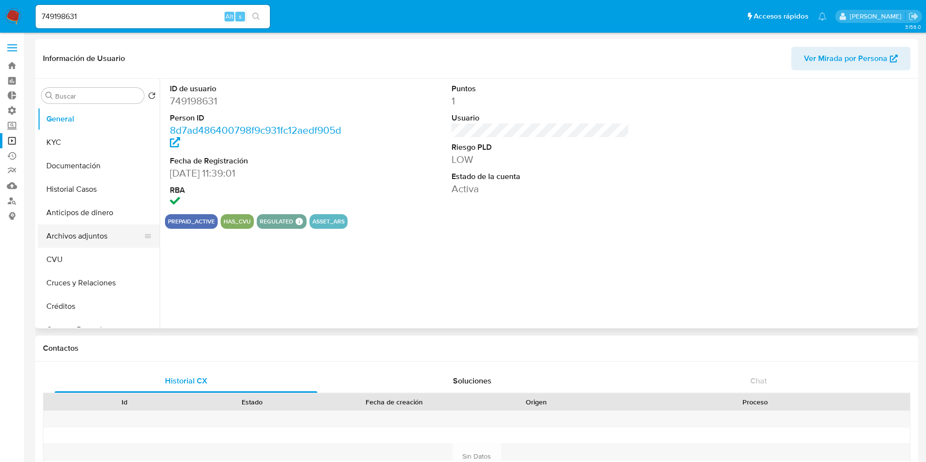
select select "10"
click at [180, 15] on input "749198631" at bounding box center [153, 16] width 234 height 13
paste input "2563071342"
type input "2563071342"
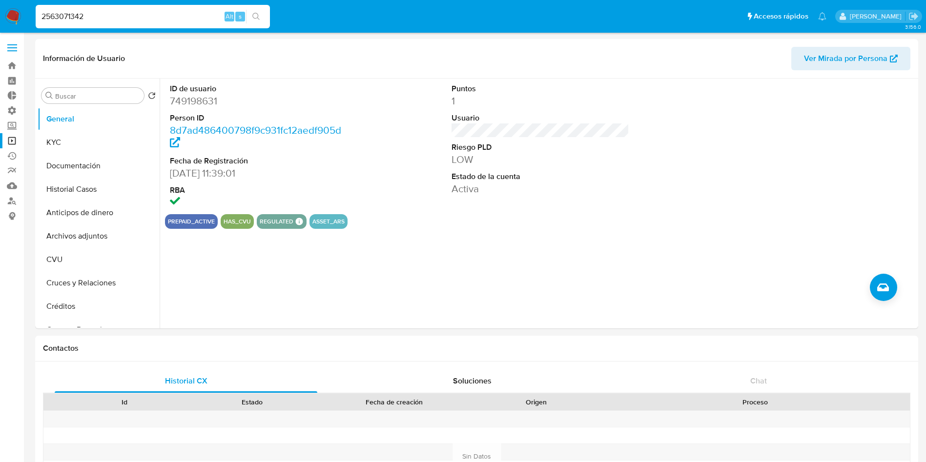
click at [251, 13] on button "search-icon" at bounding box center [256, 17] width 20 height 14
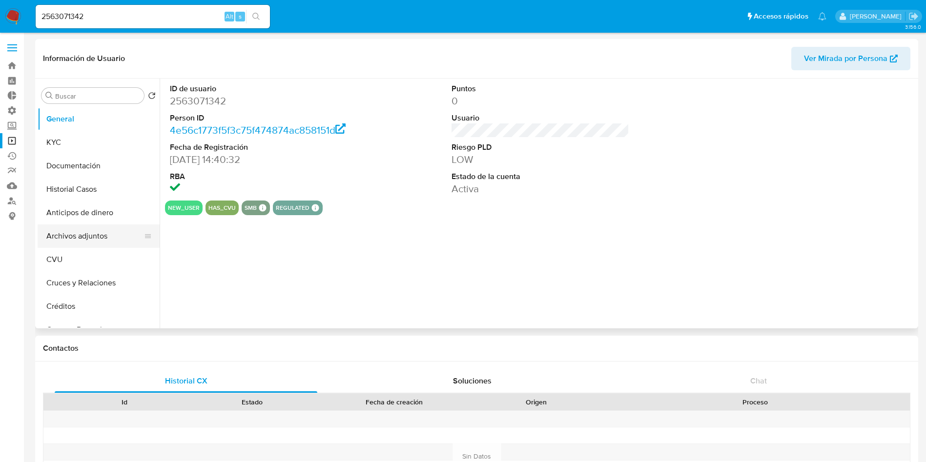
select select "10"
click at [183, 21] on input "2563071342" at bounding box center [153, 16] width 234 height 13
paste input "107405383"
type input "107405383"
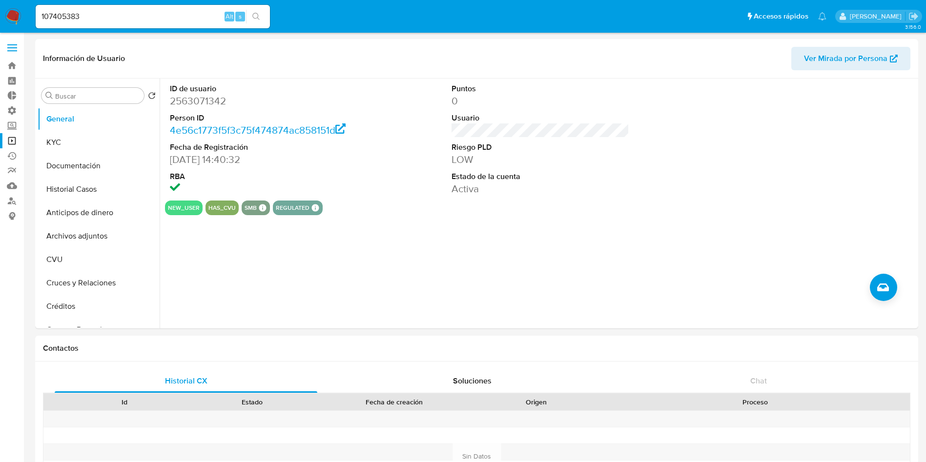
click at [255, 16] on icon "search-icon" at bounding box center [256, 17] width 8 height 8
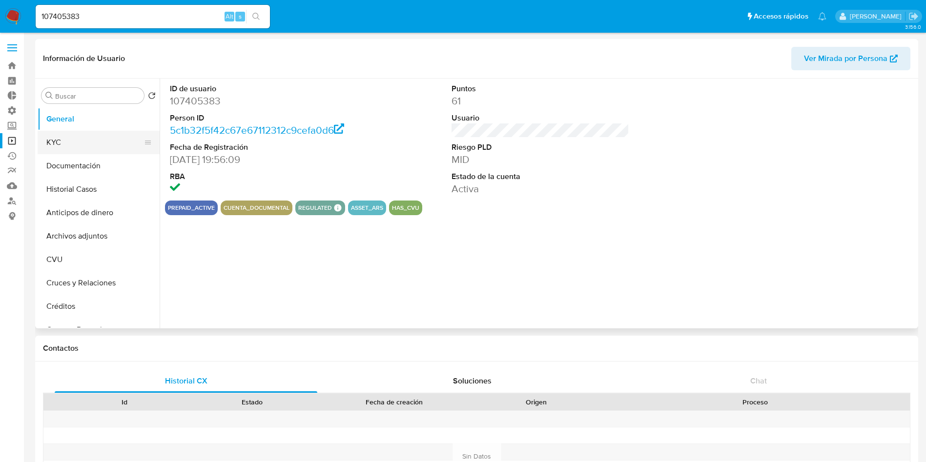
select select "10"
click at [176, 17] on input "107405383" at bounding box center [153, 16] width 234 height 13
click at [173, 17] on input "107405383" at bounding box center [153, 16] width 234 height 13
paste input "802813012"
click at [185, 12] on input "107405383802813012" at bounding box center [153, 16] width 234 height 13
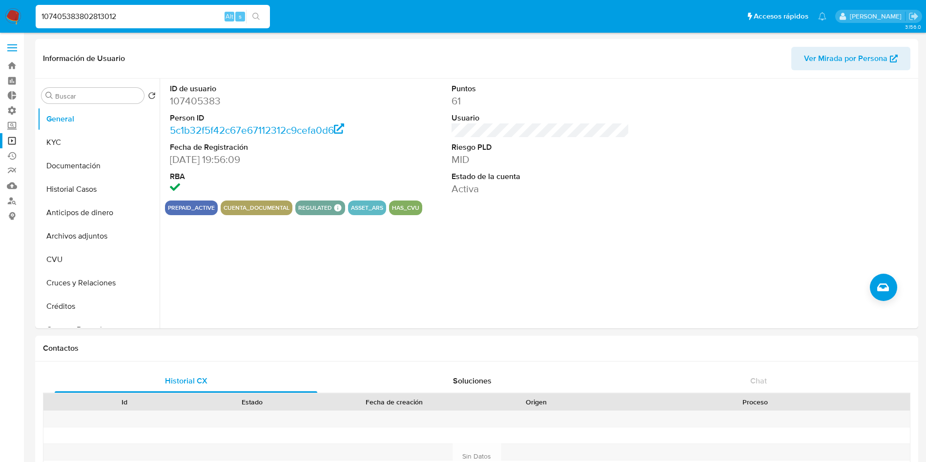
click at [184, 12] on input "107405383802813012" at bounding box center [153, 16] width 234 height 13
paste input "802813012"
click at [187, 13] on input "107405383802813012802813012" at bounding box center [153, 16] width 234 height 13
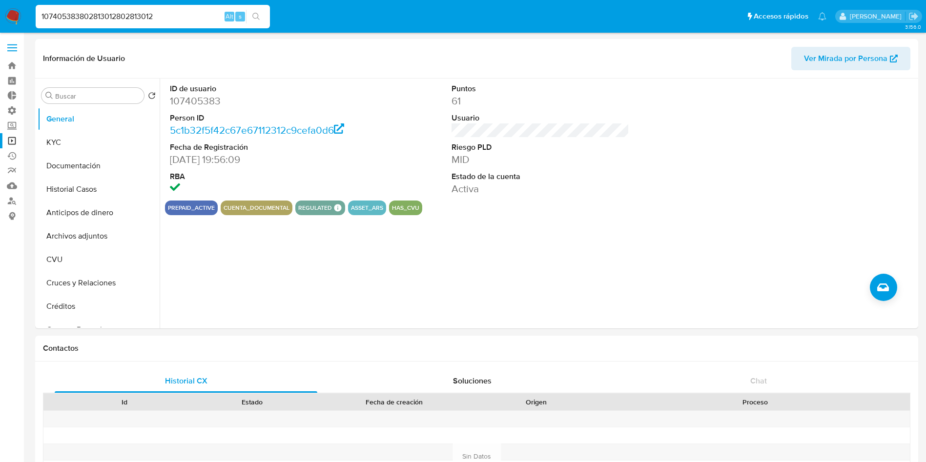
paste input
type input "802813012"
click at [261, 15] on button "search-icon" at bounding box center [256, 17] width 20 height 14
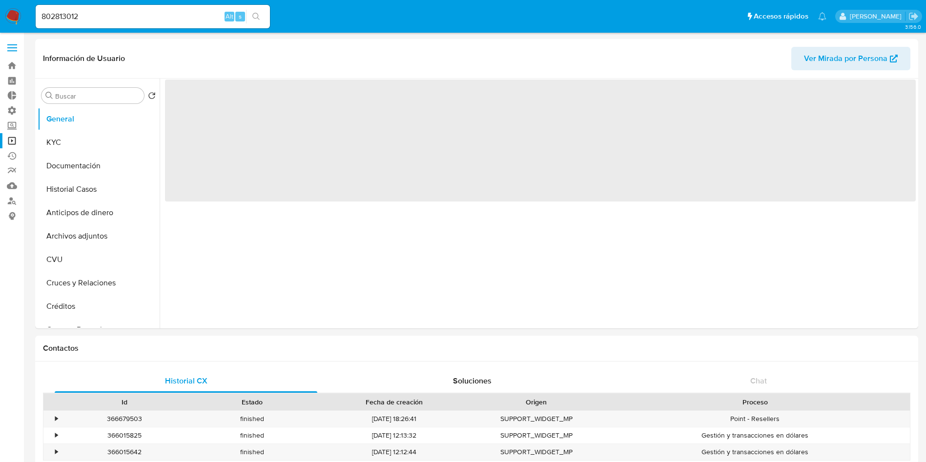
select select "10"
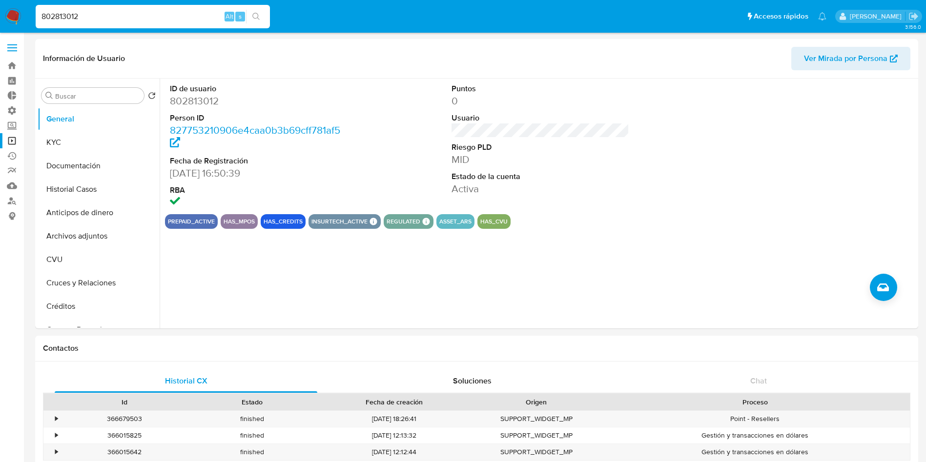
click at [154, 18] on input "802813012" at bounding box center [153, 16] width 234 height 13
paste input "26584926"
type input "265849262"
click at [258, 16] on icon "search-icon" at bounding box center [255, 16] width 7 height 7
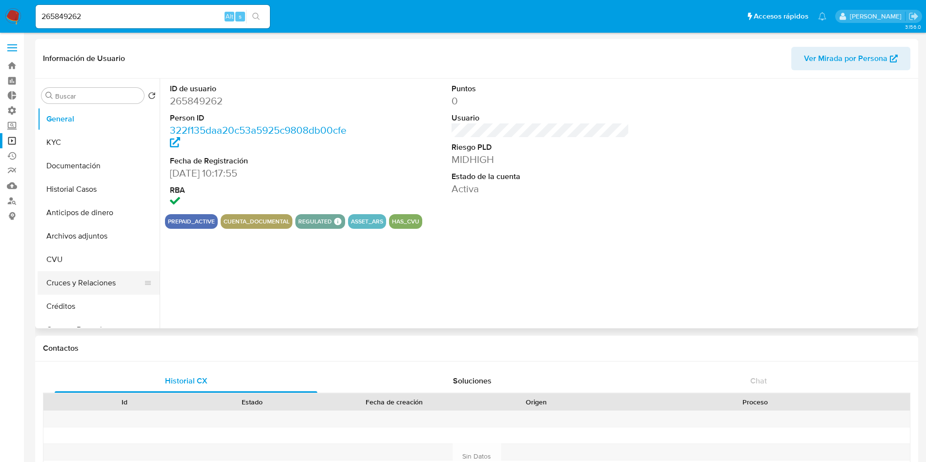
select select "10"
click at [122, 22] on input "265849262" at bounding box center [153, 16] width 234 height 13
paste input "1605852186"
type input "1605852186"
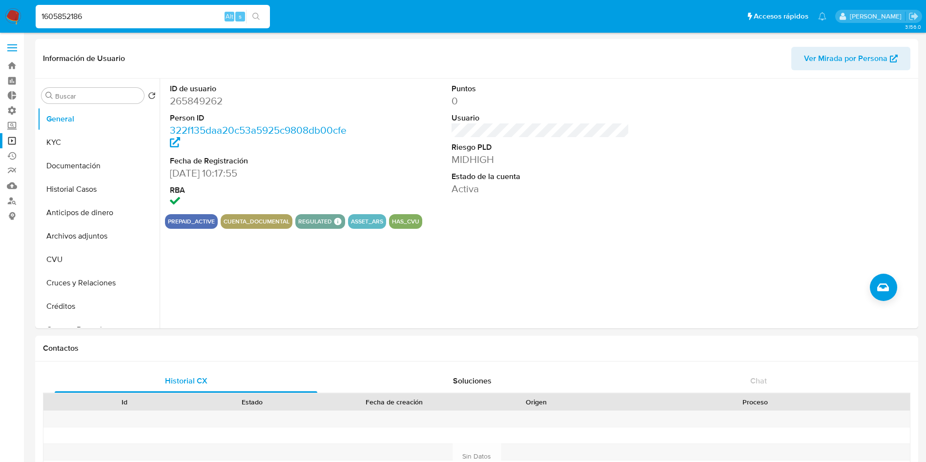
click at [262, 17] on button "search-icon" at bounding box center [256, 17] width 20 height 14
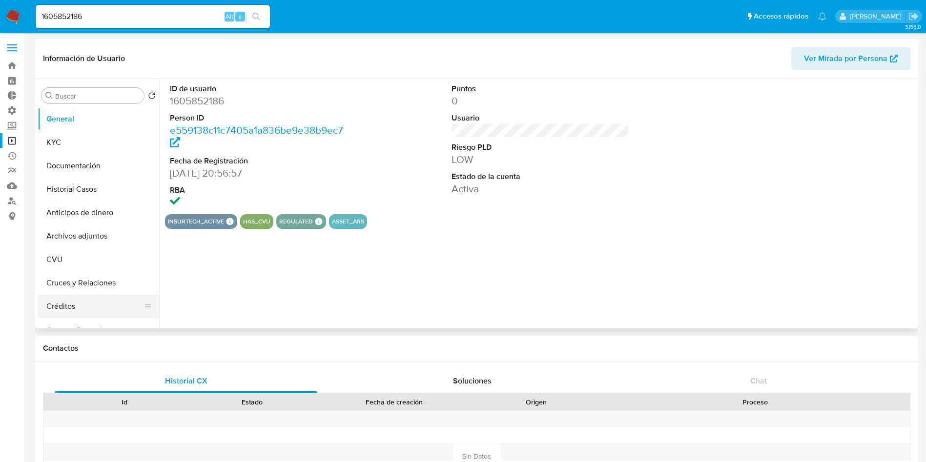
select select "10"
click at [131, 18] on input "1605852186" at bounding box center [153, 16] width 234 height 13
paste input "080011880"
type input "1080011880"
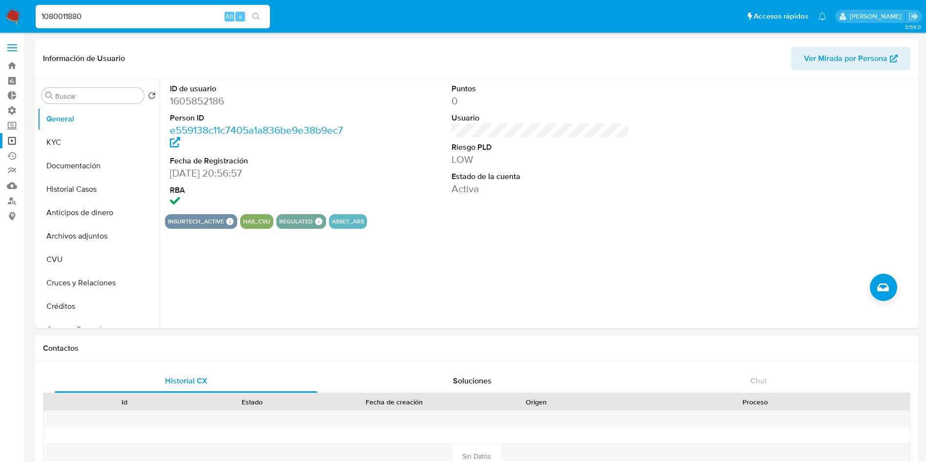
click at [264, 21] on button "search-icon" at bounding box center [256, 17] width 20 height 14
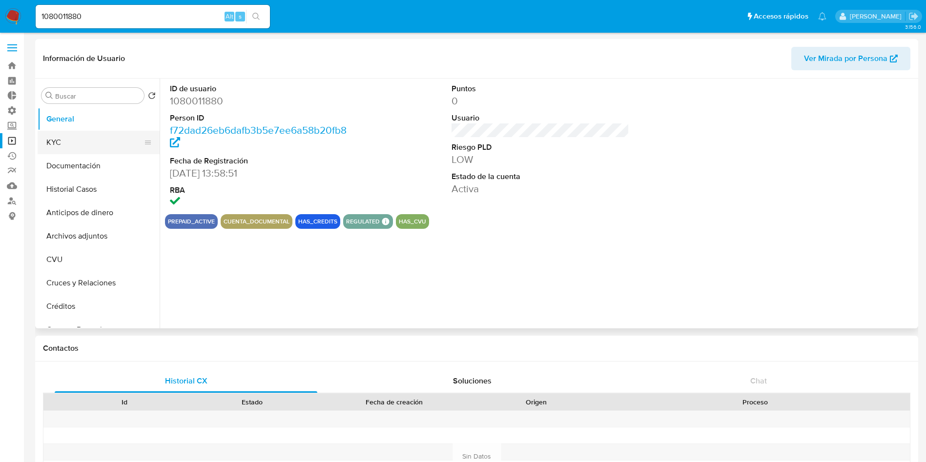
select select "10"
click at [149, 15] on input "1080011880" at bounding box center [153, 16] width 234 height 13
paste input "238461195"
type input "1238461195"
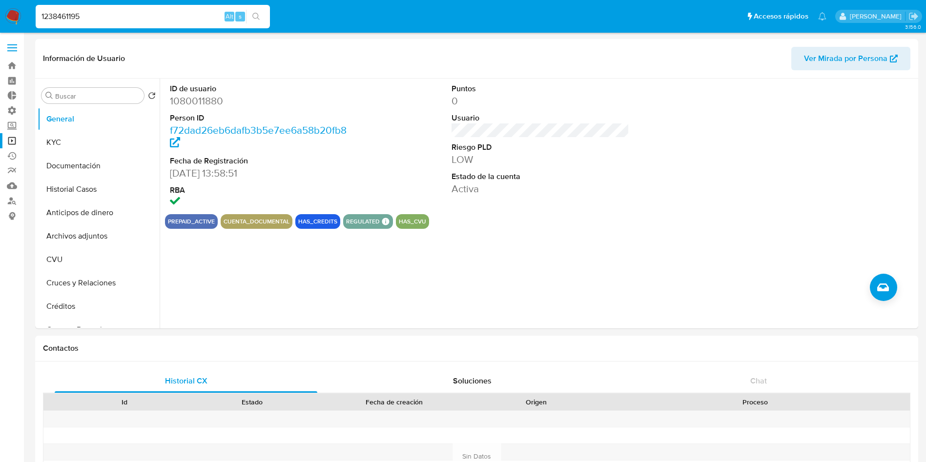
click at [257, 20] on icon "search-icon" at bounding box center [256, 17] width 8 height 8
select select "10"
click at [11, 143] on link "Operaciones masivas" at bounding box center [58, 140] width 116 height 15
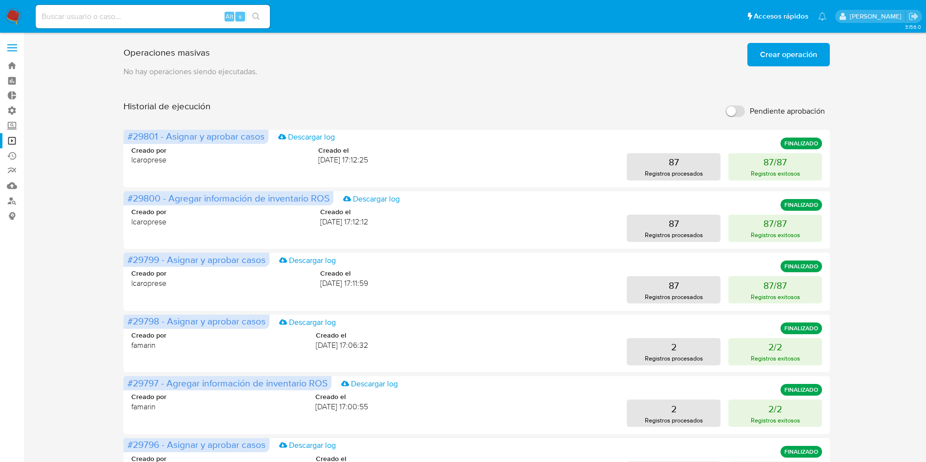
click at [769, 57] on span "Crear operación" at bounding box center [788, 54] width 57 height 21
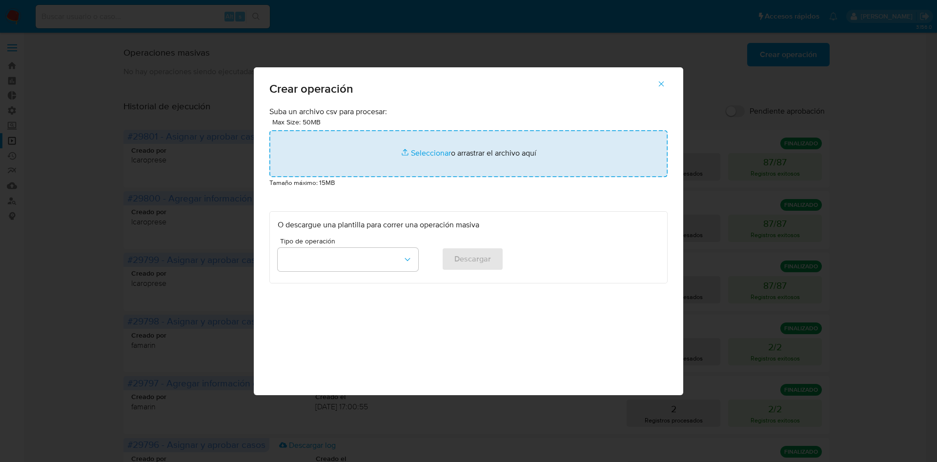
click at [434, 154] on input "file" at bounding box center [469, 153] width 398 height 47
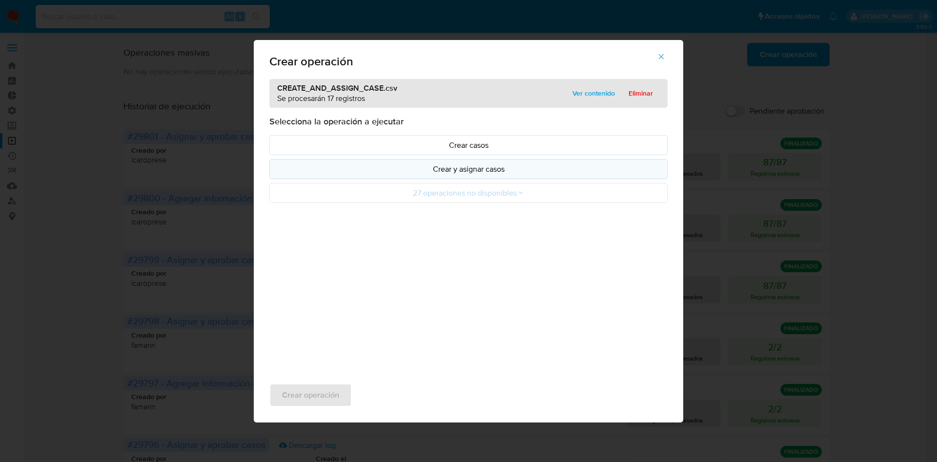
click at [505, 166] on p "Crear y asignar casos" at bounding box center [469, 169] width 382 height 11
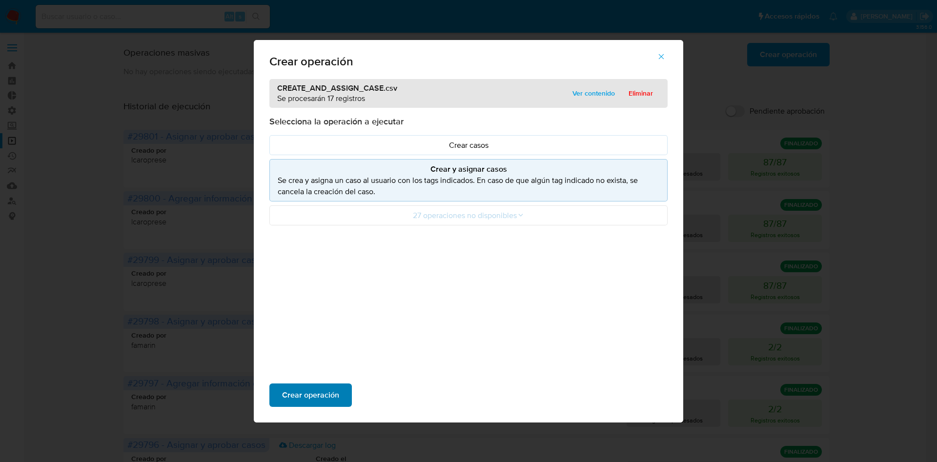
click at [335, 394] on span "Crear operación" at bounding box center [310, 395] width 57 height 21
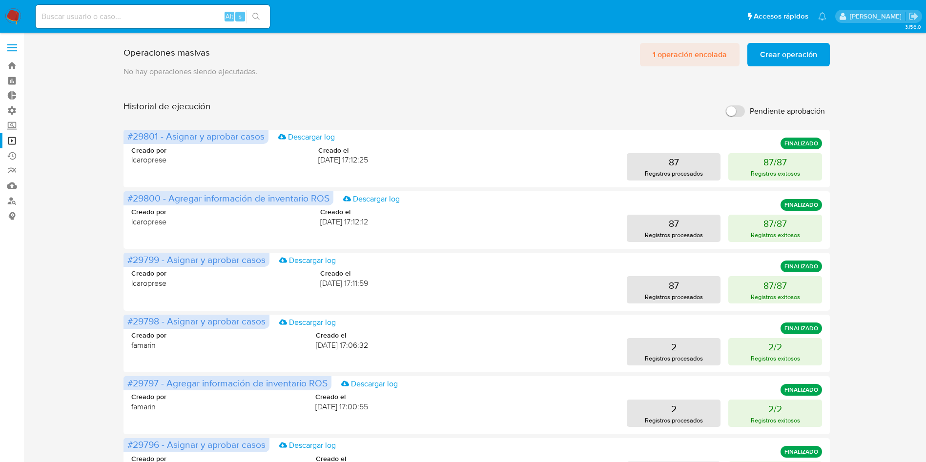
click at [681, 56] on span "1 operación encolada" at bounding box center [690, 54] width 74 height 21
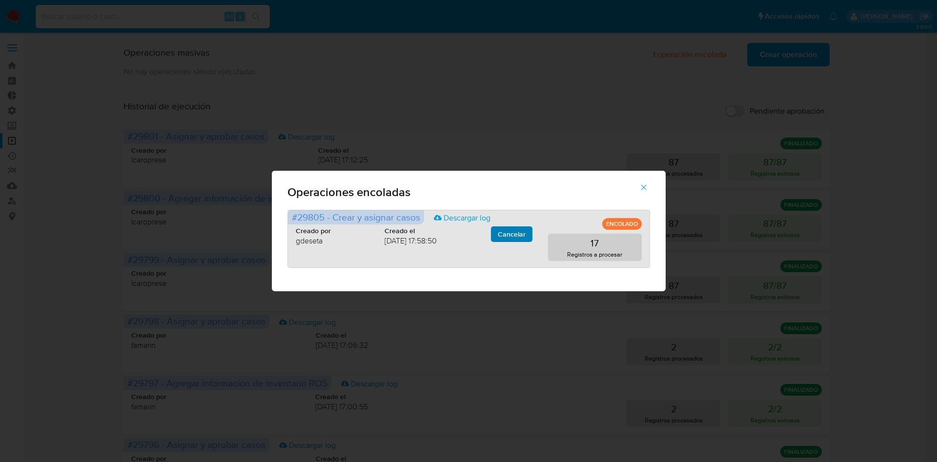
click at [518, 232] on span "Cancelar" at bounding box center [512, 235] width 28 height 14
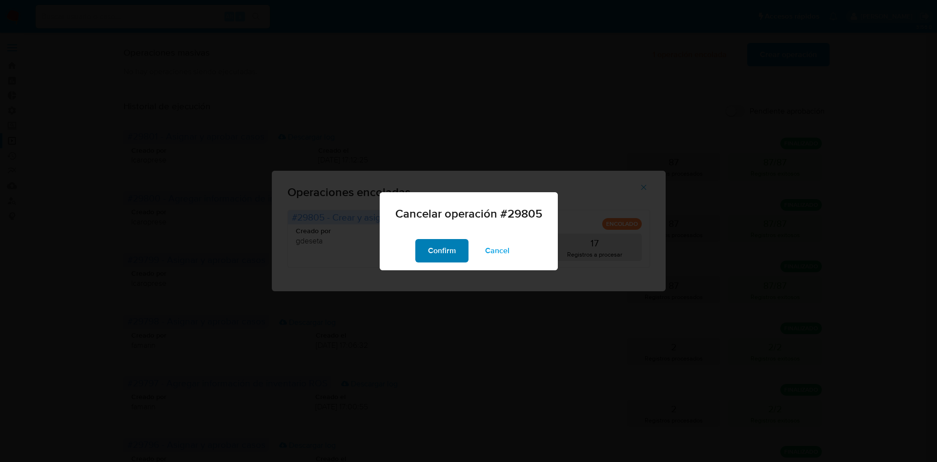
click at [460, 249] on button "Confirm" at bounding box center [441, 250] width 53 height 23
click at [497, 250] on span "Cancel" at bounding box center [497, 250] width 24 height 21
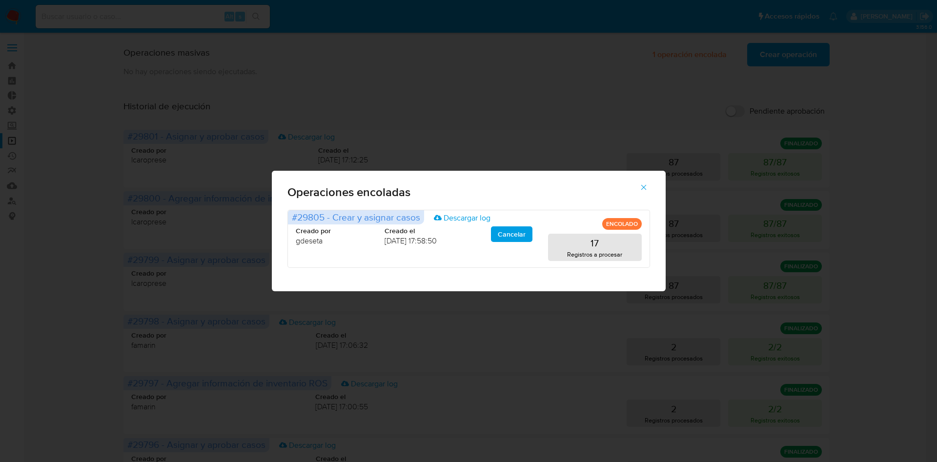
click at [644, 187] on icon "button" at bounding box center [644, 187] width 9 height 9
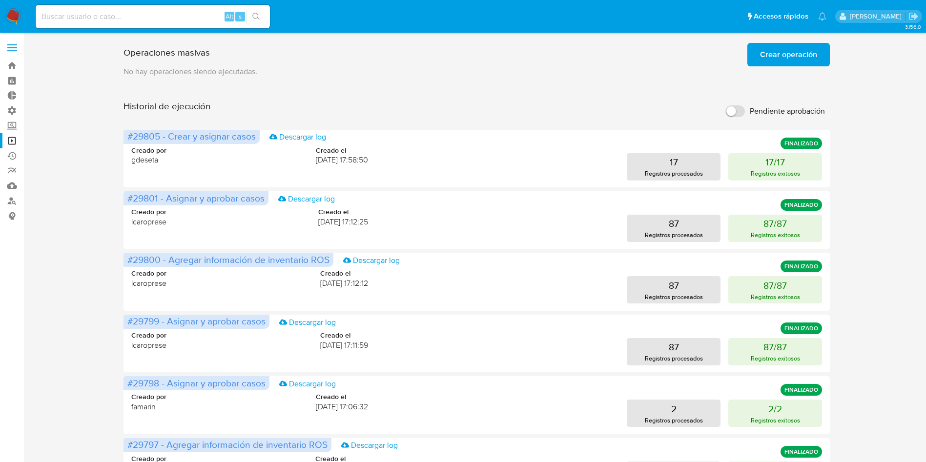
click at [775, 48] on span "Crear operación" at bounding box center [788, 54] width 57 height 21
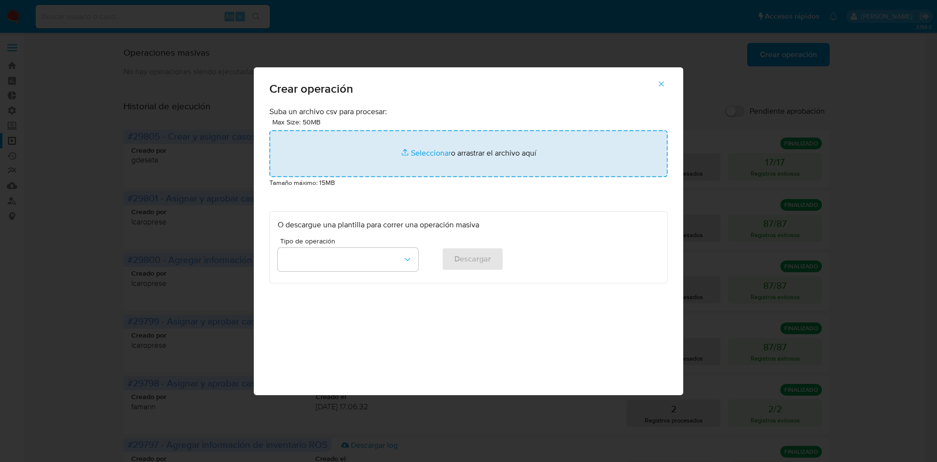
click at [492, 132] on input "file" at bounding box center [469, 153] width 398 height 47
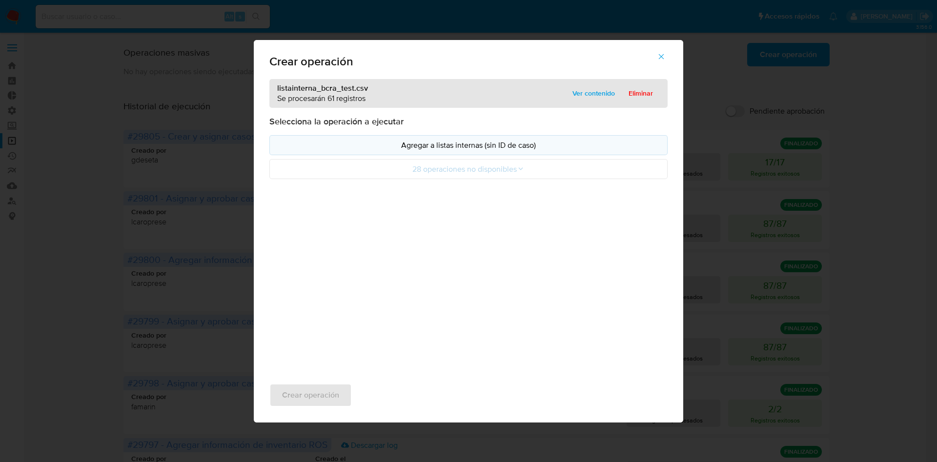
click at [523, 149] on p "Agregar a listas internas (sin ID de caso)" at bounding box center [469, 145] width 382 height 11
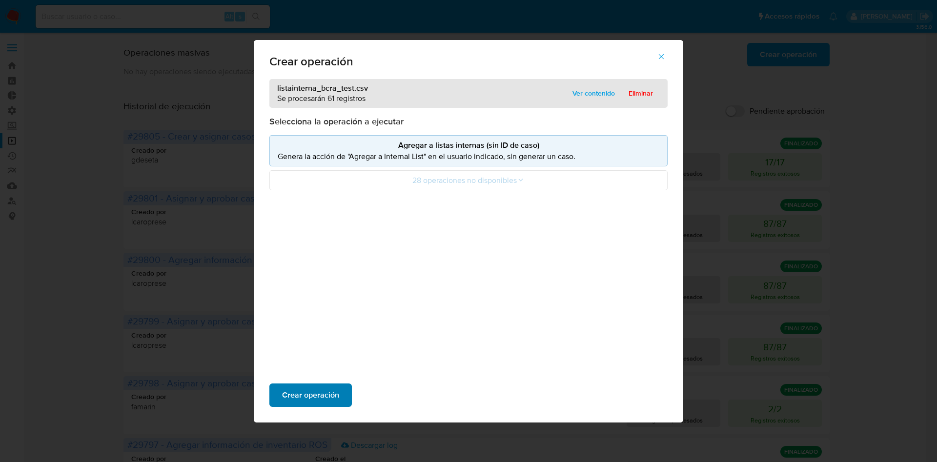
click at [335, 389] on span "Crear operación" at bounding box center [310, 395] width 57 height 21
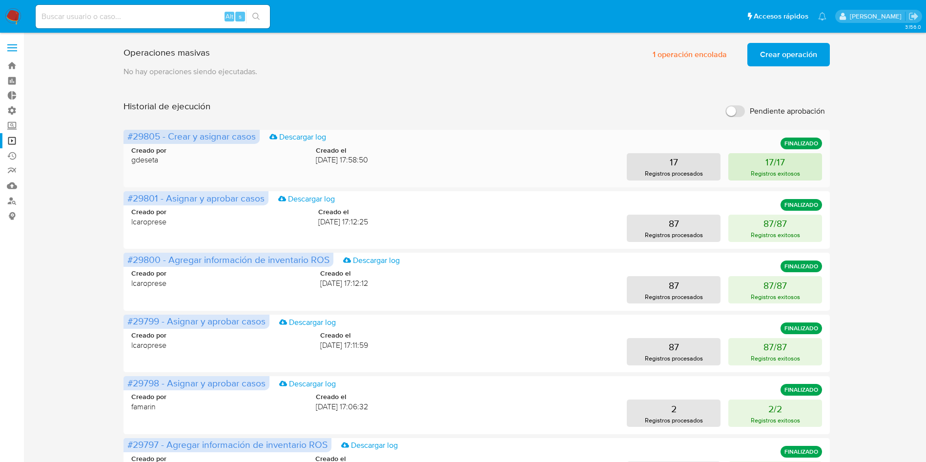
click at [760, 171] on p "Registros exitosos" at bounding box center [775, 173] width 49 height 9
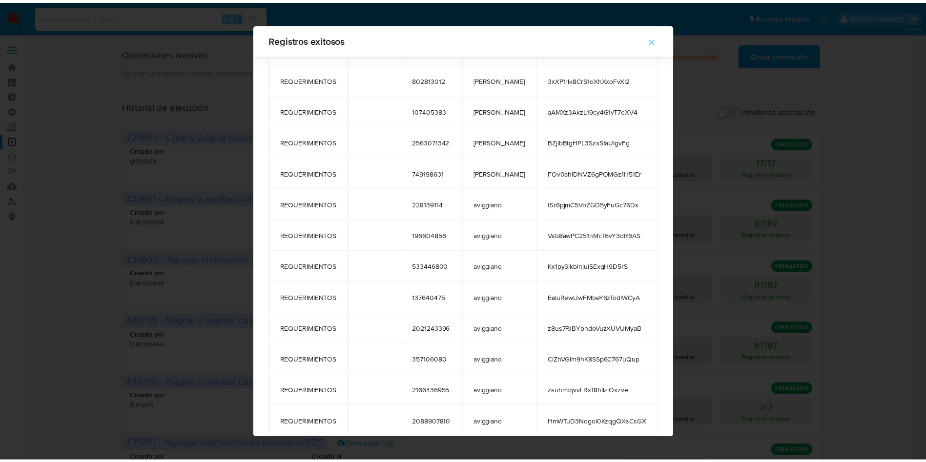
scroll to position [187, 0]
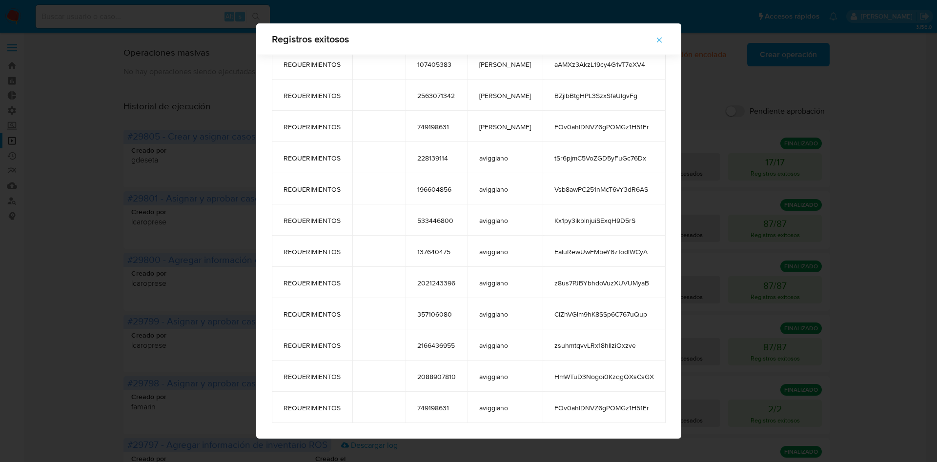
drag, startPoint x: 283, startPoint y: 74, endPoint x: 647, endPoint y: 412, distance: 496.5
click at [647, 412] on table "tags comment user_id case_owner message REQUERIMIENTOS 1238461195 amedzovich FA…" at bounding box center [469, 146] width 394 height 556
click at [658, 40] on icon "button" at bounding box center [659, 40] width 5 height 5
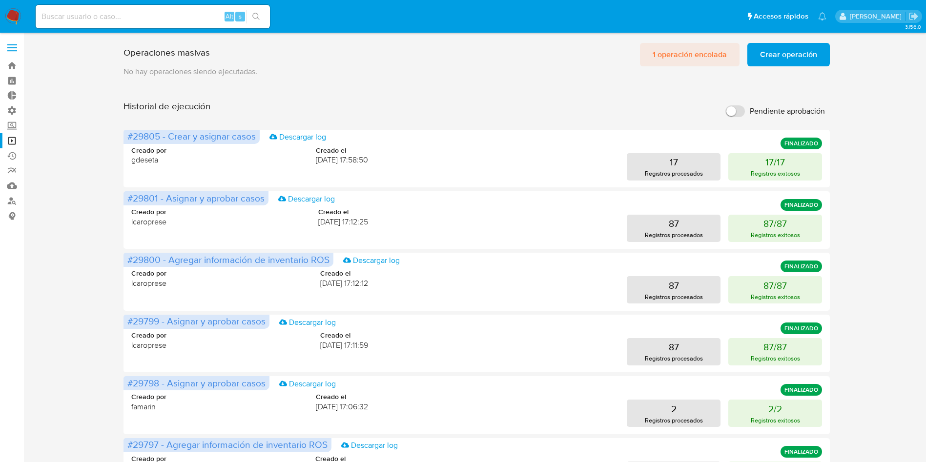
click at [694, 54] on span "1 operación encolada" at bounding box center [690, 54] width 74 height 21
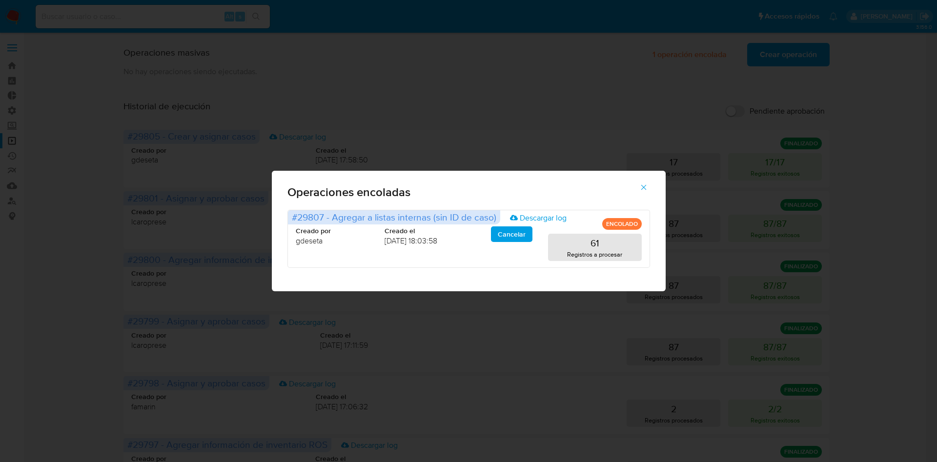
click at [641, 185] on icon "button" at bounding box center [644, 187] width 9 height 9
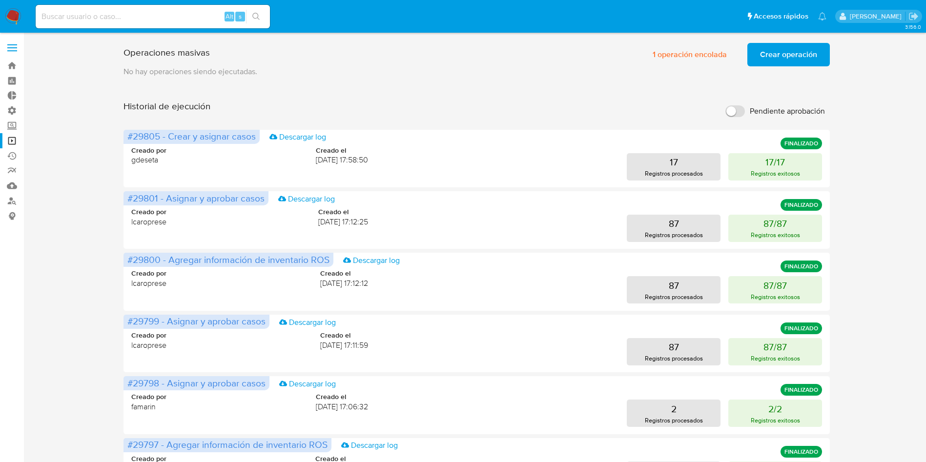
click at [779, 51] on span "Crear operación" at bounding box center [788, 54] width 57 height 21
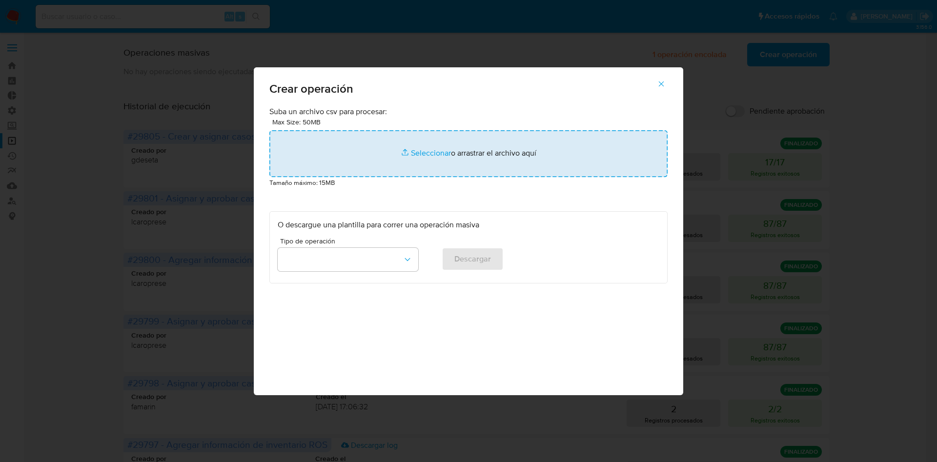
click at [438, 149] on input "file" at bounding box center [469, 153] width 398 height 47
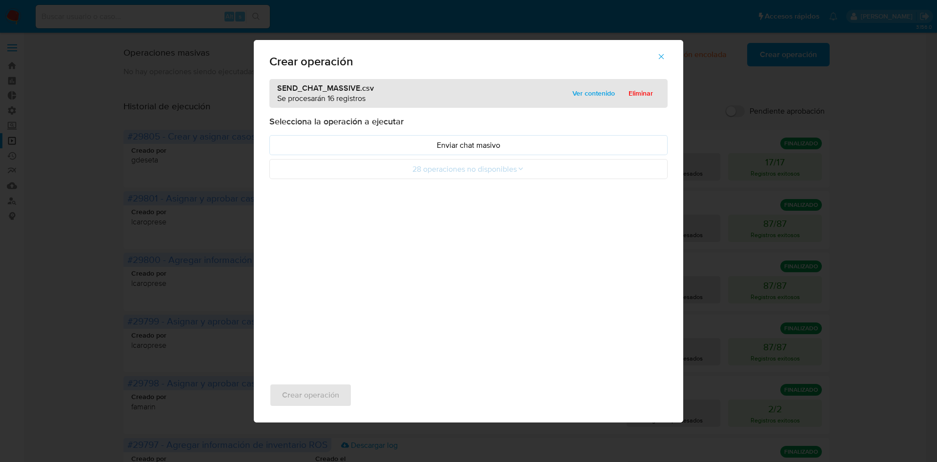
click at [467, 198] on div "SEND_CHAT_MASSIVE.csv Se procesarán 16 registros Ver contenido Eliminar Selecci…" at bounding box center [469, 223] width 430 height 289
click at [460, 146] on p "Enviar chat masivo" at bounding box center [469, 145] width 382 height 11
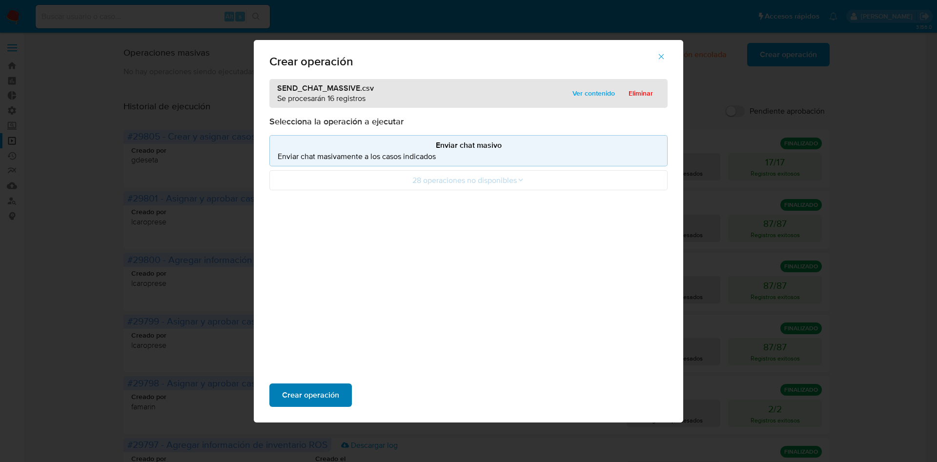
click at [334, 387] on span "Crear operación" at bounding box center [310, 395] width 57 height 21
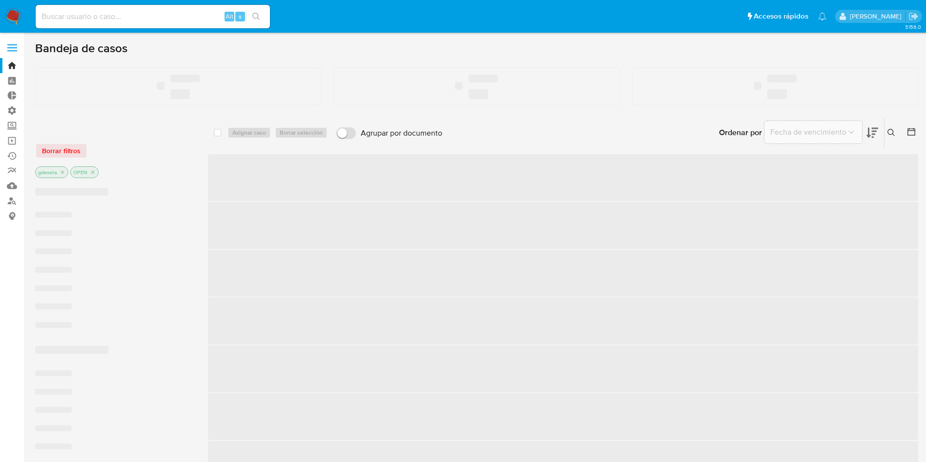
click at [162, 18] on input at bounding box center [153, 16] width 234 height 13
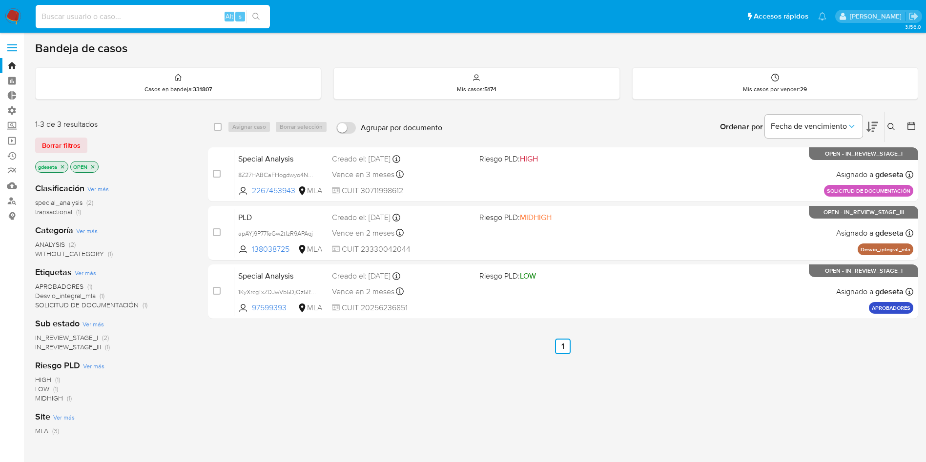
paste input "FOv0ahIDNVZ6gPOMGz1H51Er"
click at [268, 15] on input "FOv0ahIDNVZ6gPOMGz1H51Er" at bounding box center [153, 16] width 234 height 13
type input "FOv0ahIDNVZ6gPOMGz1H51Er"
click at [257, 18] on icon "search-icon" at bounding box center [256, 17] width 8 height 8
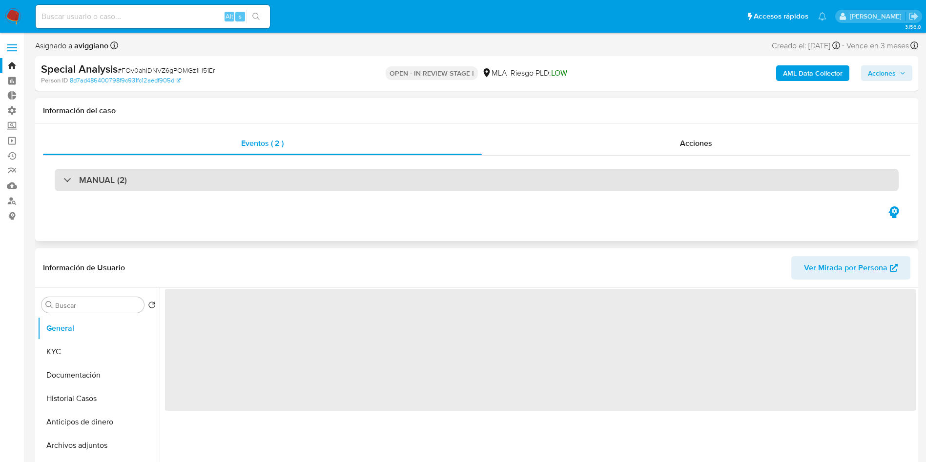
click at [280, 181] on div "MANUAL (2)" at bounding box center [477, 180] width 844 height 22
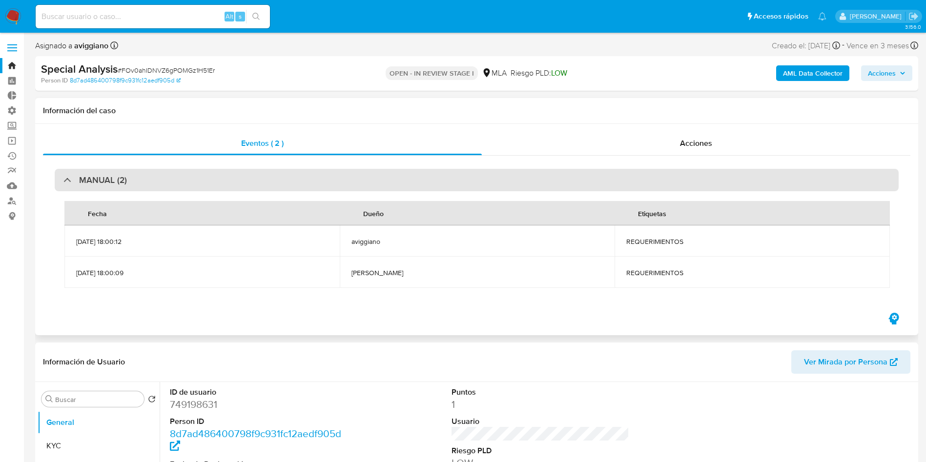
click at [278, 181] on div "MANUAL (2)" at bounding box center [477, 180] width 844 height 22
select select "10"
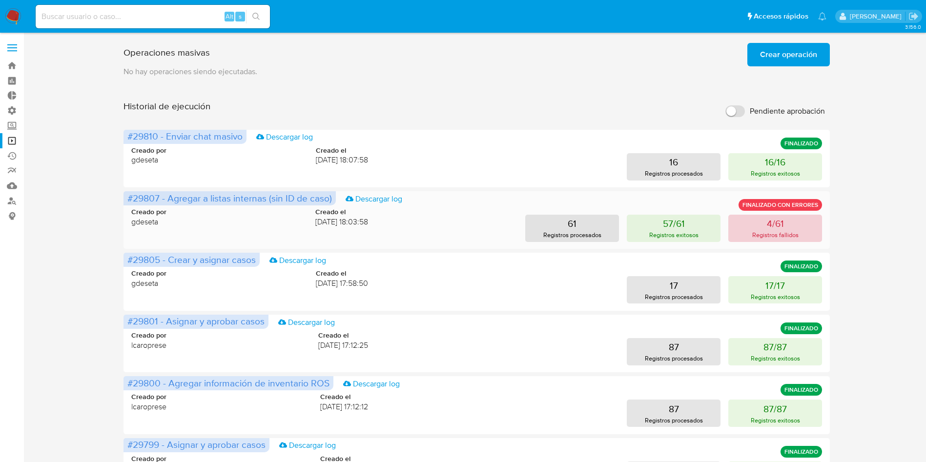
click at [784, 230] on p "Registros fallidos" at bounding box center [775, 234] width 46 height 9
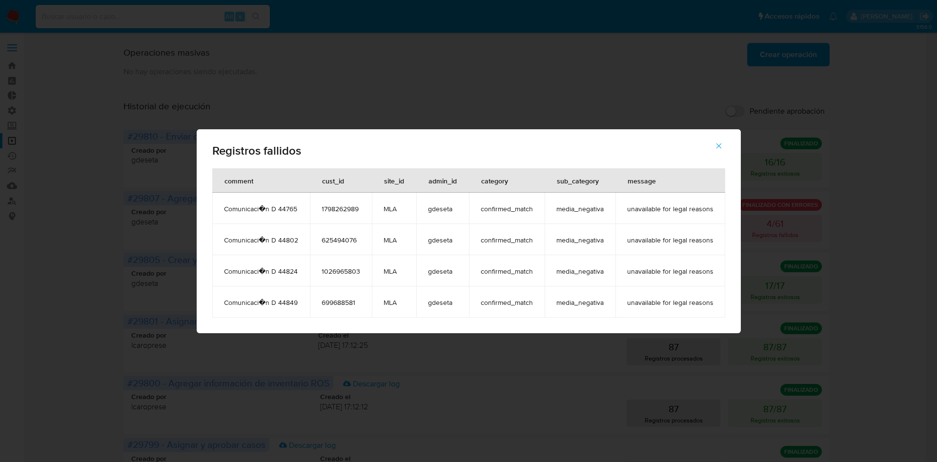
click at [715, 152] on span "button" at bounding box center [719, 145] width 9 height 21
